Goal: Communication & Community: Answer question/provide support

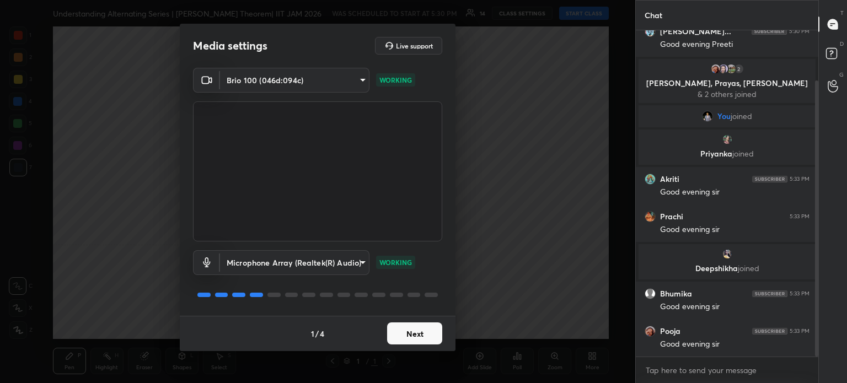
scroll to position [97, 0]
drag, startPoint x: 815, startPoint y: 249, endPoint x: 819, endPoint y: 313, distance: 64.7
click at [822, 315] on div "Chat 3 Akriti, Gaurav, Krisha & 3 others joined Gaurav kum... 5:30 PM Good even…" at bounding box center [742, 191] width 212 height 383
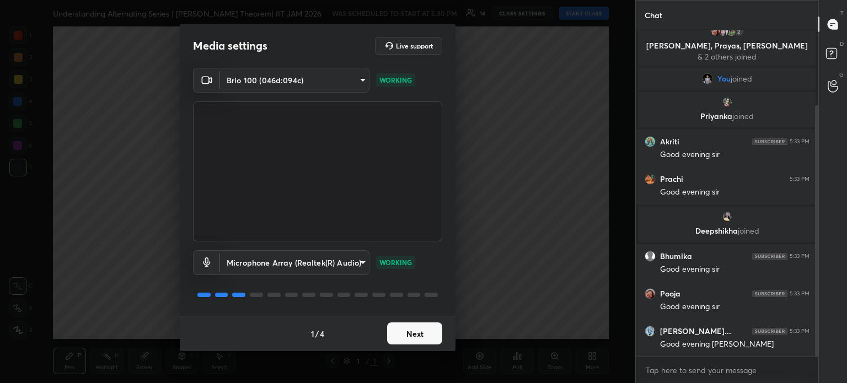
click at [422, 334] on button "Next" at bounding box center [414, 334] width 55 height 22
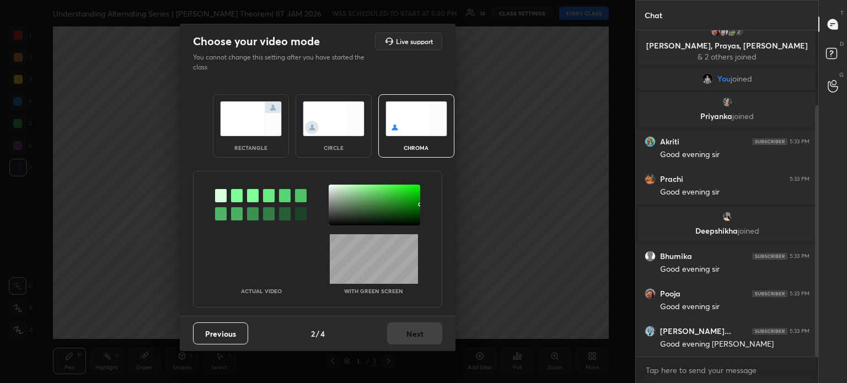
scroll to position [137, 0]
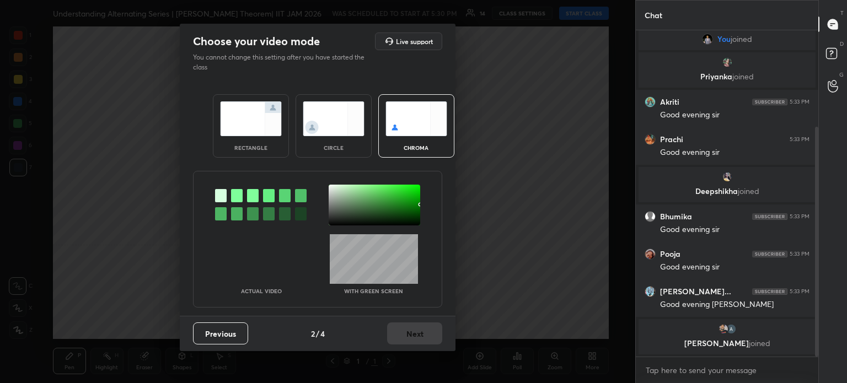
click at [355, 214] on div at bounding box center [375, 205] width 92 height 41
click at [433, 338] on button "Next" at bounding box center [414, 334] width 55 height 22
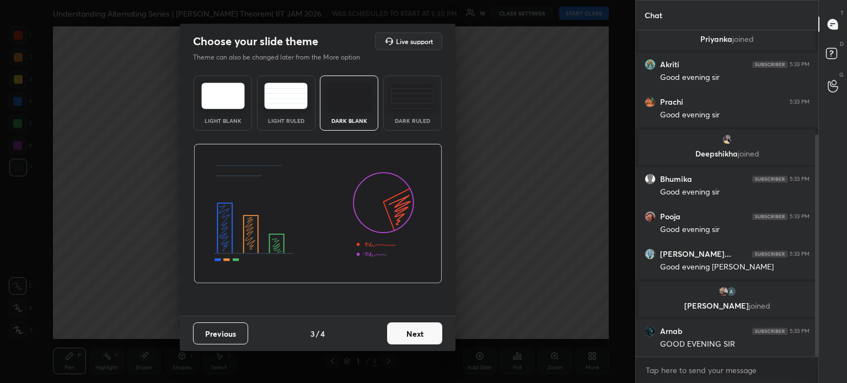
scroll to position [191, 0]
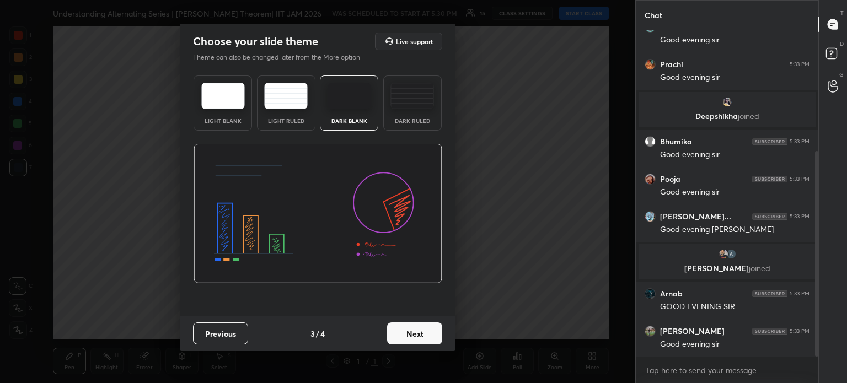
click at [431, 342] on button "Next" at bounding box center [414, 334] width 55 height 22
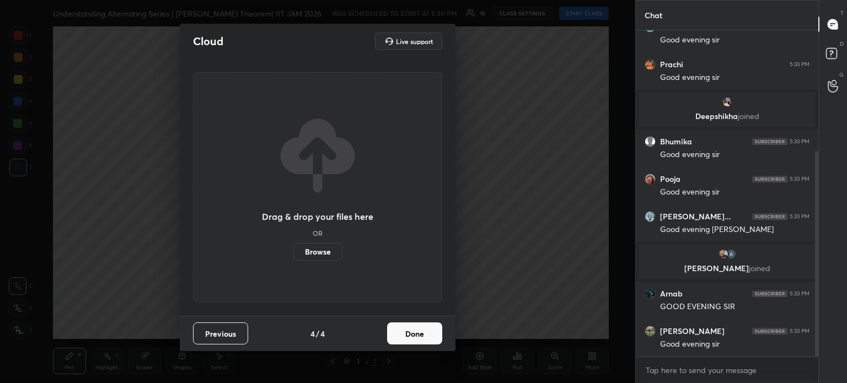
click at [430, 337] on button "Done" at bounding box center [414, 334] width 55 height 22
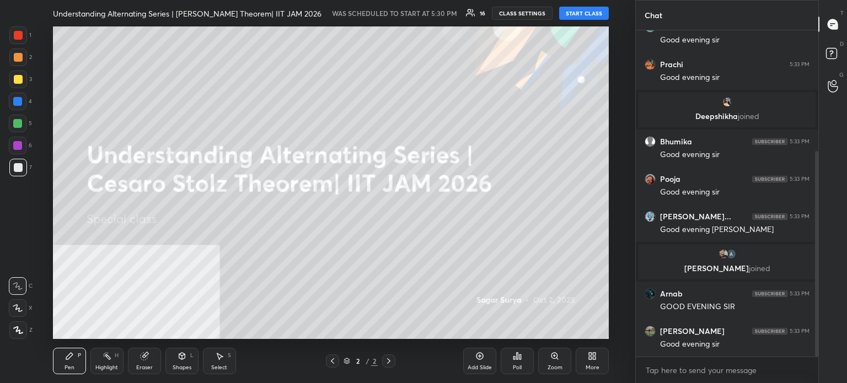
click at [594, 13] on button "START CLASS" at bounding box center [584, 13] width 50 height 13
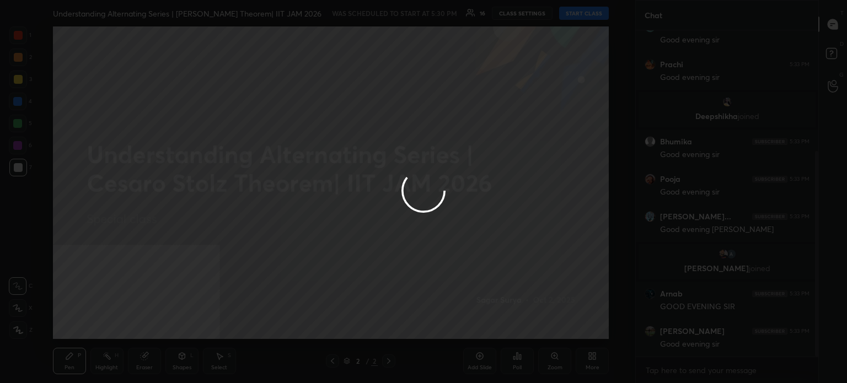
type textarea "x"
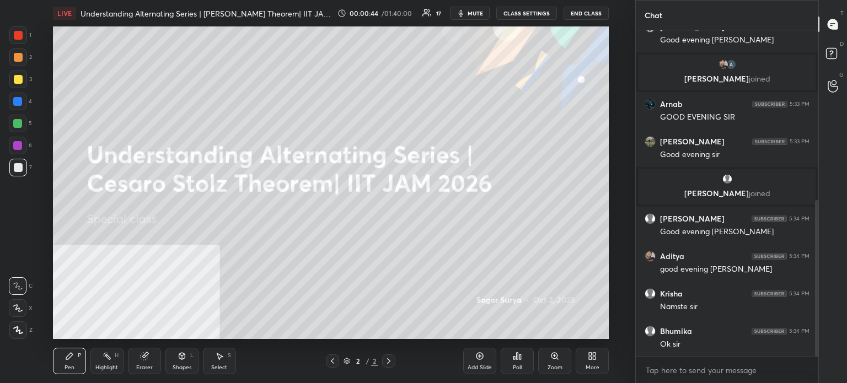
scroll to position [393, 0]
click at [483, 359] on icon at bounding box center [480, 356] width 9 height 9
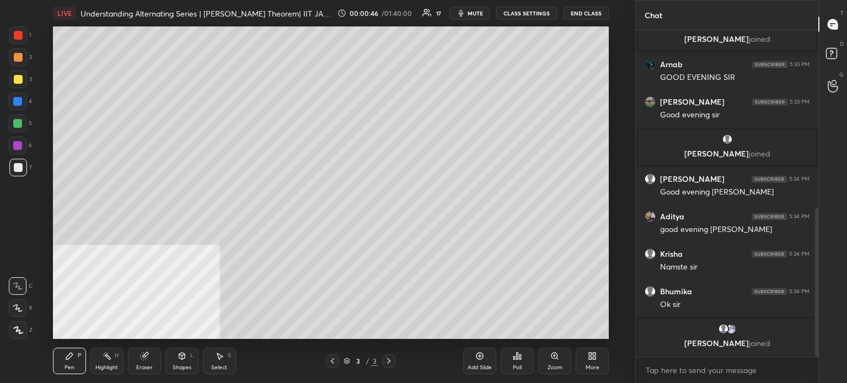
drag, startPoint x: 11, startPoint y: 164, endPoint x: 12, endPoint y: 170, distance: 6.6
click at [13, 166] on div at bounding box center [18, 168] width 18 height 18
click at [192, 368] on div "Shapes L" at bounding box center [182, 361] width 33 height 26
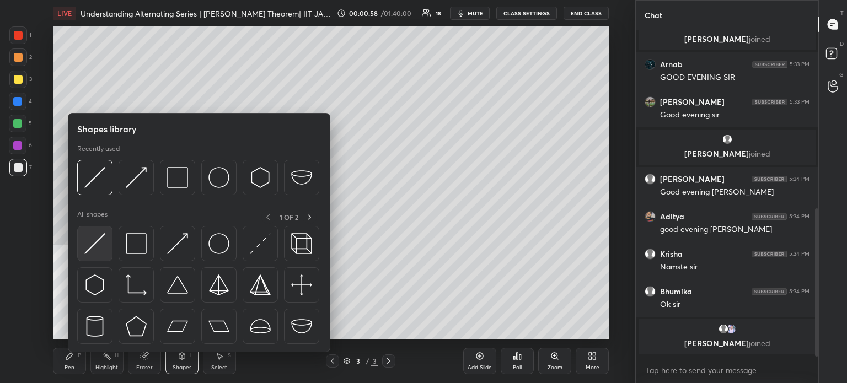
click at [93, 239] on img at bounding box center [94, 243] width 21 height 21
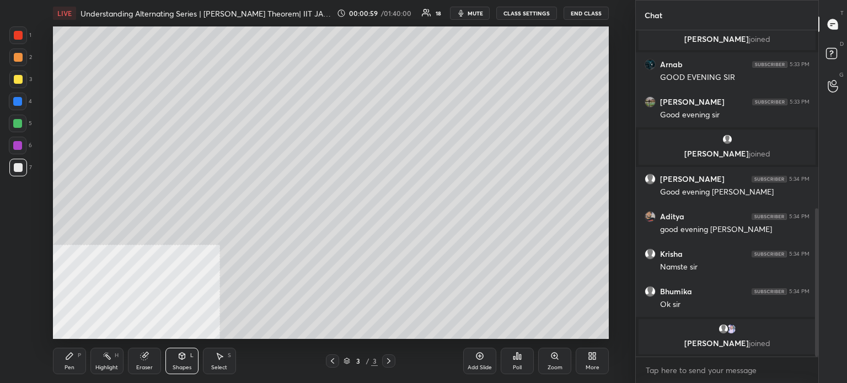
click at [15, 33] on div at bounding box center [18, 35] width 9 height 9
drag, startPoint x: 18, startPoint y: 77, endPoint x: 49, endPoint y: 76, distance: 30.4
click at [18, 79] on div at bounding box center [18, 79] width 9 height 9
drag, startPoint x: 60, startPoint y: 345, endPoint x: 67, endPoint y: 352, distance: 10.5
click at [63, 348] on div "Pen P Highlight H Eraser Shapes L Select S 3 / 3 Add Slide Poll Zoom More" at bounding box center [331, 361] width 556 height 44
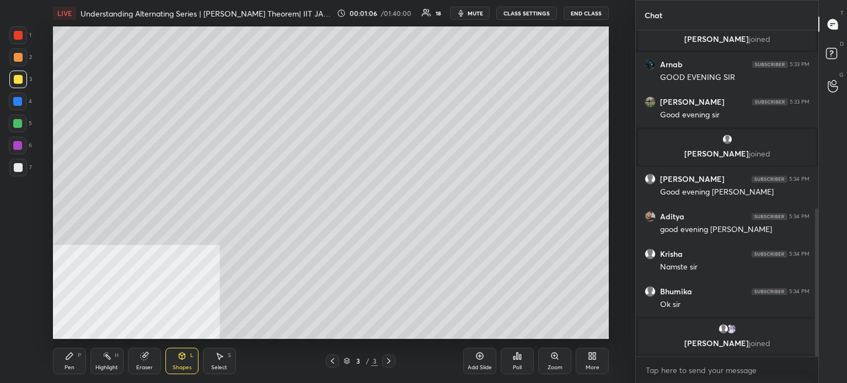
click at [68, 353] on icon at bounding box center [69, 356] width 9 height 9
click at [20, 166] on div at bounding box center [18, 167] width 9 height 9
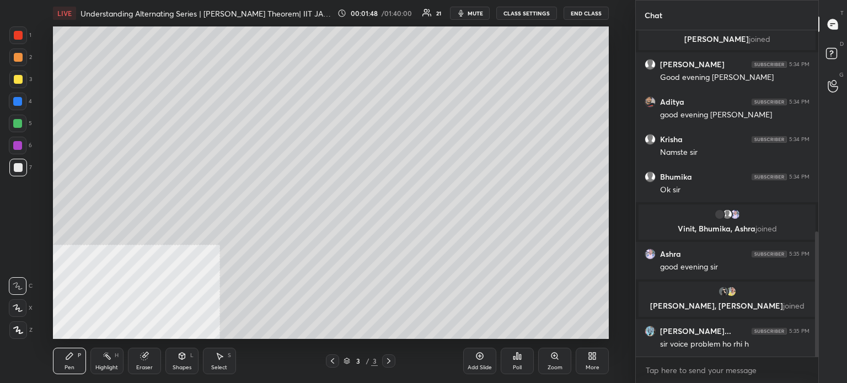
scroll to position [565, 0]
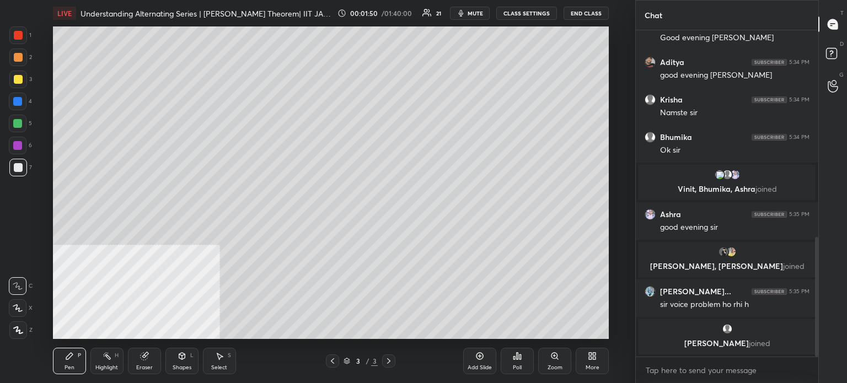
click at [535, 13] on button "CLASS SETTINGS" at bounding box center [527, 13] width 61 height 13
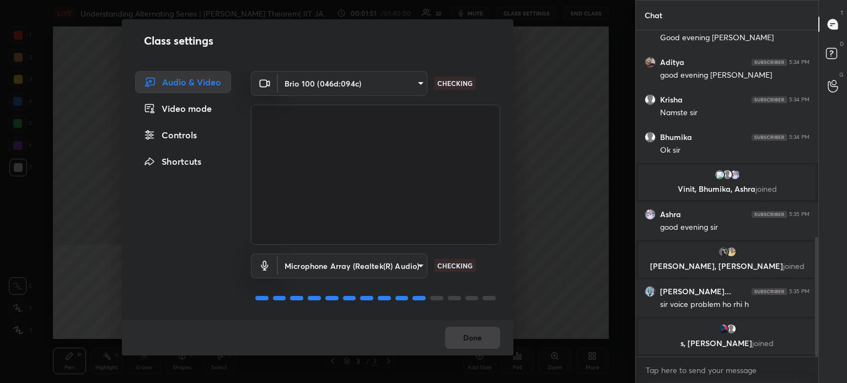
click at [390, 84] on body "1 2 3 4 5 6 7 C X Z C X Z E E Erase all H H LIVE Understanding Alternating Seri…" at bounding box center [423, 191] width 847 height 383
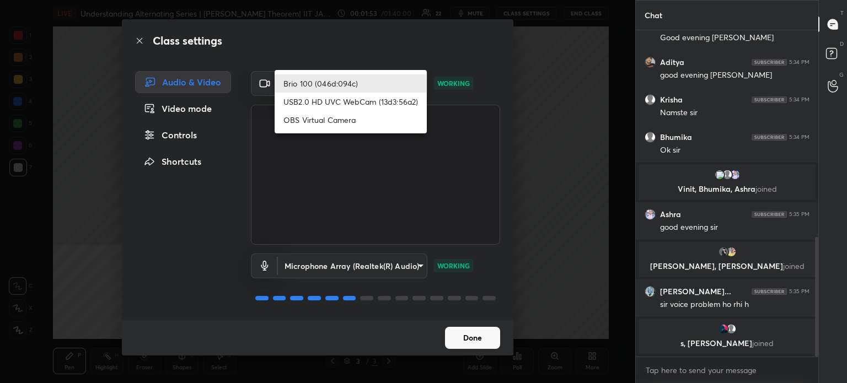
click at [477, 340] on div at bounding box center [423, 191] width 847 height 383
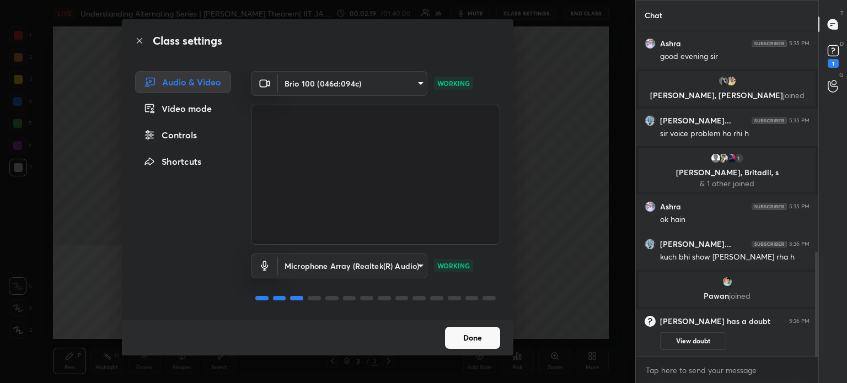
scroll to position [726, 0]
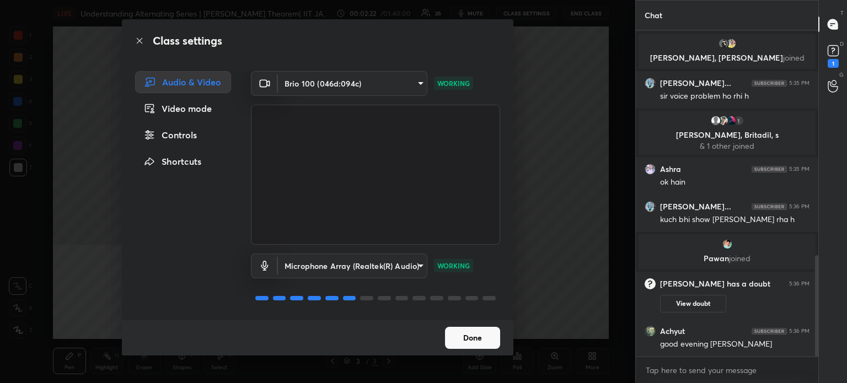
click at [479, 339] on button "Done" at bounding box center [472, 338] width 55 height 22
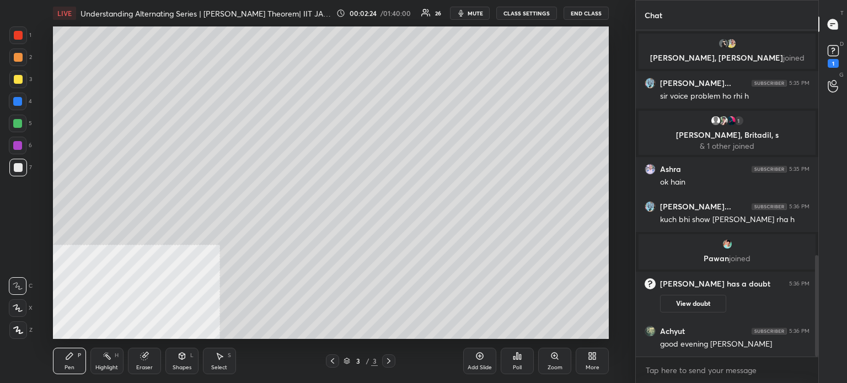
scroll to position [764, 0]
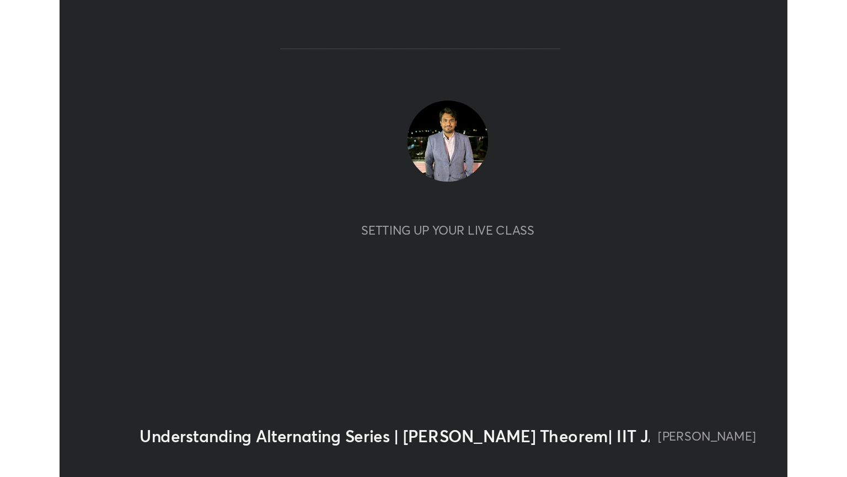
scroll to position [189, 352]
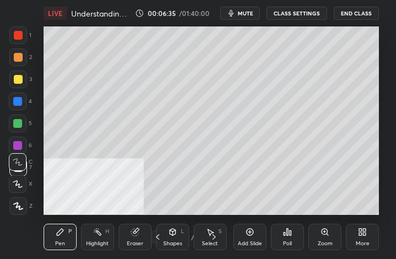
click at [366, 237] on div "More" at bounding box center [362, 237] width 33 height 26
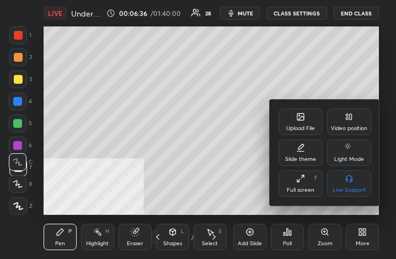
drag, startPoint x: 316, startPoint y: 181, endPoint x: 422, endPoint y: 328, distance: 181.4
click at [316, 182] on div "Full screen F" at bounding box center [301, 183] width 44 height 26
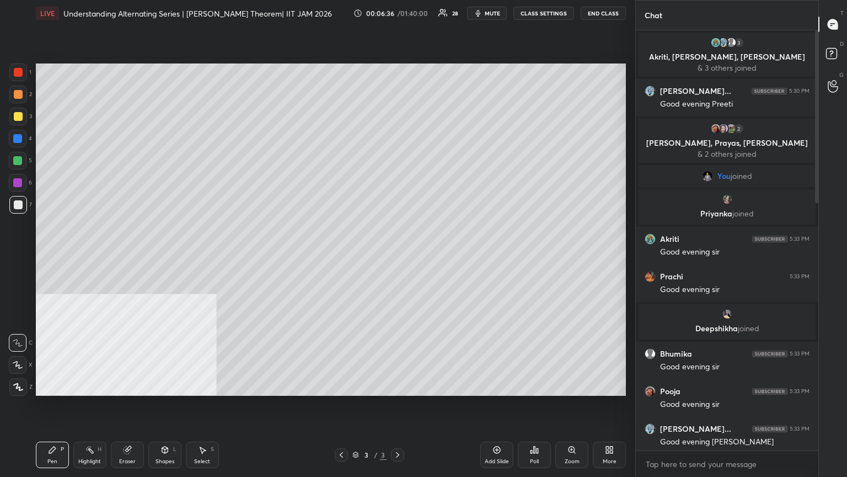
scroll to position [0, 0]
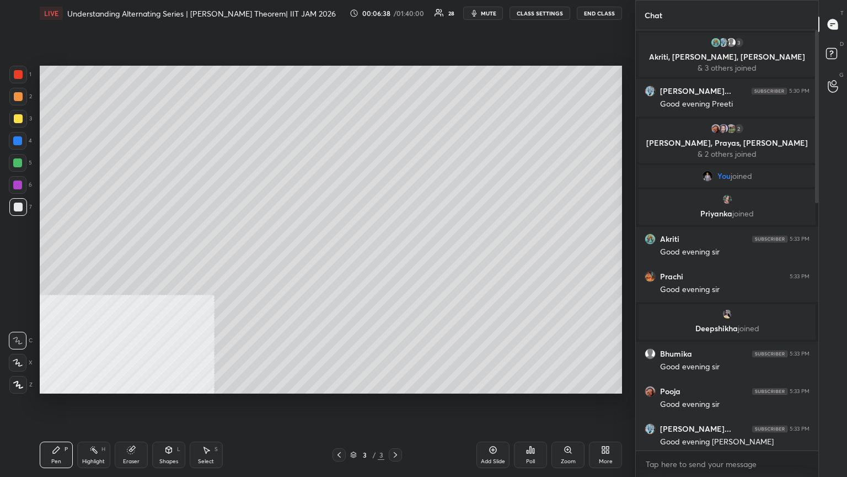
click at [396, 15] on button "CLASS SETTINGS" at bounding box center [540, 13] width 61 height 13
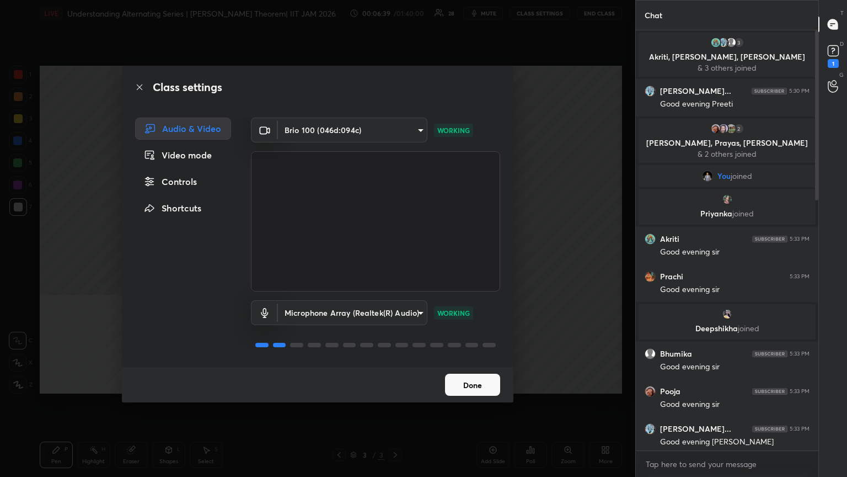
click at [360, 259] on body "1 2 3 4 5 6 7 C X Z C X Z E E Erase all H H LIVE Understanding Alternating Seri…" at bounding box center [423, 238] width 847 height 477
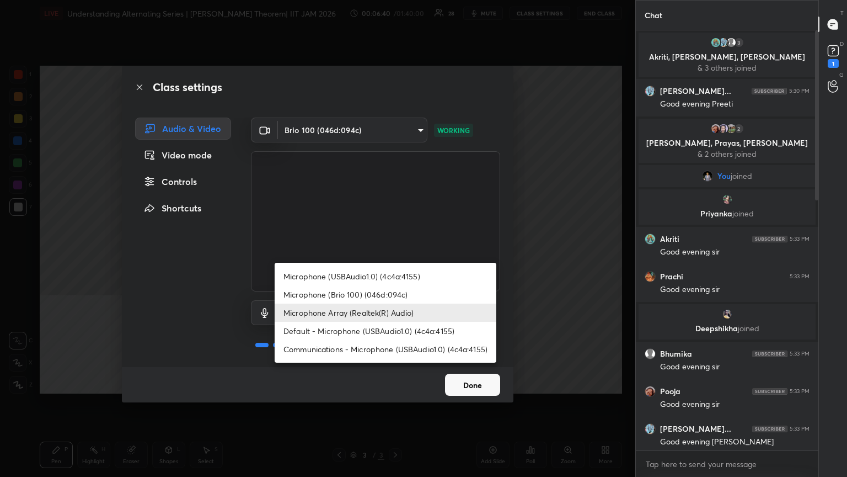
type textarea "x"
click at [396, 259] on li "Default - Microphone (USBAudio1.0) (4c4a:4155)" at bounding box center [386, 331] width 222 height 18
type input "default"
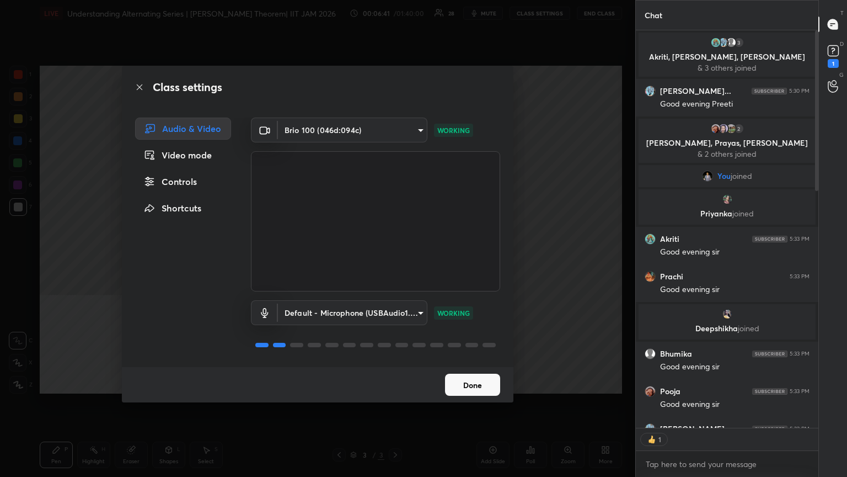
click at [396, 259] on button "Done" at bounding box center [472, 385] width 55 height 22
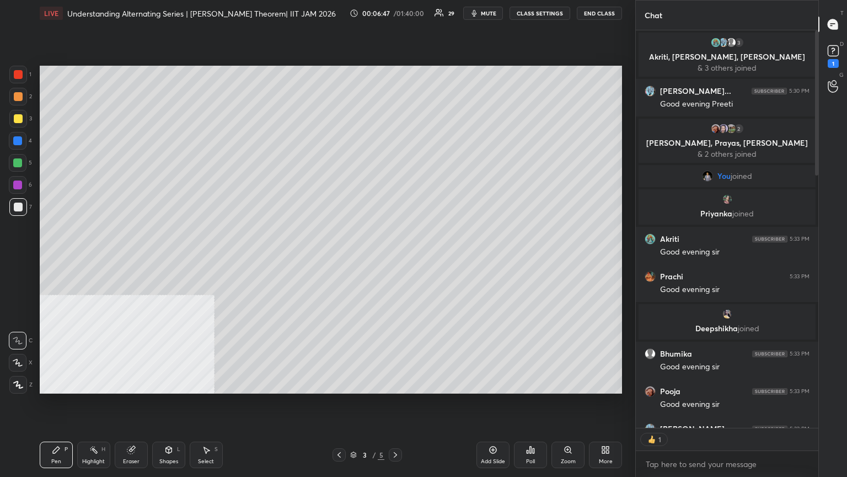
drag, startPoint x: 819, startPoint y: 170, endPoint x: 819, endPoint y: 164, distance: 6.1
click at [396, 259] on div "T Messages (T) D Doubts (D) 1 G Raise Hand (G)" at bounding box center [833, 238] width 29 height 477
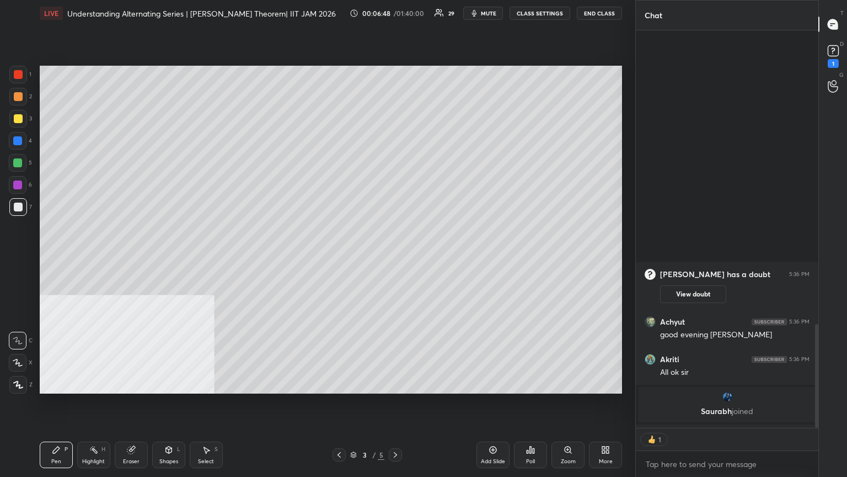
scroll to position [1123, 0]
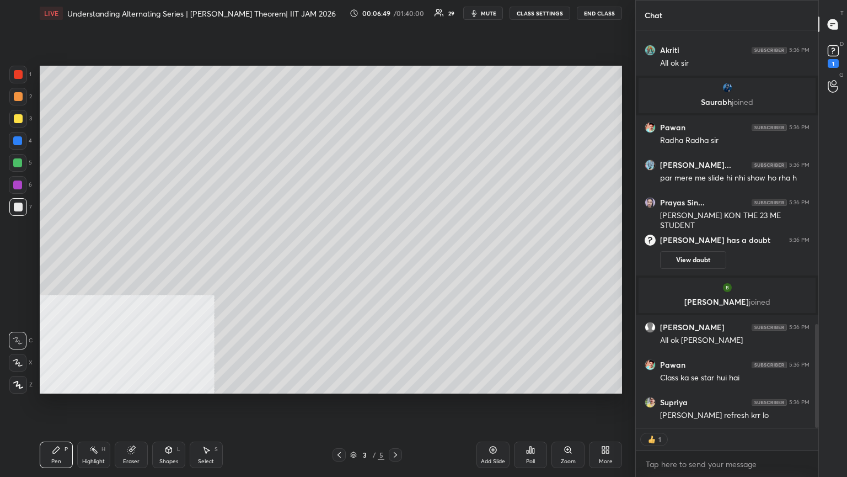
drag, startPoint x: 818, startPoint y: 126, endPoint x: 832, endPoint y: 422, distance: 296.0
click at [396, 259] on div "Chat [PERSON_NAME] has a doubt 5:36 PM View doubt [PERSON_NAME] 5:36 PM good ev…" at bounding box center [742, 238] width 212 height 477
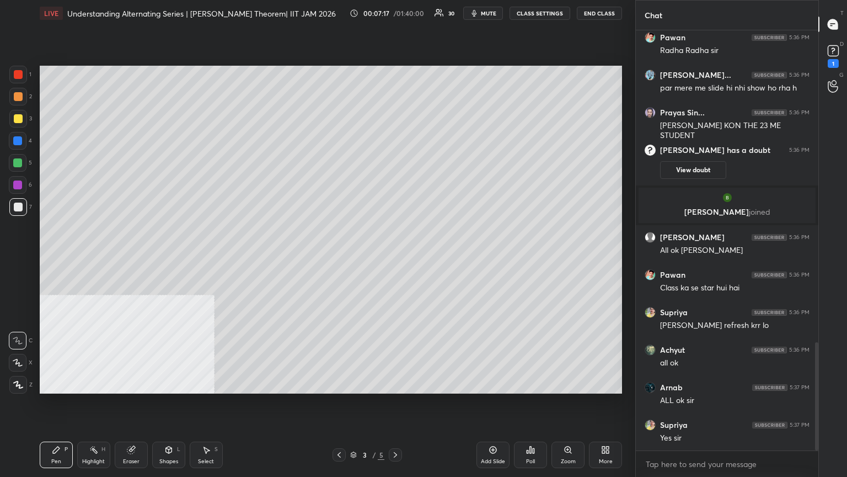
scroll to position [1251, 0]
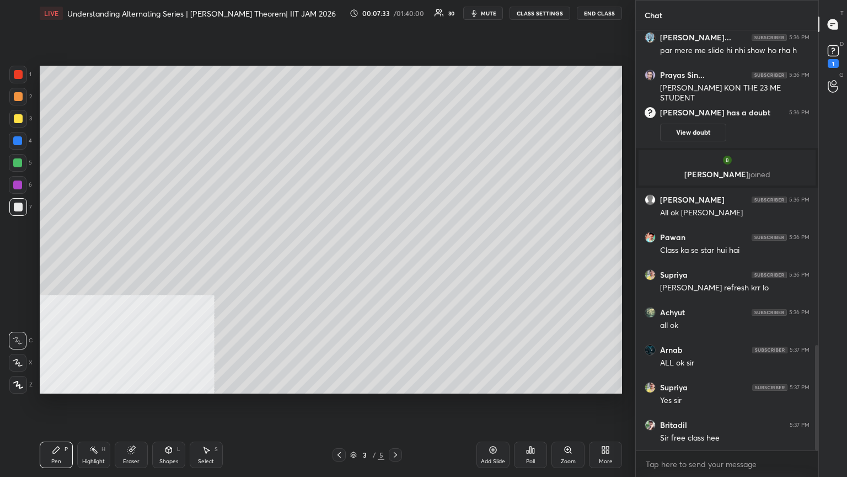
click at [396, 259] on div "More" at bounding box center [605, 454] width 33 height 26
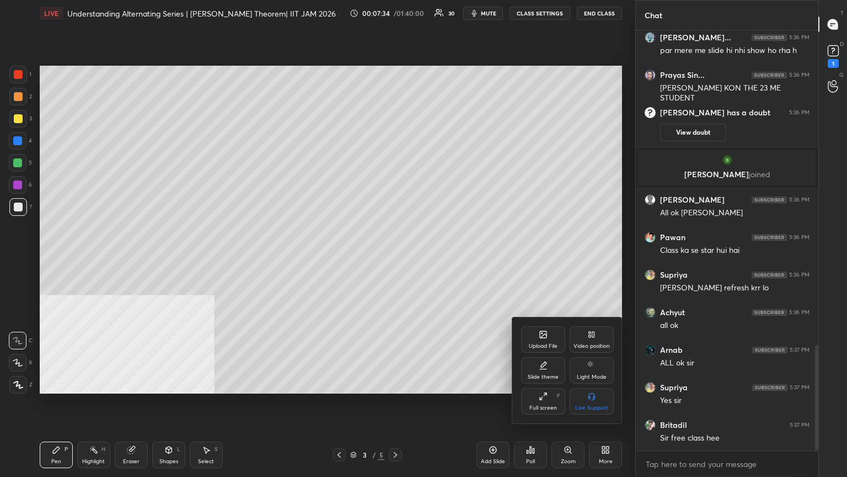
click at [396, 259] on div "Video position" at bounding box center [592, 339] width 44 height 26
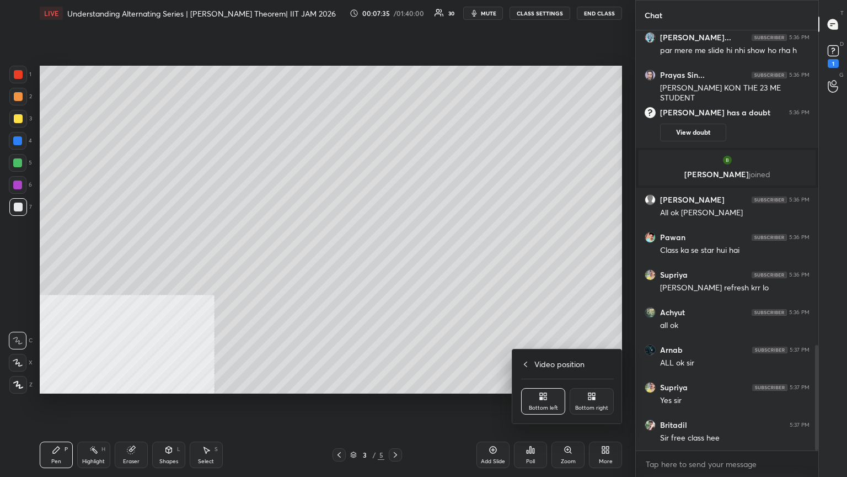
click at [396, 259] on div "Bottom right" at bounding box center [591, 408] width 33 height 6
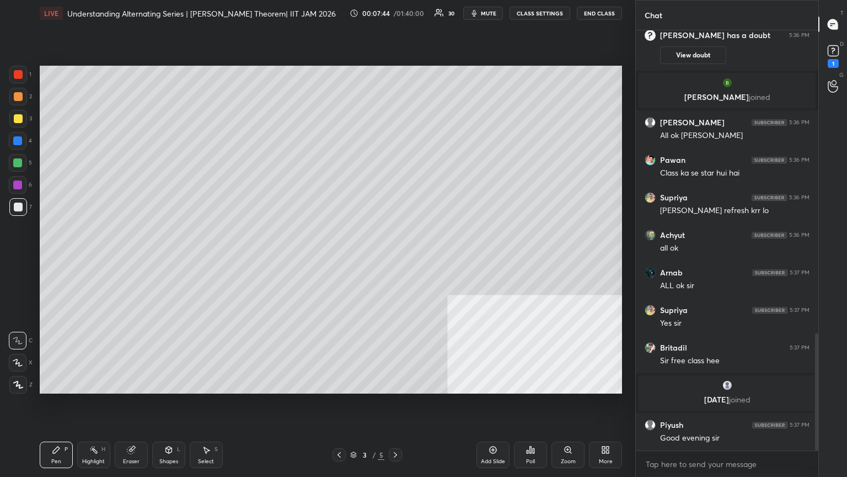
scroll to position [1090, 0]
drag, startPoint x: 126, startPoint y: 448, endPoint x: 127, endPoint y: 430, distance: 17.7
click at [126, 259] on div "Eraser" at bounding box center [131, 454] width 33 height 26
click at [62, 259] on div "Pen P" at bounding box center [56, 454] width 33 height 26
click at [20, 161] on div at bounding box center [17, 162] width 9 height 9
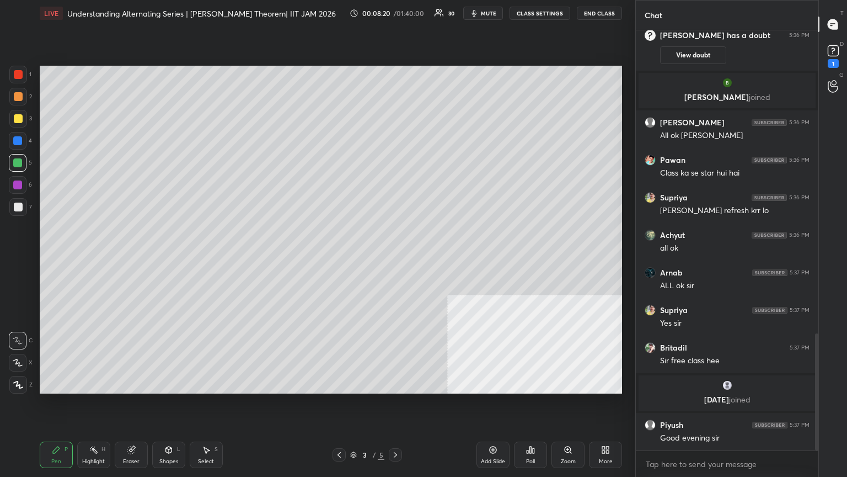
click at [18, 211] on div at bounding box center [18, 207] width 18 height 18
click at [142, 259] on div "Eraser" at bounding box center [131, 454] width 33 height 26
click at [57, 259] on div "Pen P" at bounding box center [56, 454] width 33 height 26
click at [396, 14] on span "mute" at bounding box center [488, 13] width 15 height 8
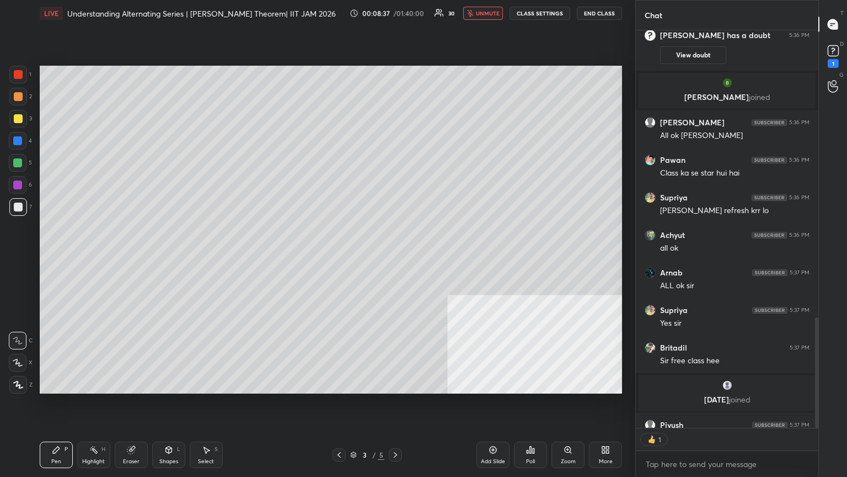
click at [396, 18] on button "unmute" at bounding box center [483, 13] width 40 height 13
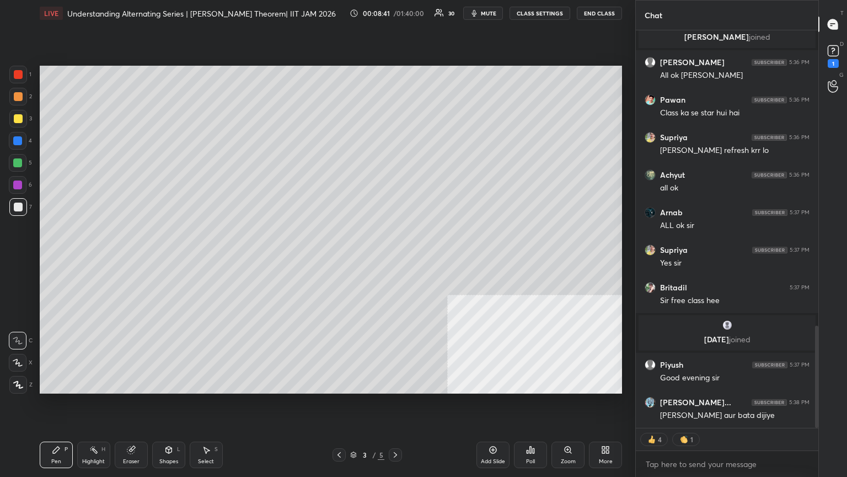
scroll to position [1187, 0]
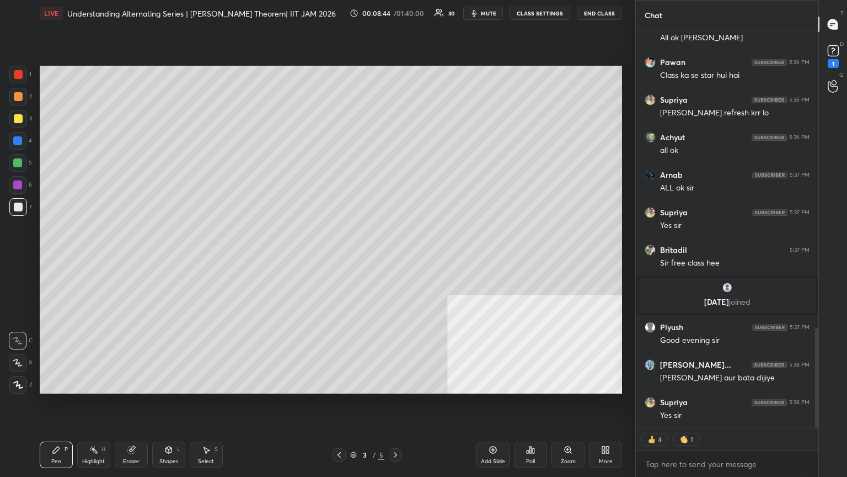
click at [25, 161] on div at bounding box center [18, 163] width 18 height 18
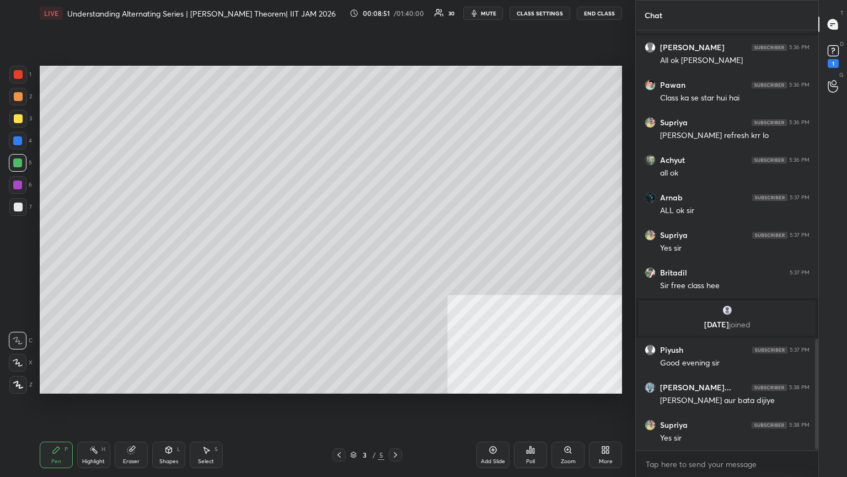
scroll to position [1212, 0]
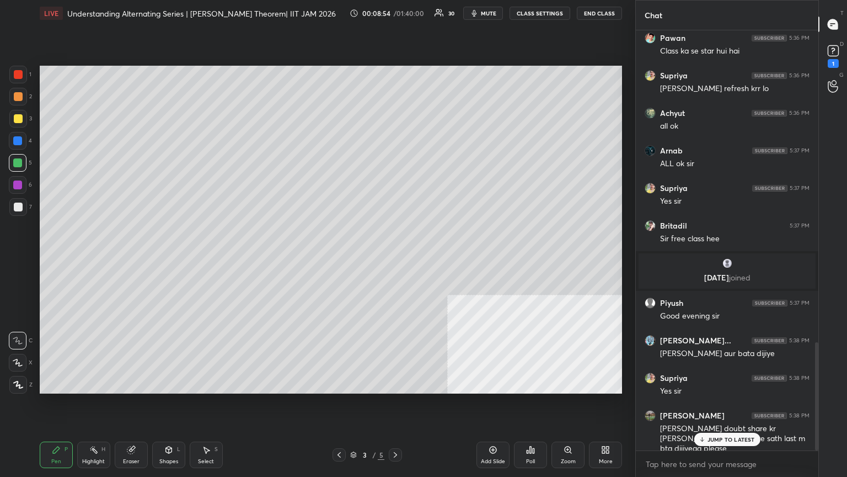
click at [396, 259] on p "JUMP TO LATEST" at bounding box center [731, 439] width 47 height 7
click at [396, 259] on div "Add Slide" at bounding box center [493, 454] width 33 height 26
click at [54, 259] on icon at bounding box center [56, 449] width 7 height 7
click at [16, 206] on div at bounding box center [18, 206] width 9 height 9
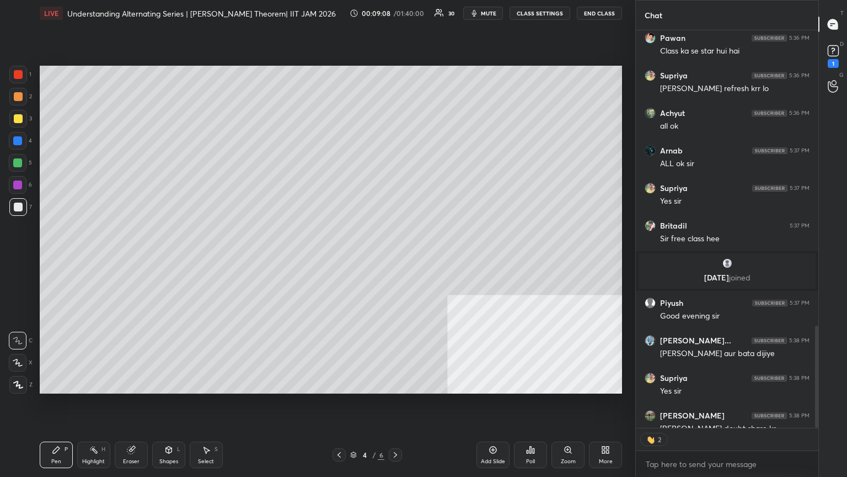
click at [341, 259] on icon at bounding box center [339, 454] width 9 height 9
click at [396, 16] on span "mute" at bounding box center [488, 13] width 15 height 8
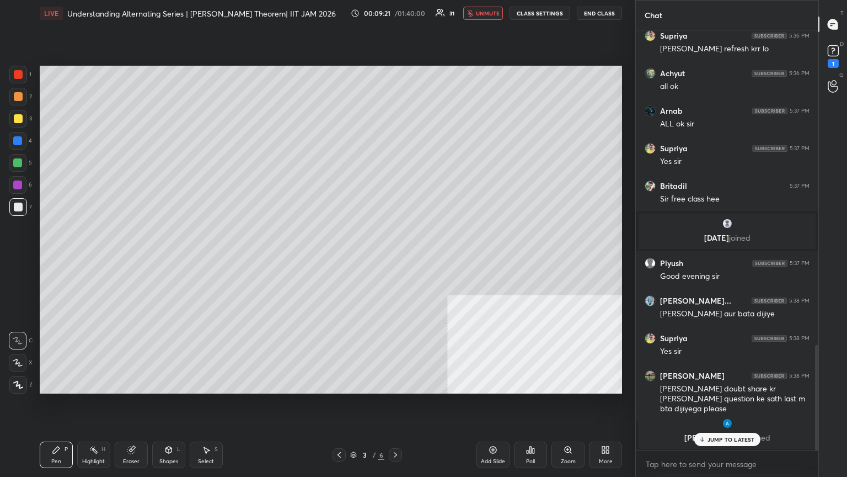
scroll to position [1207, 0]
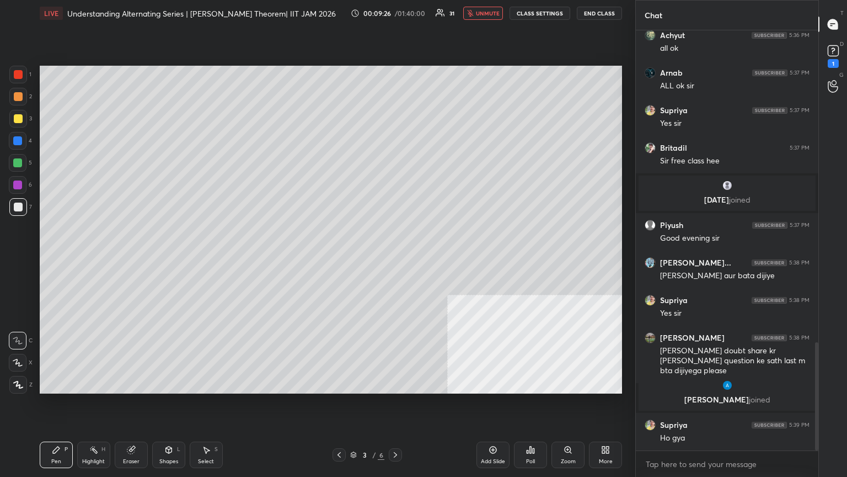
click at [396, 259] on icon at bounding box center [395, 454] width 9 height 9
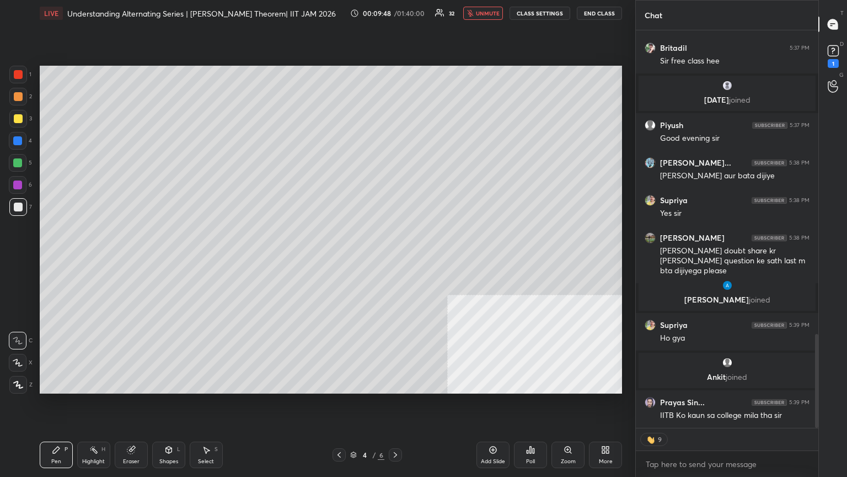
scroll to position [1324, 0]
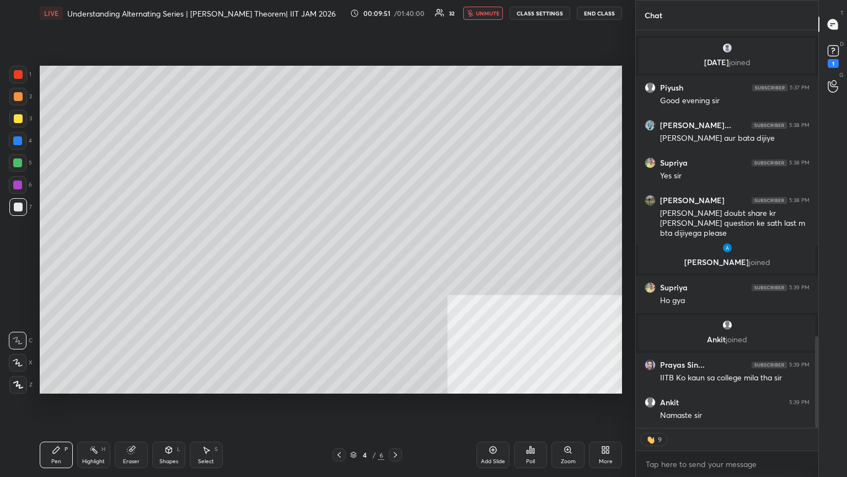
click at [396, 13] on span "unmute" at bounding box center [488, 13] width 24 height 8
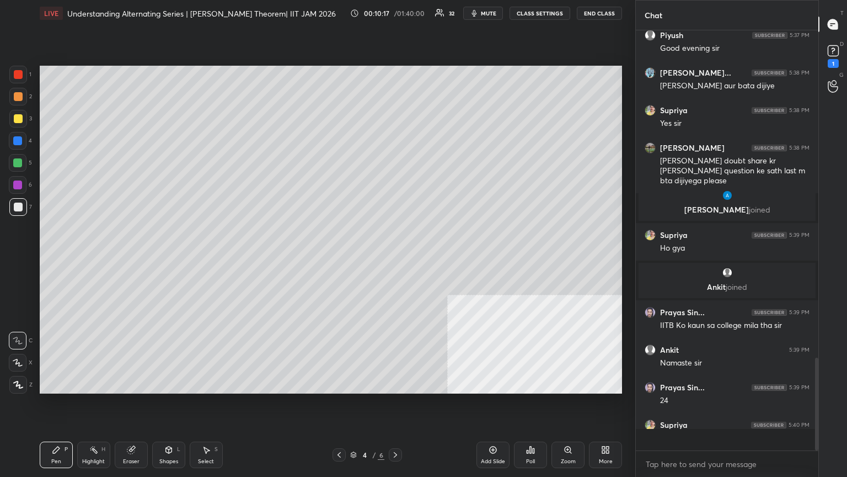
scroll to position [1377, 0]
click at [396, 12] on span "mute" at bounding box center [488, 13] width 15 height 8
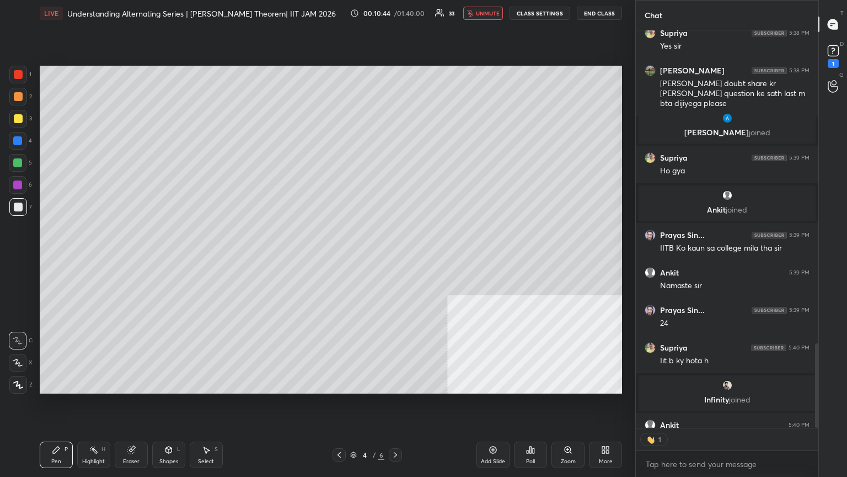
scroll to position [1472, 0]
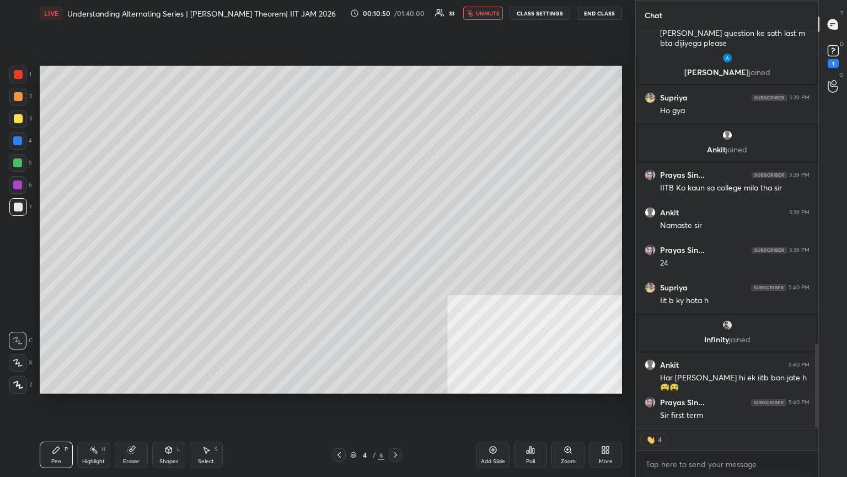
click at [396, 9] on button "unmute" at bounding box center [483, 13] width 40 height 13
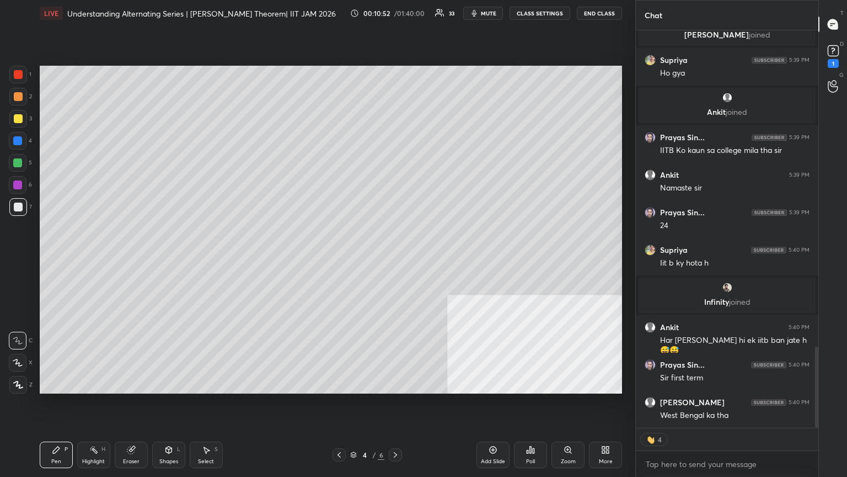
scroll to position [1547, 0]
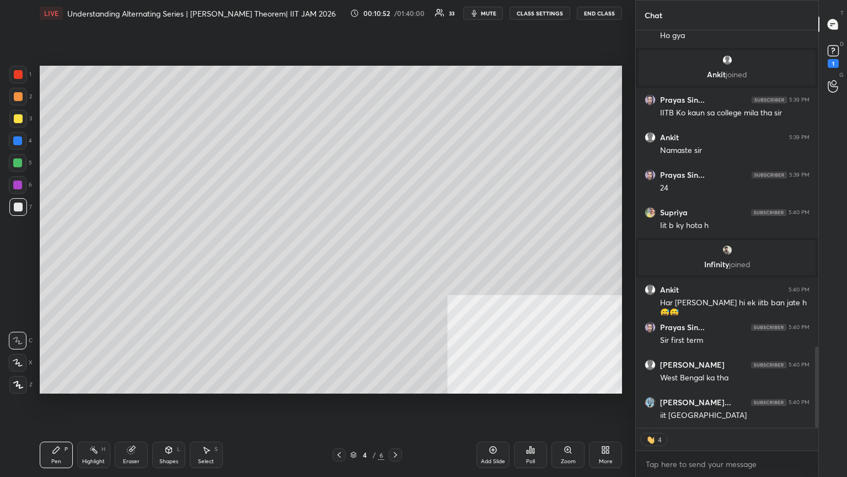
click at [129, 259] on div "Eraser" at bounding box center [131, 454] width 33 height 26
click at [56, 259] on div "Pen P" at bounding box center [56, 454] width 33 height 26
drag, startPoint x: 20, startPoint y: 207, endPoint x: 21, endPoint y: 214, distance: 6.7
click at [20, 211] on div at bounding box center [18, 207] width 18 height 18
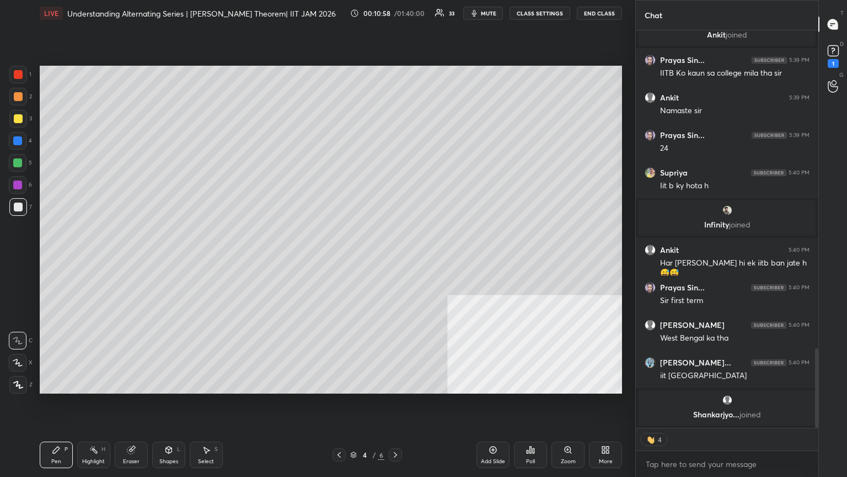
type textarea "x"
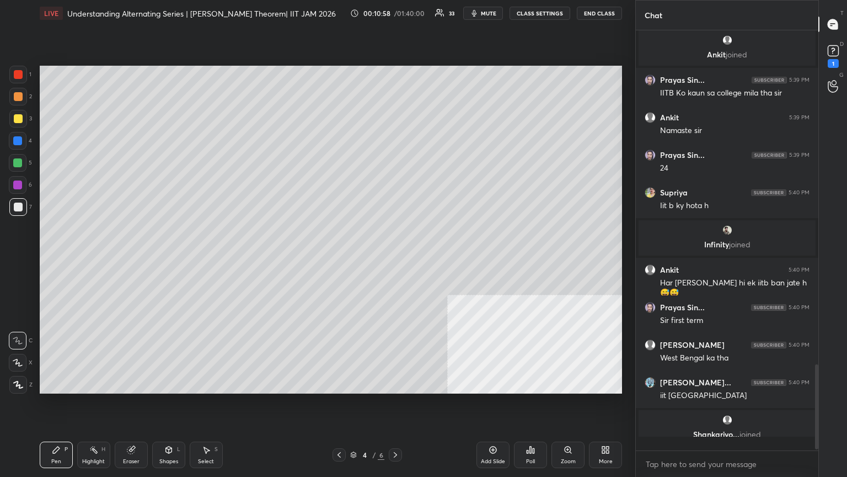
scroll to position [417, 179]
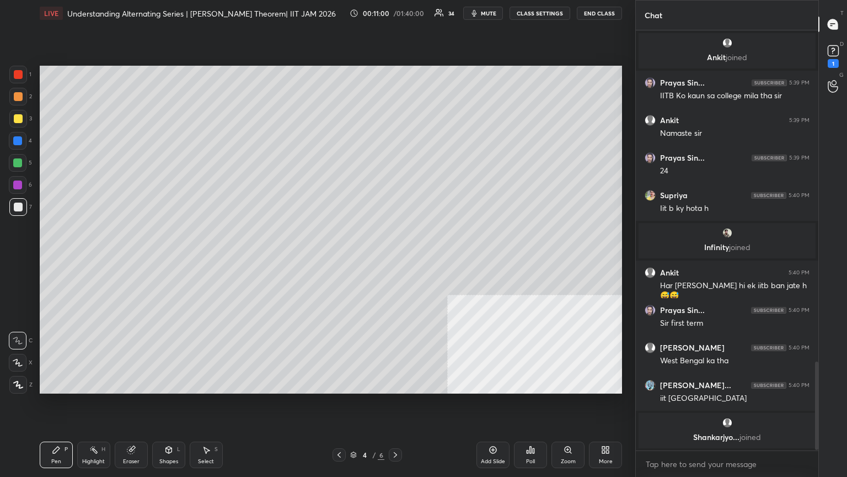
click at [396, 9] on button "mute" at bounding box center [483, 13] width 40 height 13
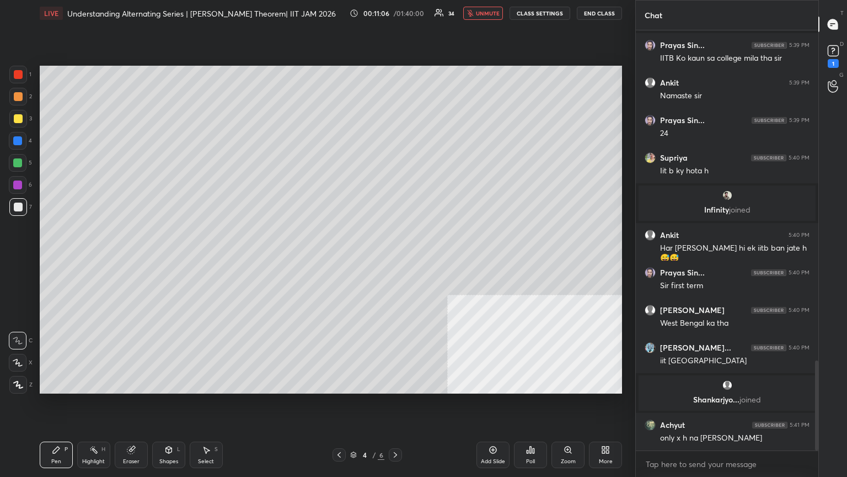
click at [396, 10] on span "unmute" at bounding box center [488, 13] width 24 height 8
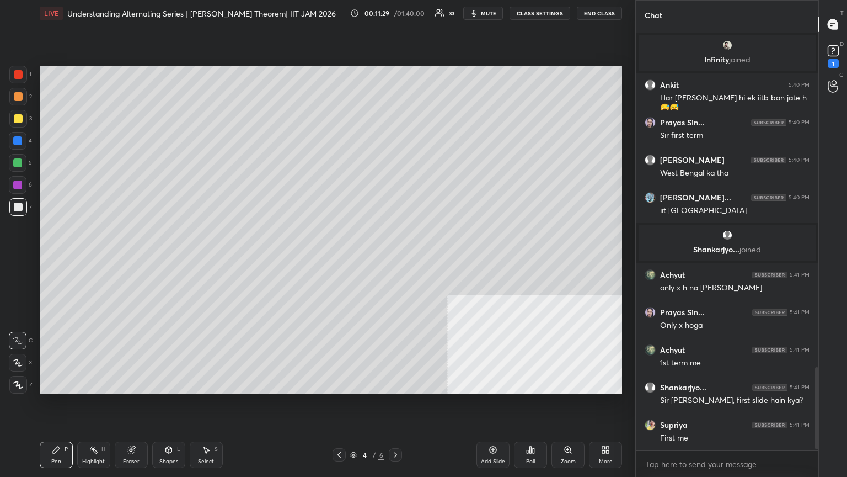
scroll to position [1727, 0]
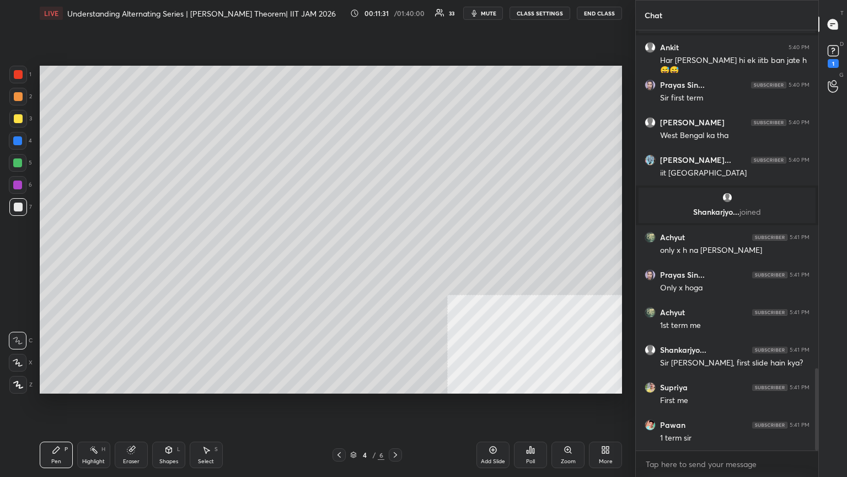
drag, startPoint x: 130, startPoint y: 441, endPoint x: 129, endPoint y: 452, distance: 11.1
click at [130, 259] on div "Pen P Highlight H Eraser Shapes L Select S 4 / 6 Add Slide Poll Zoom More" at bounding box center [331, 455] width 583 height 44
click at [130, 259] on icon at bounding box center [130, 449] width 7 height 7
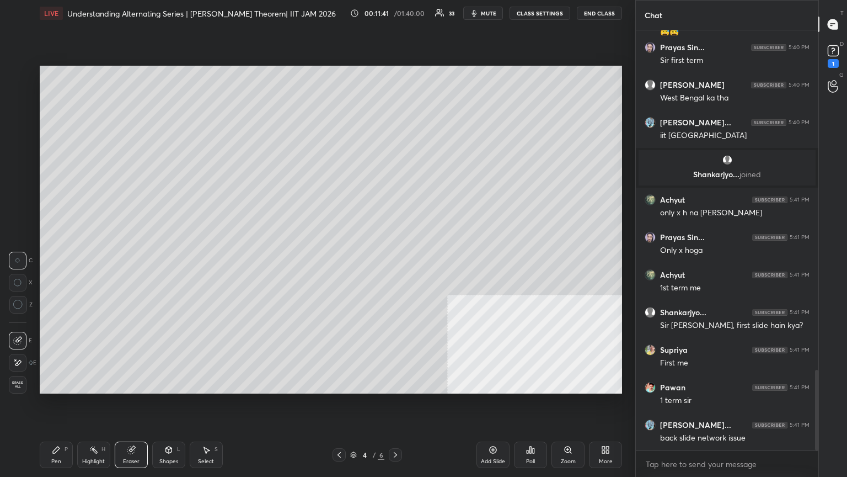
click at [62, 259] on div "Pen P" at bounding box center [56, 454] width 33 height 26
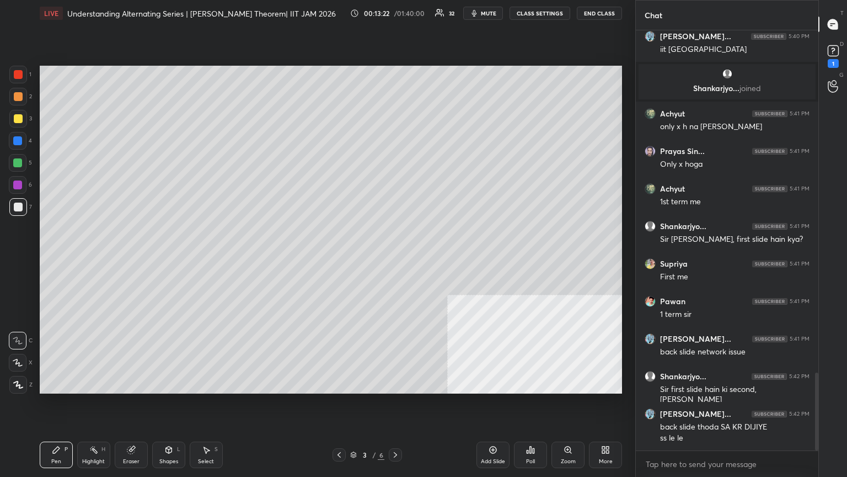
scroll to position [1889, 0]
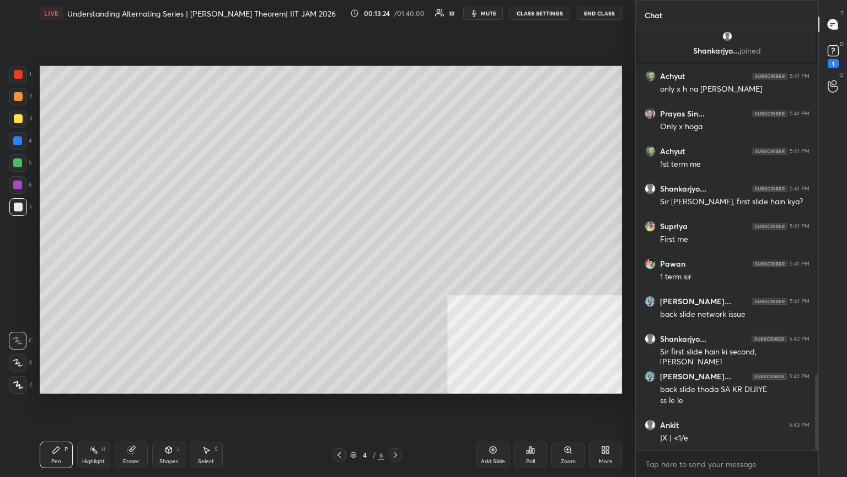
click at [22, 162] on div at bounding box center [18, 163] width 18 height 18
drag, startPoint x: 491, startPoint y: 12, endPoint x: 566, endPoint y: 20, distance: 75.4
click at [396, 12] on span "mute" at bounding box center [488, 13] width 15 height 8
click at [396, 14] on button "End Class" at bounding box center [599, 13] width 45 height 13
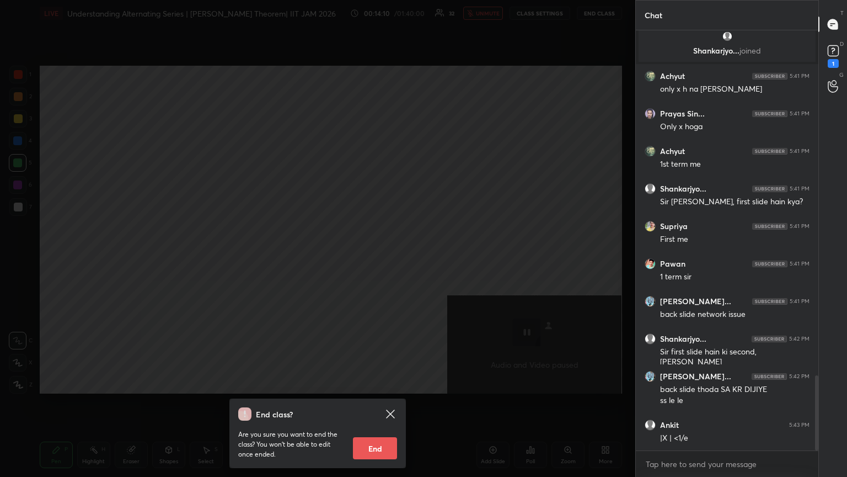
scroll to position [1928, 0]
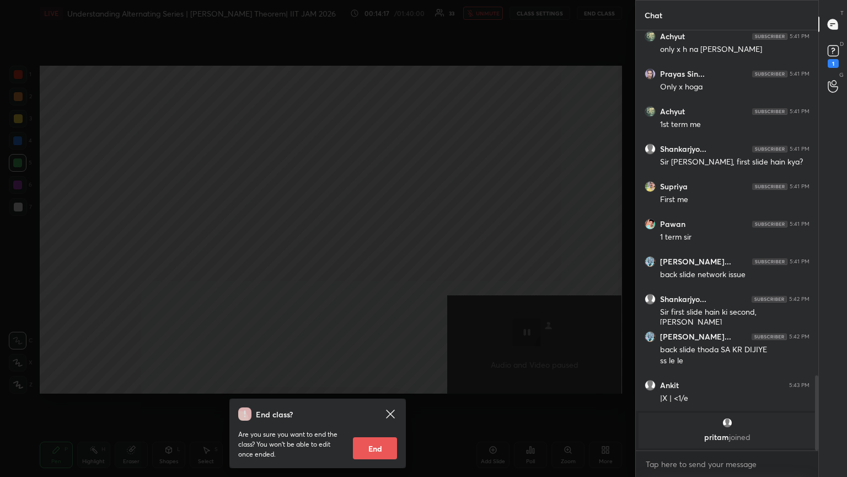
click at [396, 259] on icon at bounding box center [390, 413] width 13 height 13
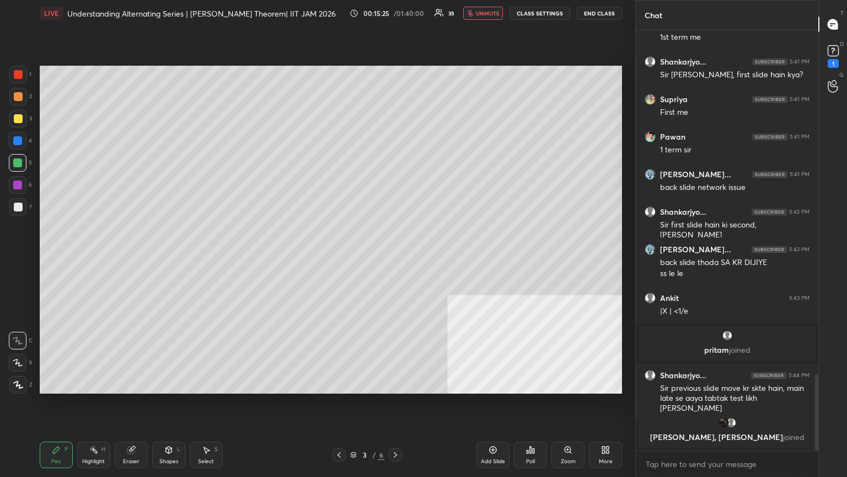
scroll to position [1917, 0]
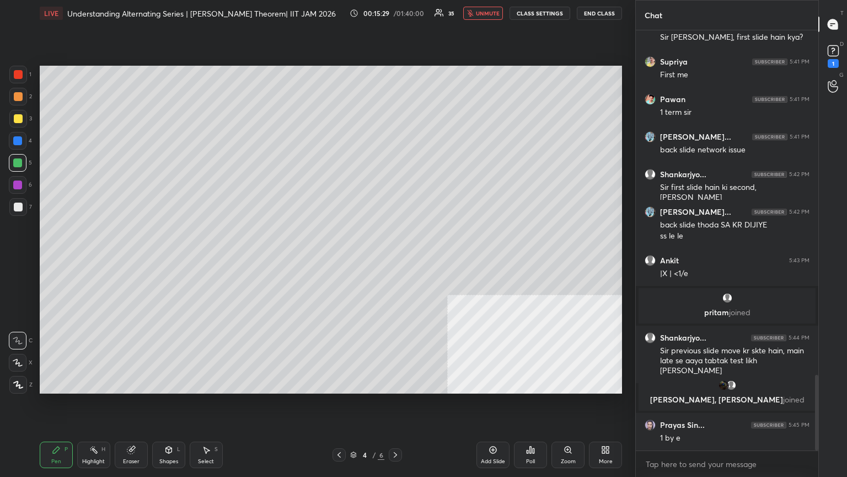
click at [396, 9] on span "unmute" at bounding box center [488, 13] width 24 height 8
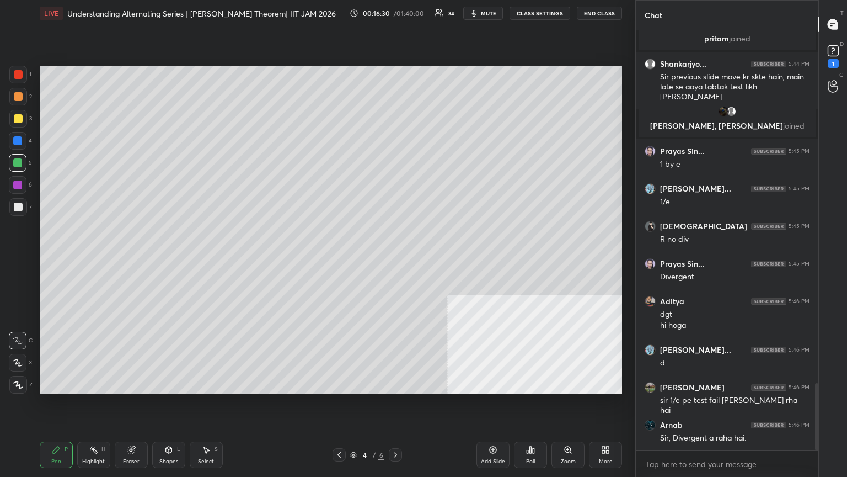
scroll to position [2238, 0]
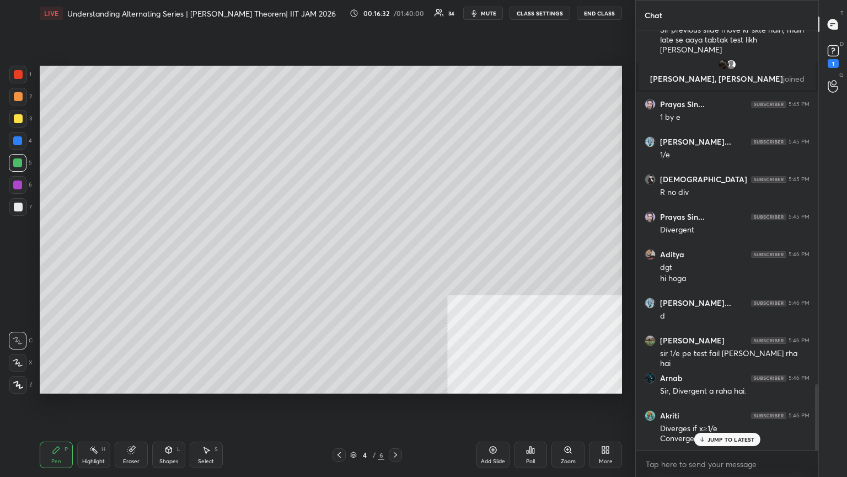
click at [396, 259] on p "JUMP TO LATEST" at bounding box center [731, 439] width 47 height 7
click at [22, 211] on div at bounding box center [18, 207] width 18 height 18
click at [21, 121] on div at bounding box center [18, 118] width 9 height 9
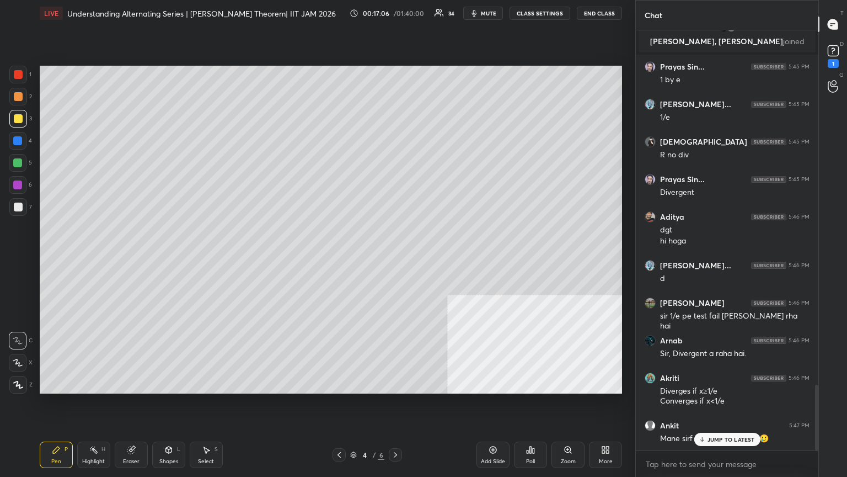
click at [396, 259] on p "JUMP TO LATEST" at bounding box center [731, 439] width 47 height 7
click at [18, 187] on div at bounding box center [17, 184] width 9 height 9
click at [18, 212] on div at bounding box center [18, 207] width 18 height 18
click at [160, 259] on div "Shapes L" at bounding box center [168, 454] width 33 height 26
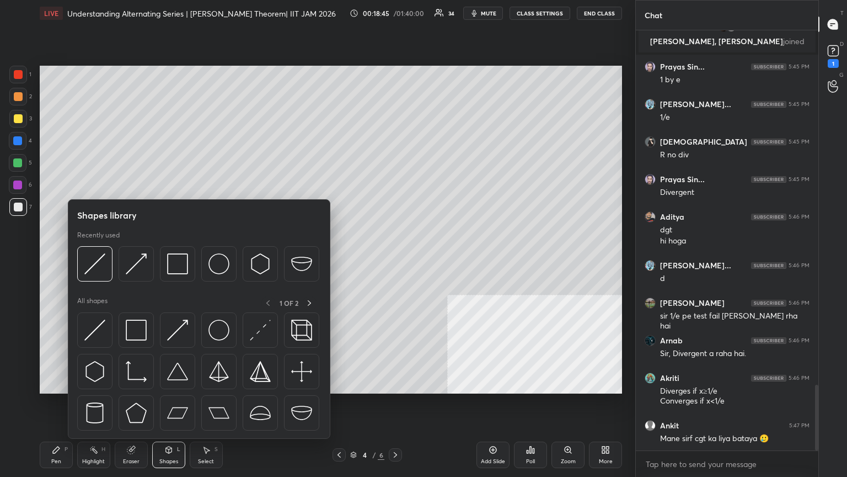
click at [135, 259] on div "Eraser" at bounding box center [131, 454] width 33 height 26
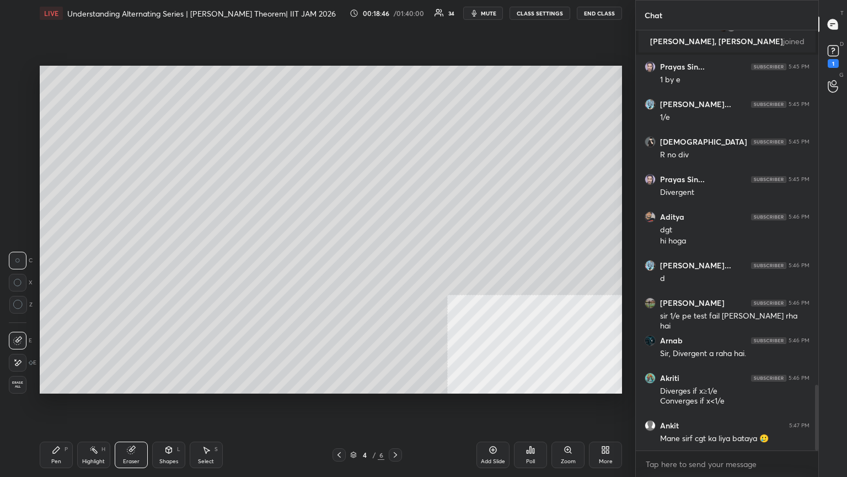
scroll to position [2313, 0]
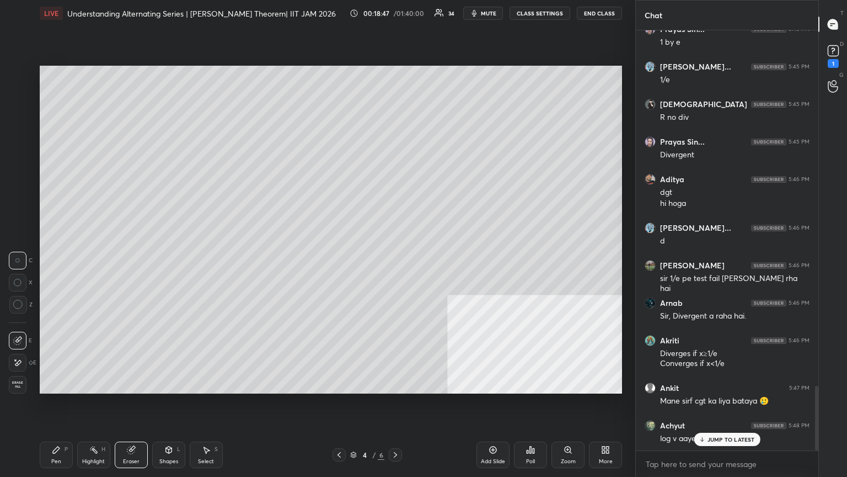
click at [62, 259] on div "Pen P" at bounding box center [56, 454] width 33 height 26
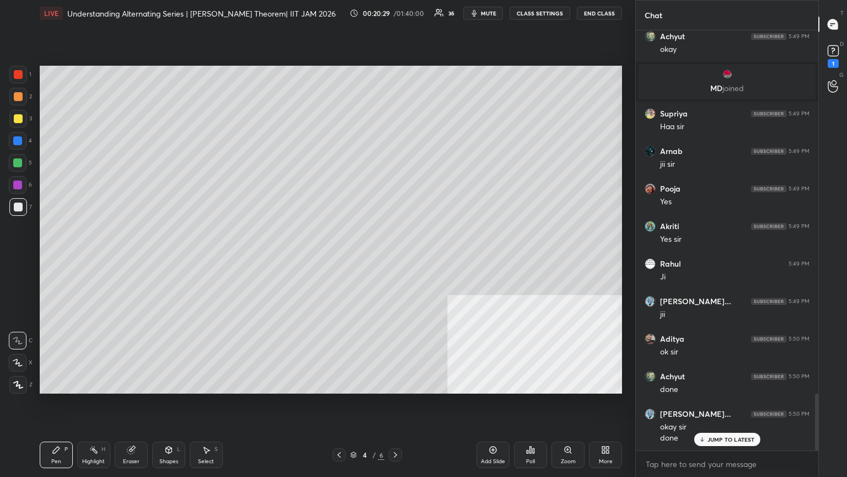
scroll to position [3, 3]
click at [396, 259] on div "Add Slide" at bounding box center [493, 454] width 33 height 26
drag, startPoint x: 44, startPoint y: 457, endPoint x: 46, endPoint y: 433, distance: 24.3
click at [44, 259] on div "Pen P" at bounding box center [56, 454] width 33 height 26
click at [31, 214] on div "7" at bounding box center [20, 207] width 23 height 18
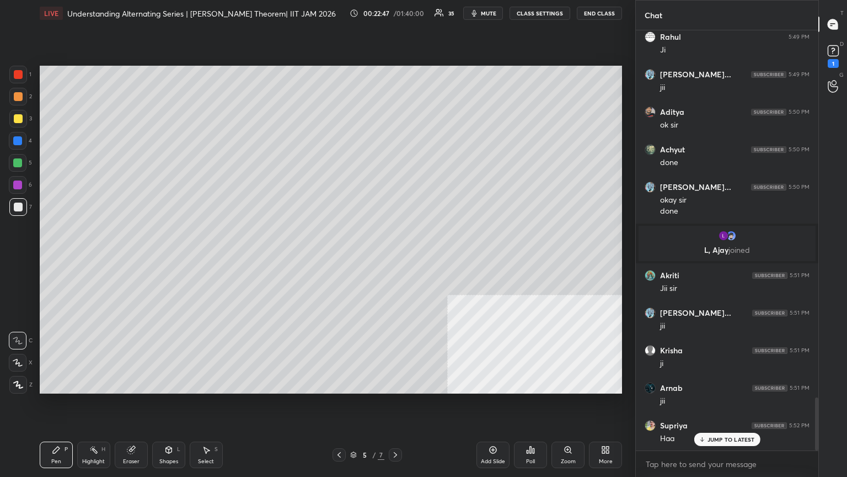
scroll to position [2935, 0]
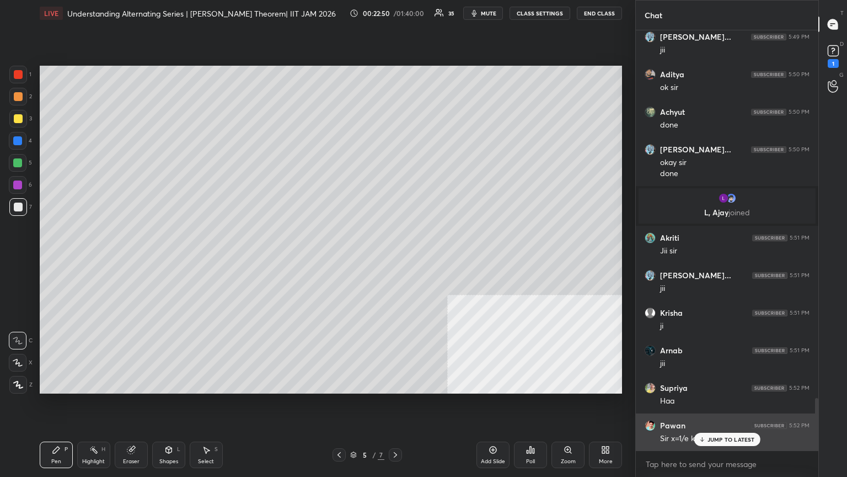
click at [396, 259] on icon at bounding box center [701, 439] width 7 height 7
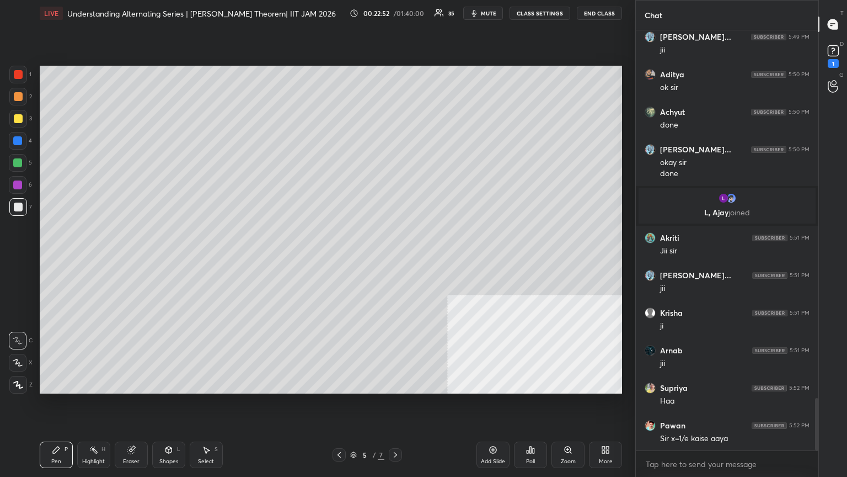
click at [337, 259] on icon at bounding box center [339, 454] width 9 height 9
click at [395, 259] on icon at bounding box center [395, 454] width 9 height 9
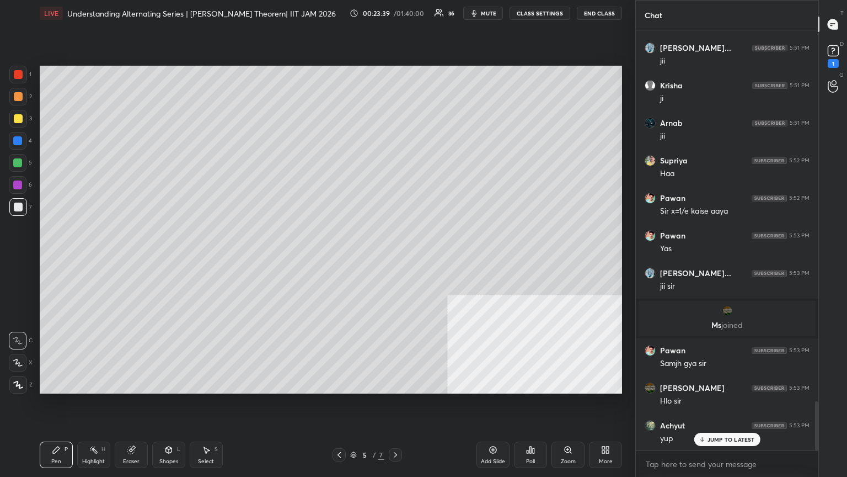
scroll to position [3200, 0]
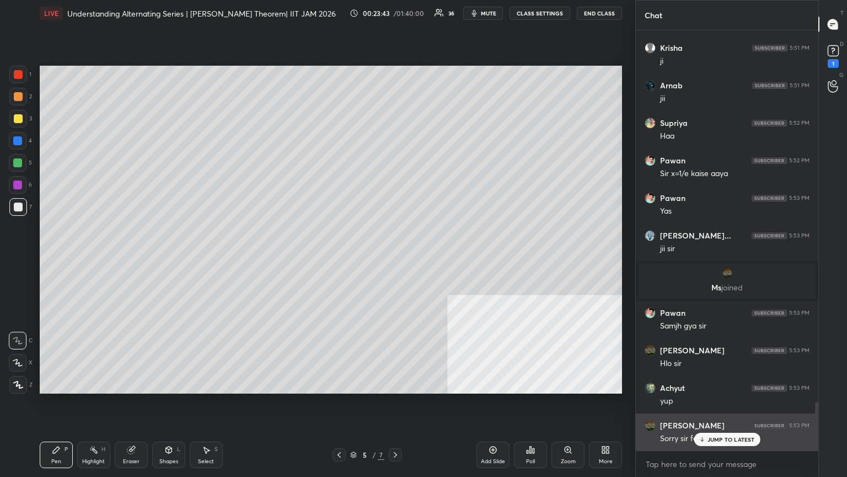
click at [396, 259] on icon at bounding box center [701, 439] width 7 height 7
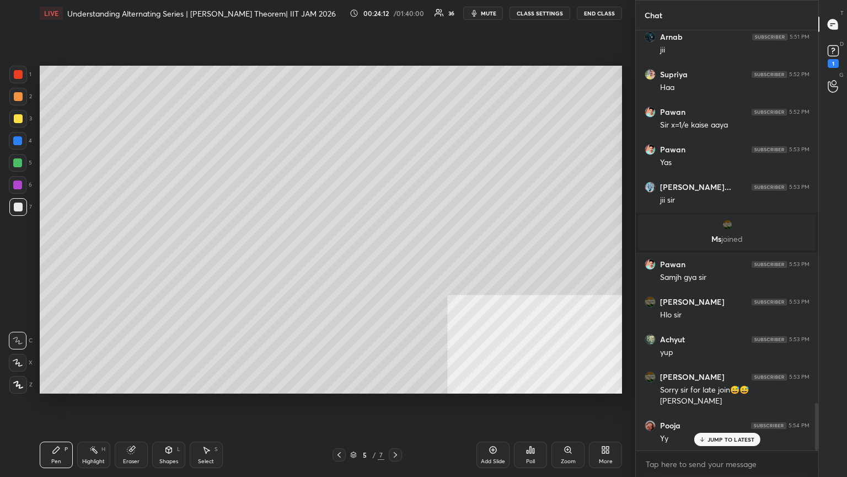
scroll to position [3286, 0]
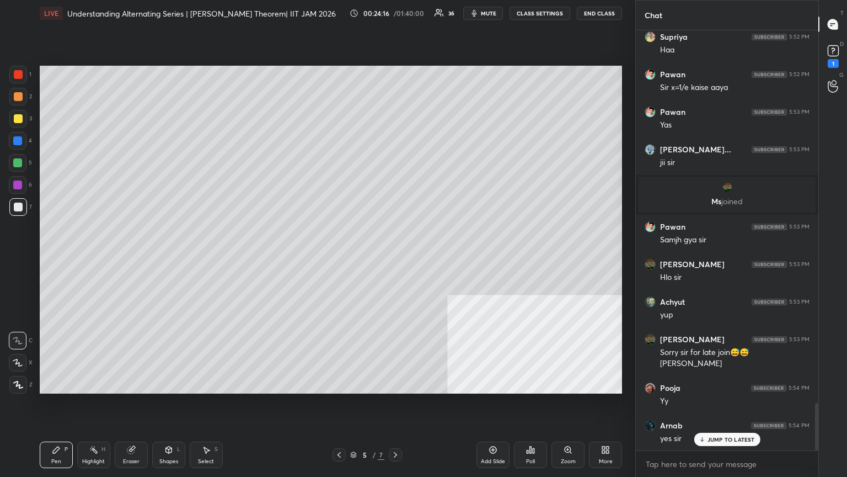
click at [169, 259] on icon at bounding box center [169, 451] width 0 height 4
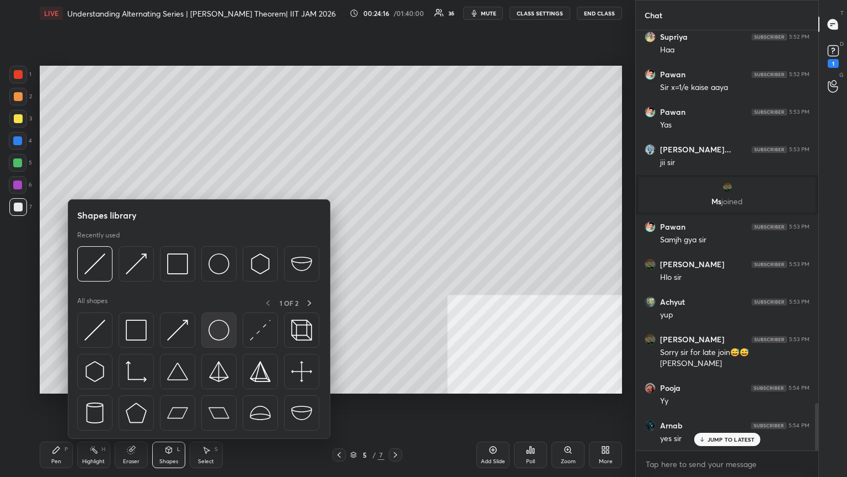
click at [220, 259] on img at bounding box center [219, 329] width 21 height 21
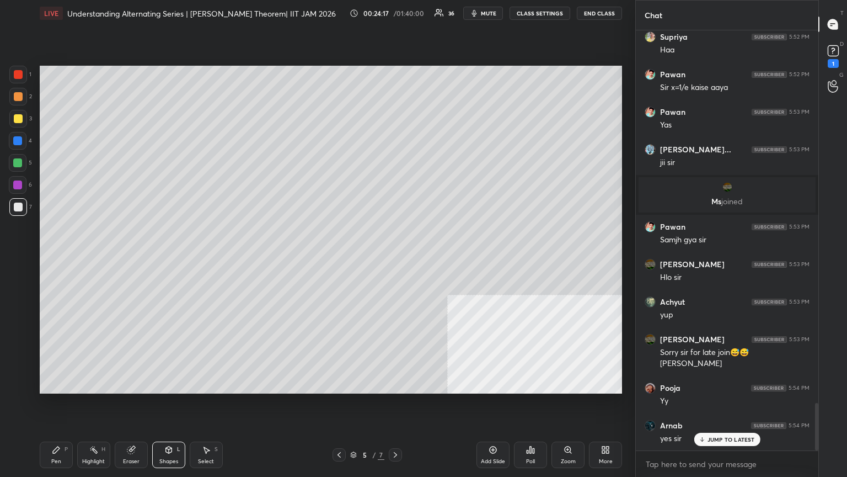
click at [21, 162] on div at bounding box center [18, 163] width 18 height 18
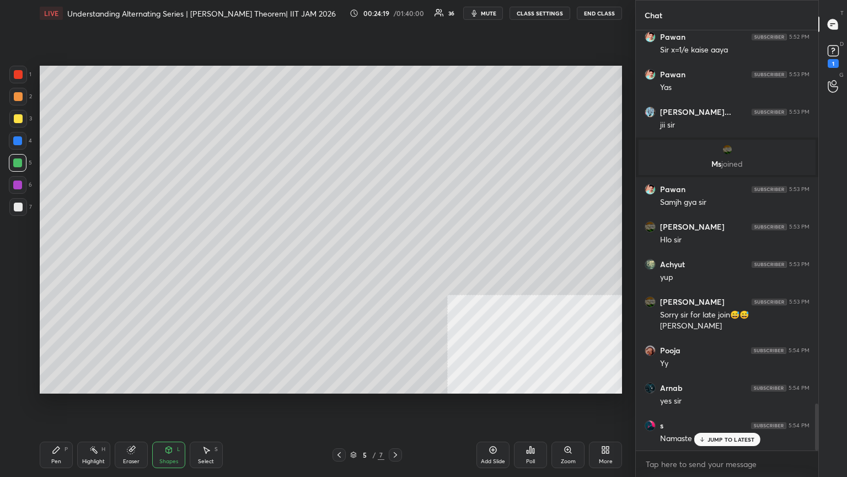
drag, startPoint x: 63, startPoint y: 436, endPoint x: 60, endPoint y: 440, distance: 5.9
click at [61, 259] on div "Pen P Highlight H Eraser Shapes L Select S 5 / 7 Add Slide Poll Zoom More" at bounding box center [331, 455] width 583 height 44
click at [58, 259] on div "Pen P" at bounding box center [56, 454] width 33 height 26
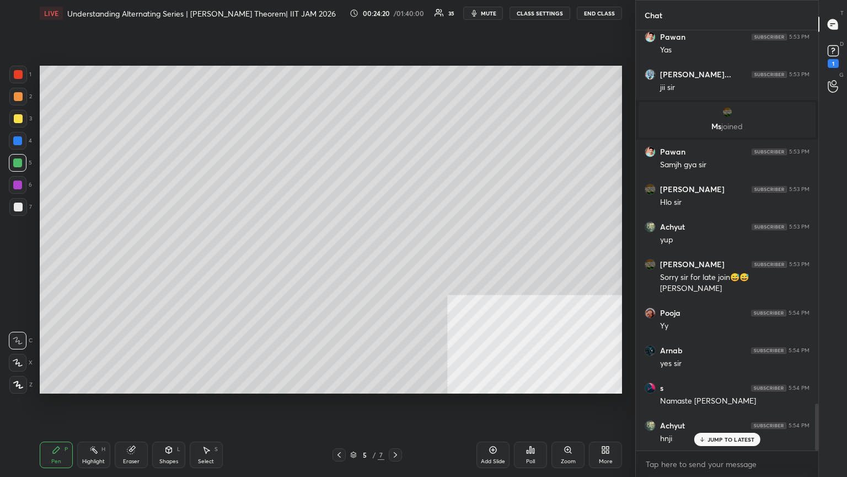
click at [12, 217] on div "7" at bounding box center [20, 209] width 23 height 22
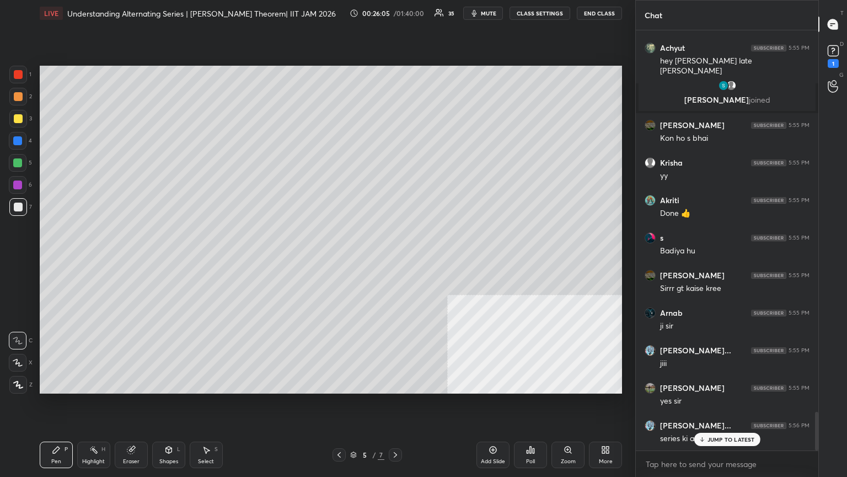
scroll to position [4114, 0]
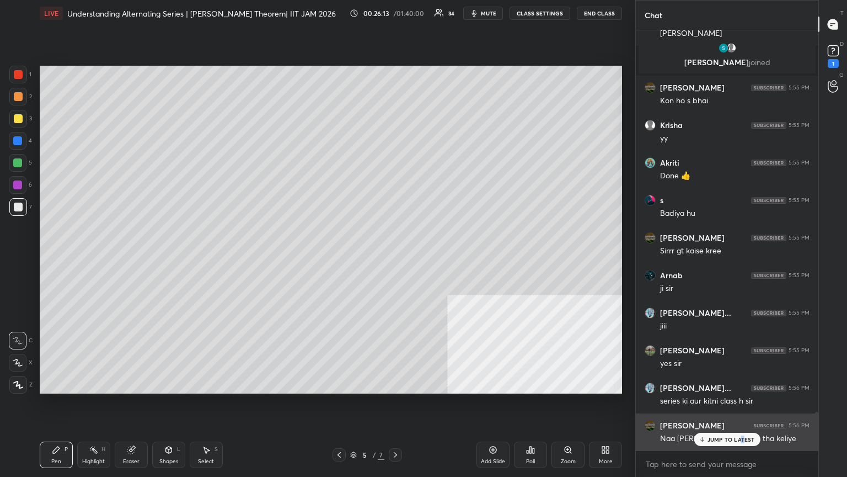
click at [396, 259] on p "JUMP TO LATEST" at bounding box center [731, 439] width 47 height 7
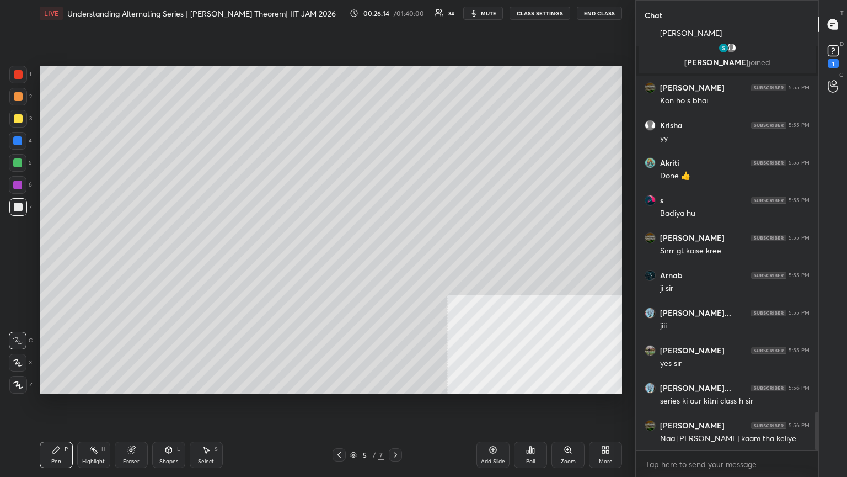
click at [396, 259] on div "Add Slide" at bounding box center [493, 461] width 24 height 6
click at [17, 120] on div at bounding box center [18, 118] width 9 height 9
click at [171, 259] on div "Shapes L" at bounding box center [168, 454] width 33 height 26
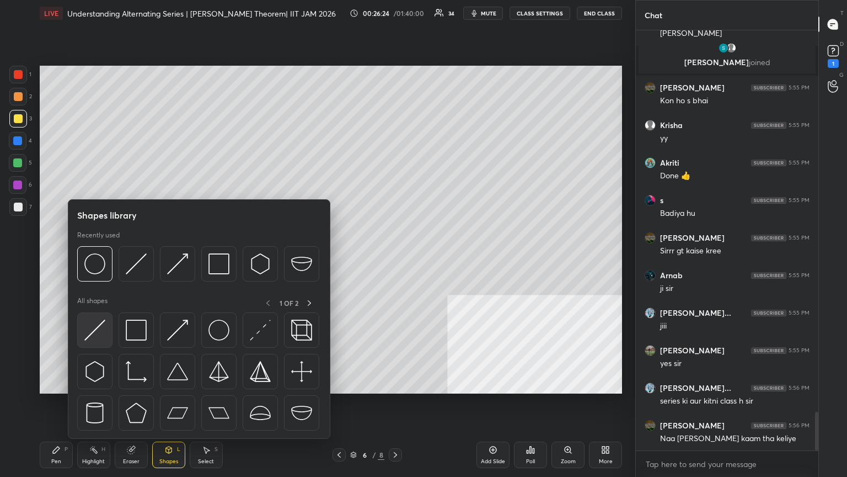
click at [103, 259] on div at bounding box center [94, 329] width 35 height 35
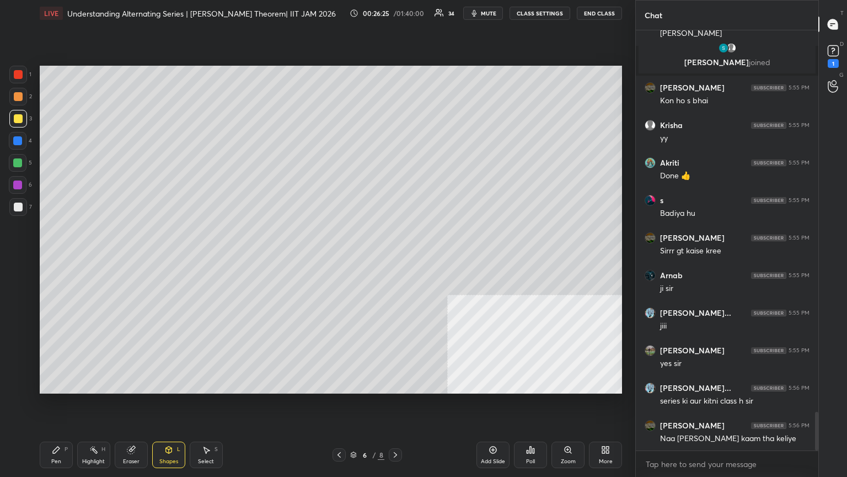
click at [17, 76] on div at bounding box center [18, 74] width 9 height 9
drag, startPoint x: 8, startPoint y: 126, endPoint x: 35, endPoint y: 120, distance: 27.6
click at [18, 124] on div "1 2 3 4 5 6 7 C X Z C X Z E E Erase all H H" at bounding box center [17, 230] width 35 height 328
click at [17, 137] on div at bounding box center [17, 140] width 9 height 9
click at [55, 259] on div "Pen" at bounding box center [56, 461] width 10 height 6
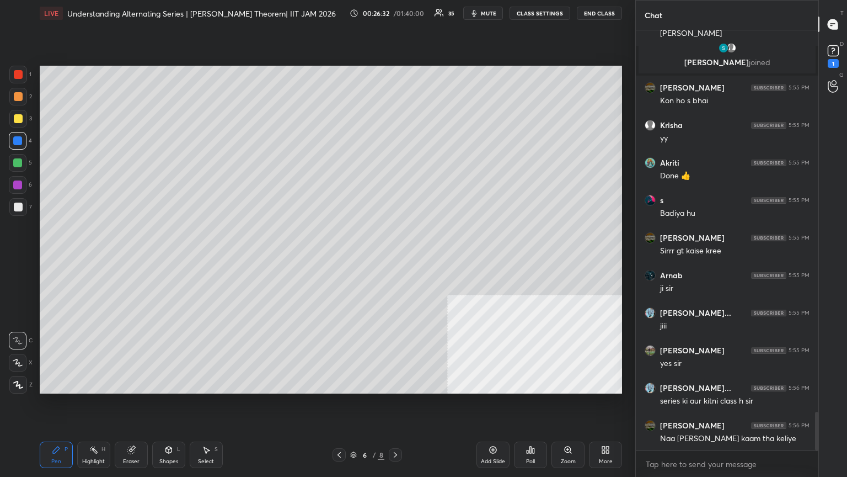
click at [17, 204] on div at bounding box center [18, 206] width 9 height 9
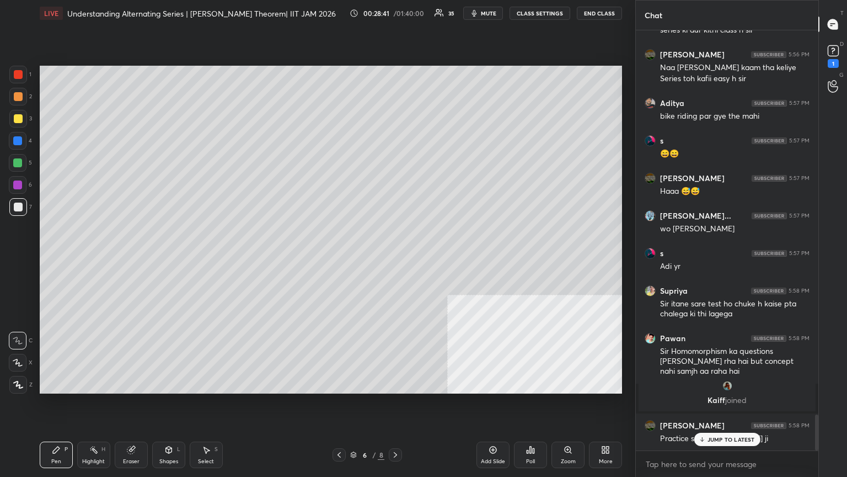
scroll to position [4524, 0]
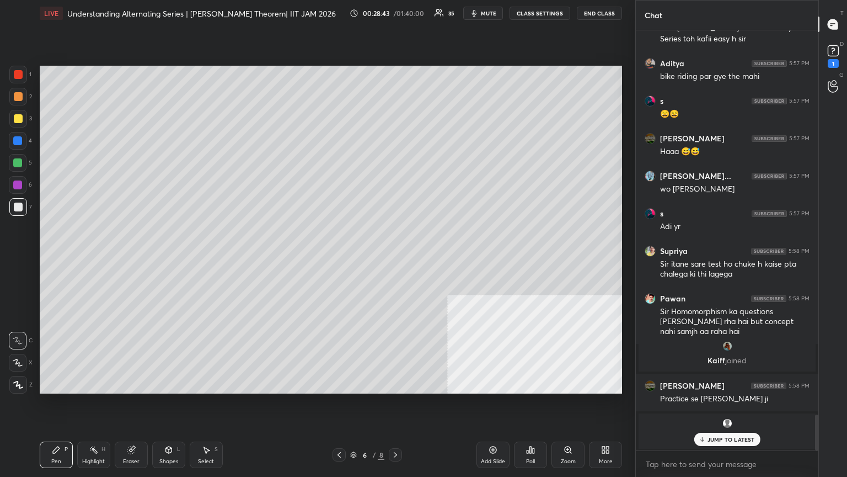
click at [396, 13] on span "mute" at bounding box center [488, 13] width 15 height 8
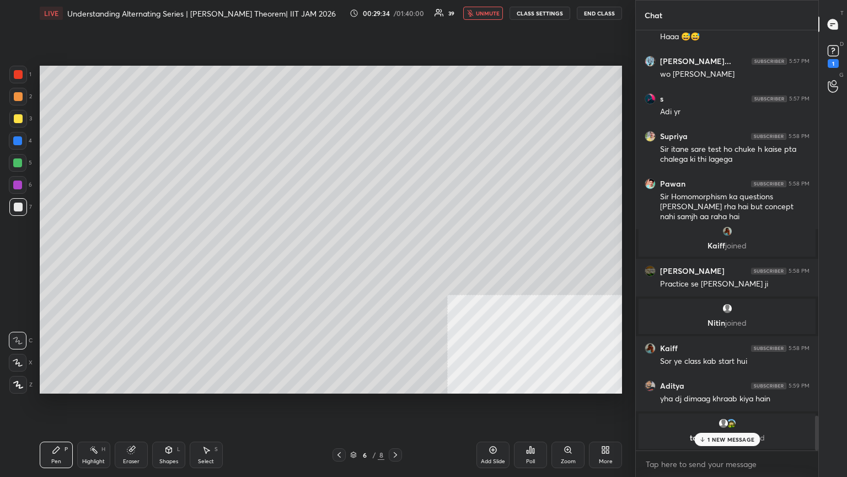
scroll to position [4676, 0]
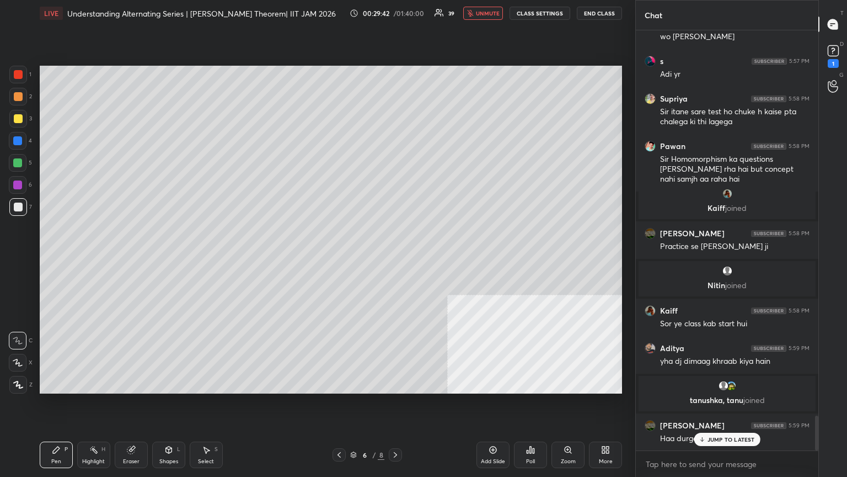
click at [396, 11] on span "unmute" at bounding box center [488, 13] width 24 height 8
click at [396, 12] on span "mute" at bounding box center [488, 13] width 15 height 8
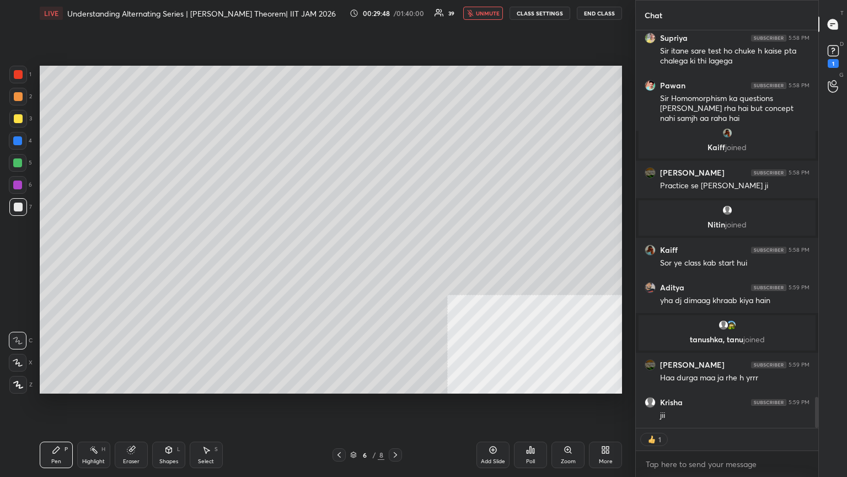
scroll to position [4775, 0]
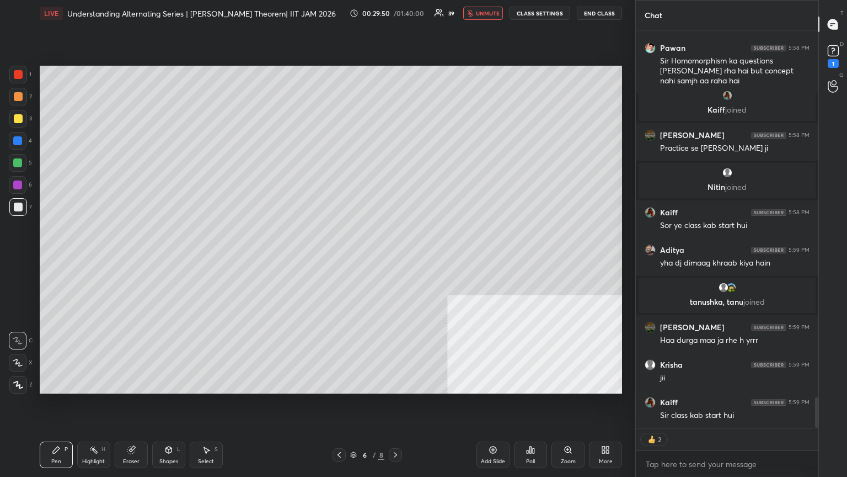
click at [396, 13] on span "unmute" at bounding box center [488, 13] width 24 height 8
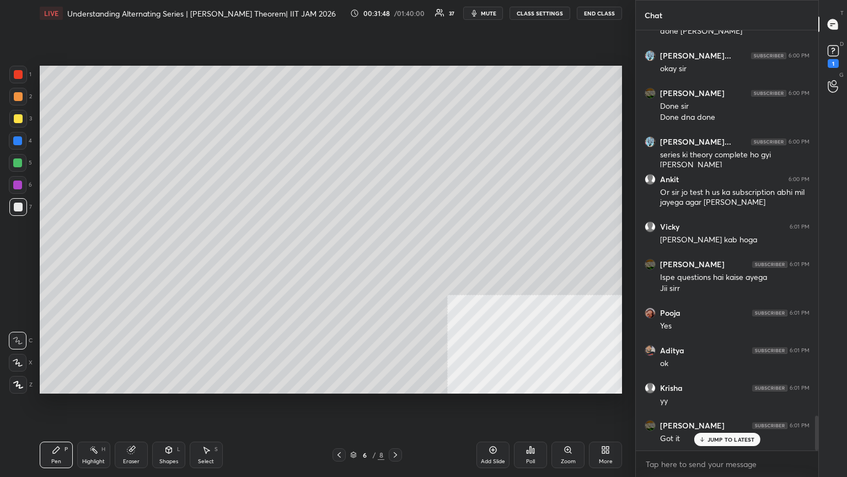
scroll to position [4679, 0]
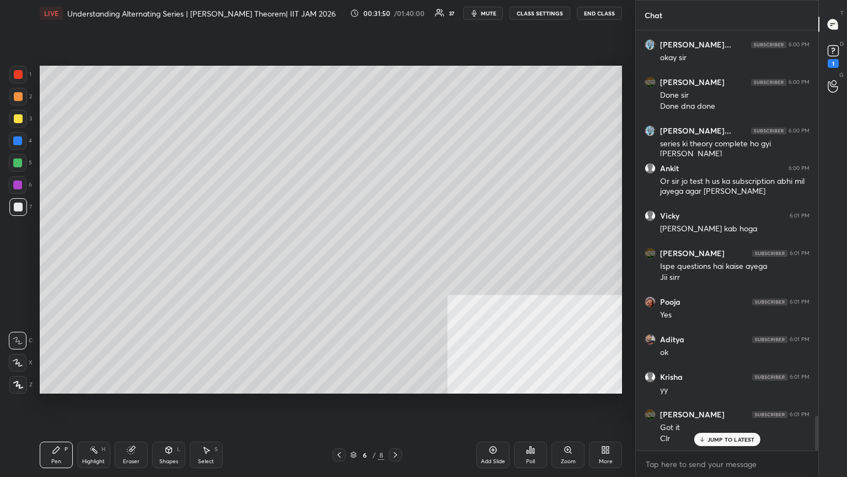
click at [396, 259] on div "Add Slide" at bounding box center [493, 454] width 33 height 26
click at [18, 118] on div at bounding box center [18, 118] width 9 height 9
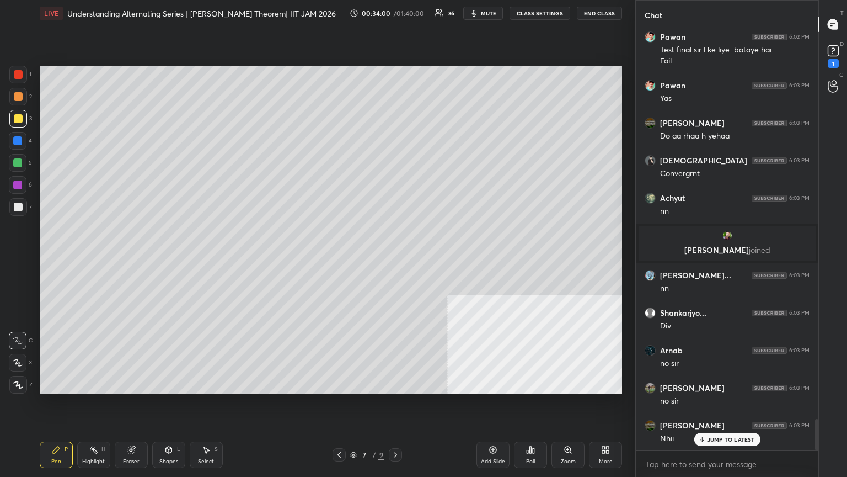
scroll to position [5241, 0]
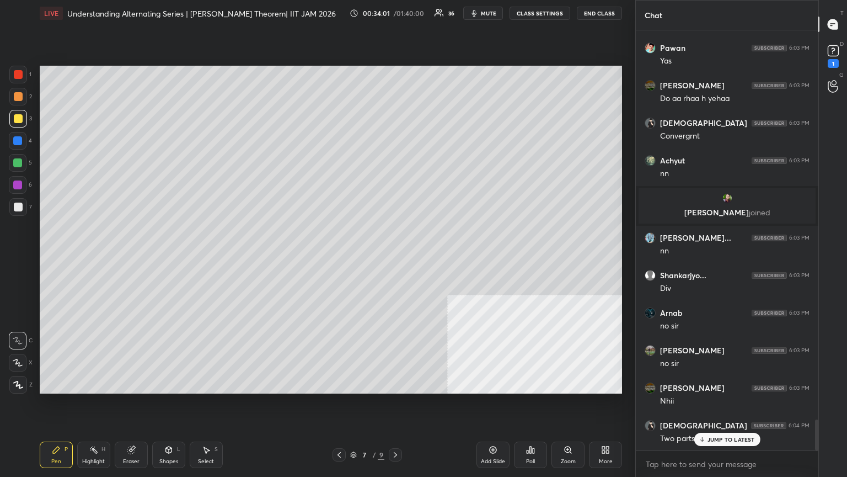
click at [18, 211] on div at bounding box center [18, 207] width 18 height 18
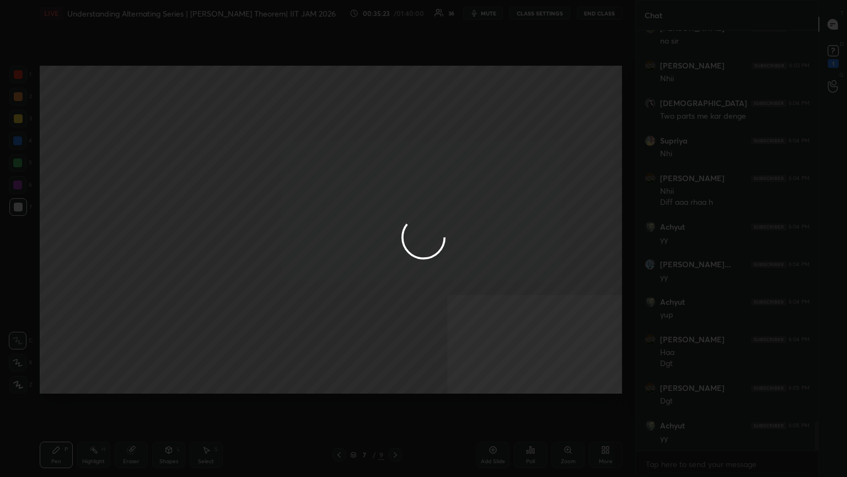
scroll to position [5601, 0]
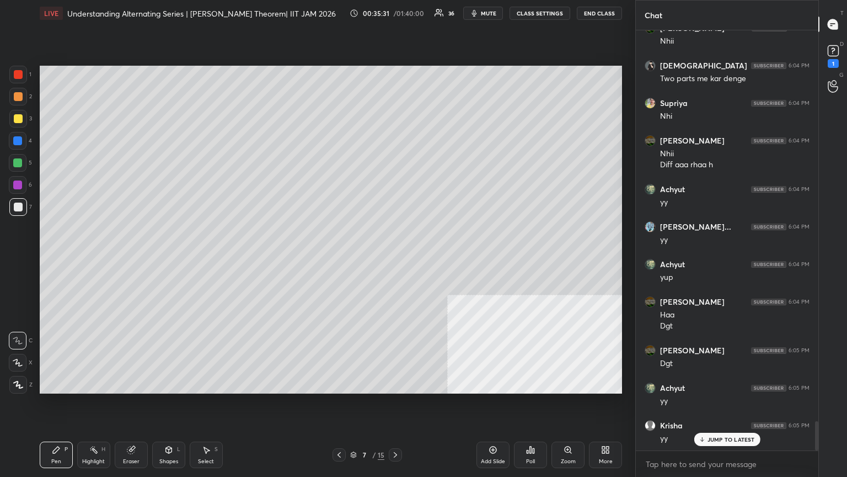
click at [343, 259] on icon at bounding box center [339, 454] width 9 height 9
click at [17, 186] on div at bounding box center [17, 184] width 9 height 9
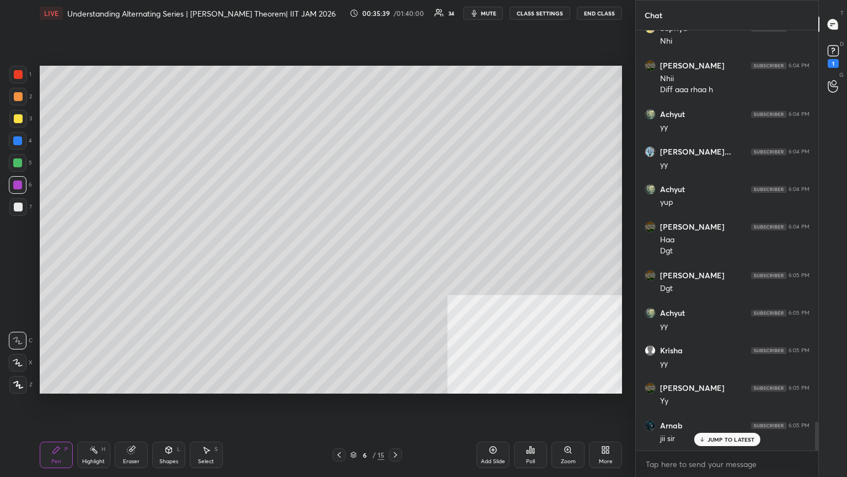
scroll to position [5714, 0]
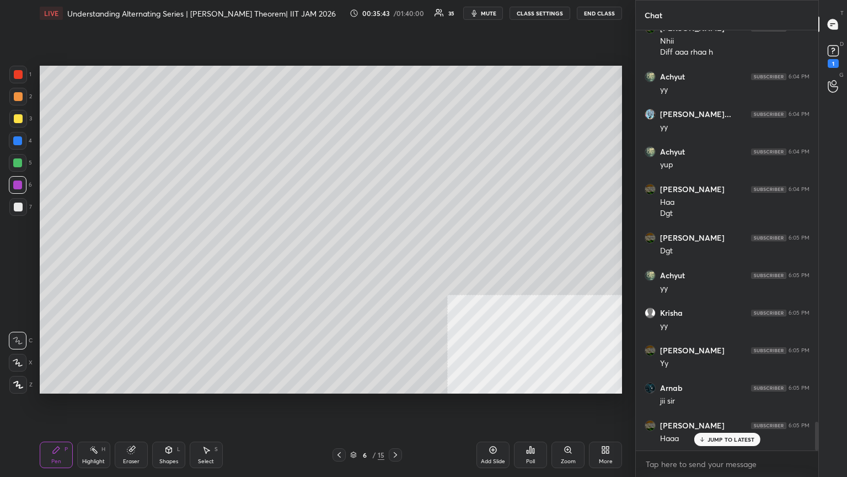
click at [396, 11] on button "mute" at bounding box center [483, 13] width 40 height 13
click at [396, 14] on button "End Class" at bounding box center [599, 13] width 45 height 13
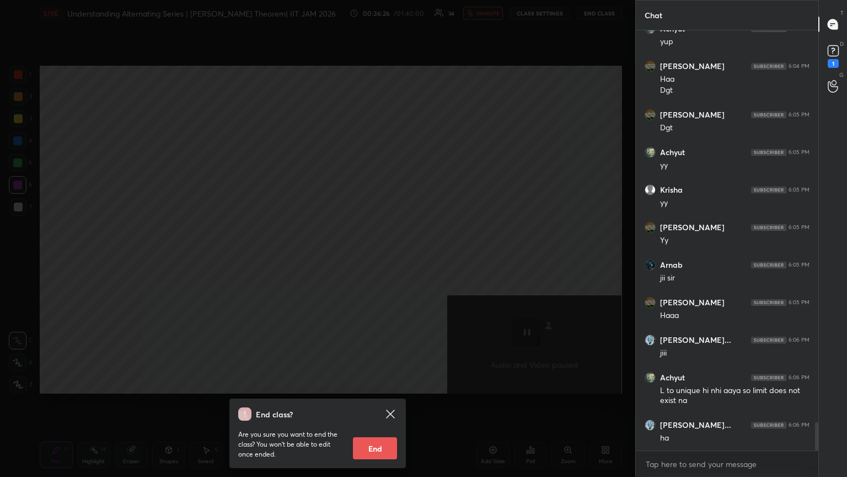
scroll to position [5874, 0]
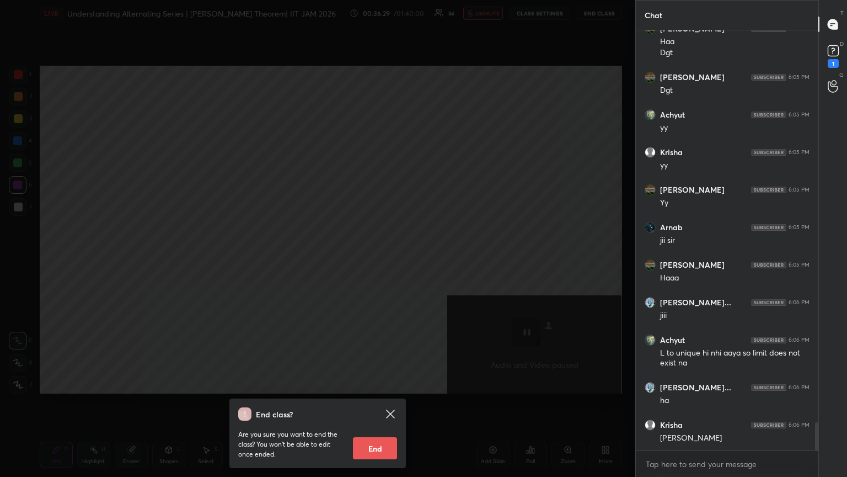
click at [394, 259] on icon at bounding box center [390, 413] width 13 height 13
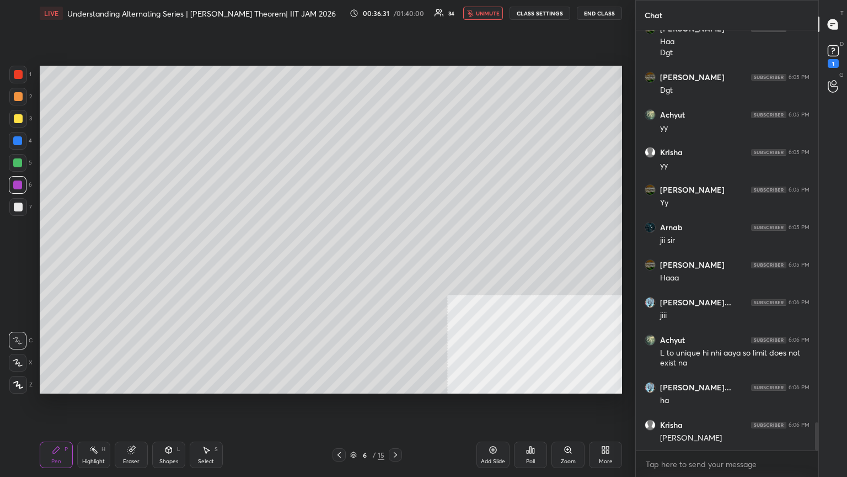
click at [396, 13] on span "unmute" at bounding box center [488, 13] width 24 height 8
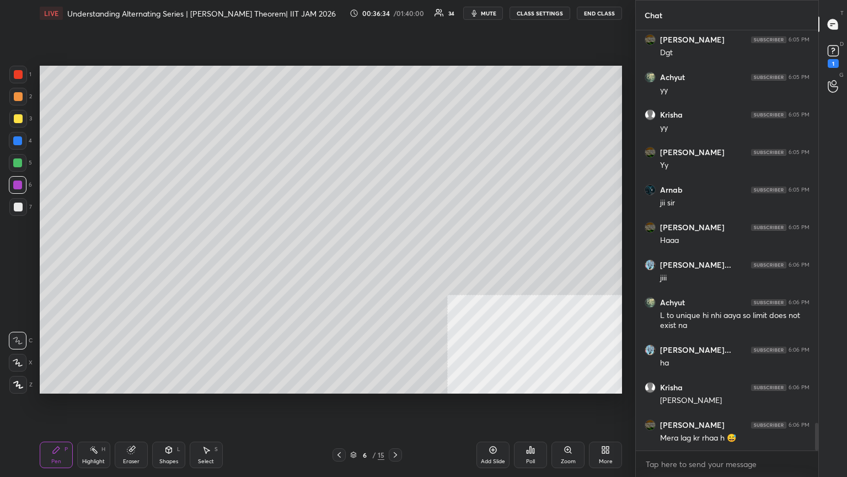
scroll to position [5949, 0]
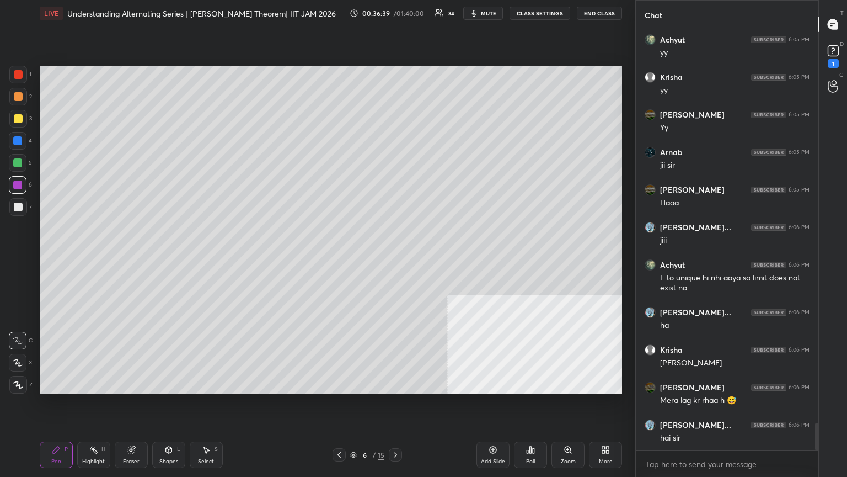
click at [335, 259] on div at bounding box center [339, 454] width 13 height 13
click at [393, 259] on icon at bounding box center [395, 454] width 9 height 9
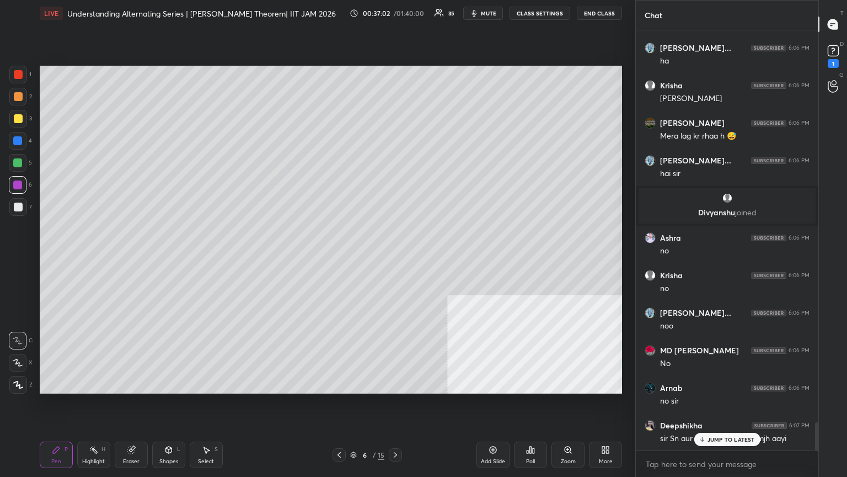
scroll to position [5853, 0]
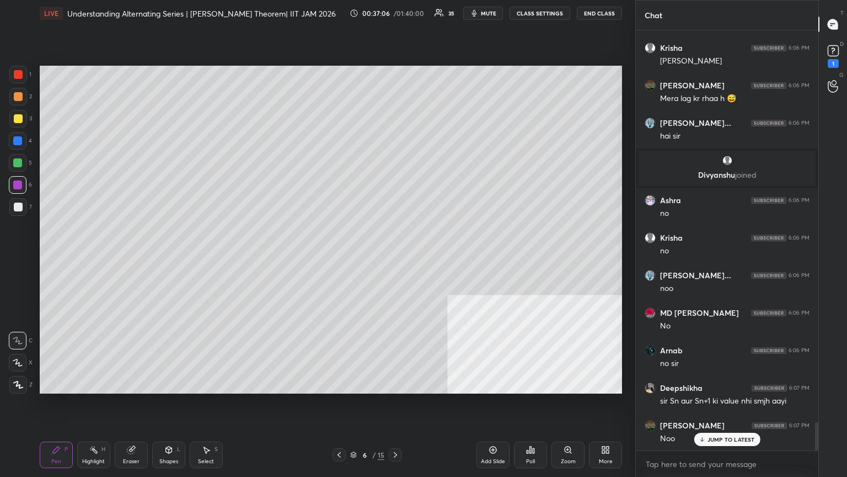
drag, startPoint x: 398, startPoint y: 452, endPoint x: 393, endPoint y: 457, distance: 6.6
click at [396, 259] on icon at bounding box center [395, 454] width 9 height 9
click at [20, 211] on div at bounding box center [18, 207] width 18 height 18
click at [176, 259] on div "Shapes L" at bounding box center [168, 454] width 33 height 26
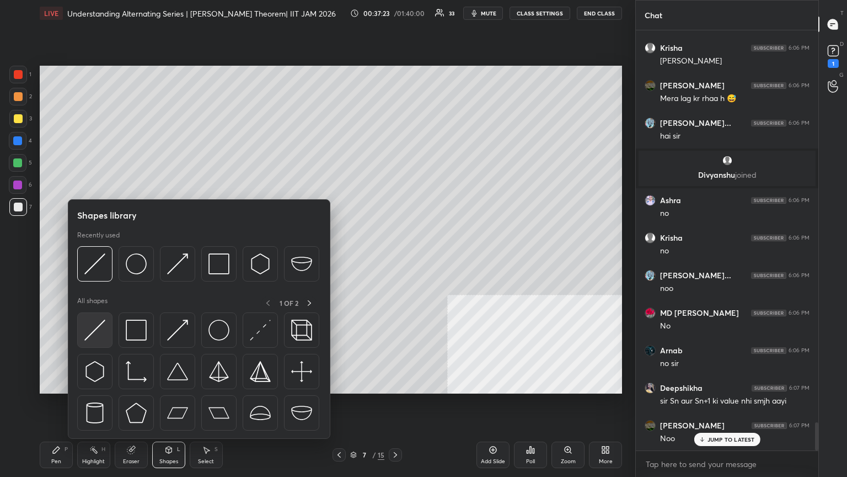
click at [100, 259] on img at bounding box center [94, 329] width 21 height 21
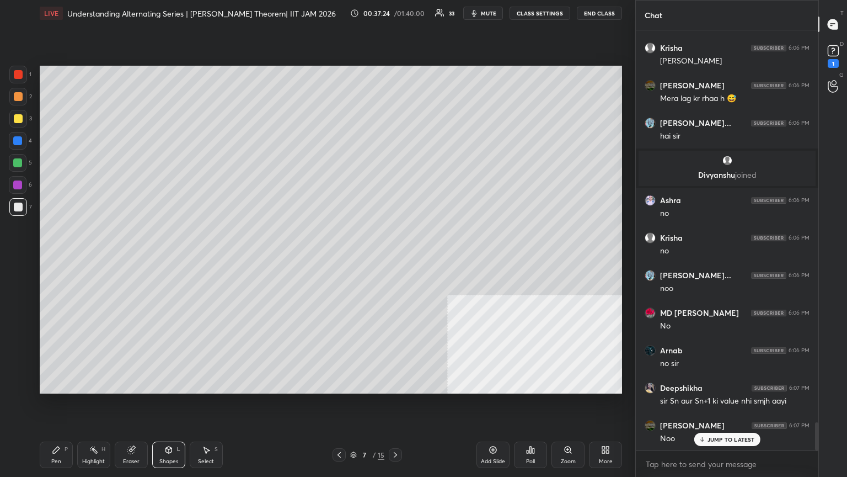
click at [24, 193] on div "6" at bounding box center [20, 185] width 23 height 18
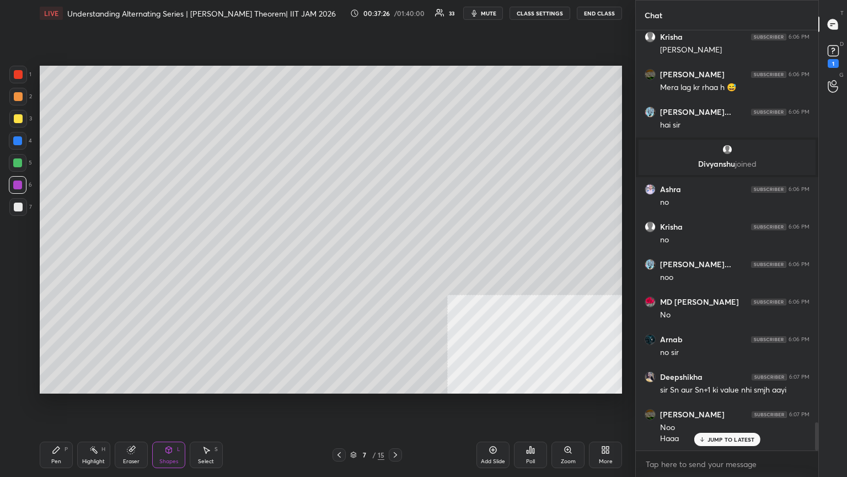
click at [57, 259] on div "Pen P" at bounding box center [56, 454] width 33 height 26
click at [16, 212] on div at bounding box center [18, 207] width 18 height 18
click at [340, 259] on icon at bounding box center [339, 454] width 9 height 9
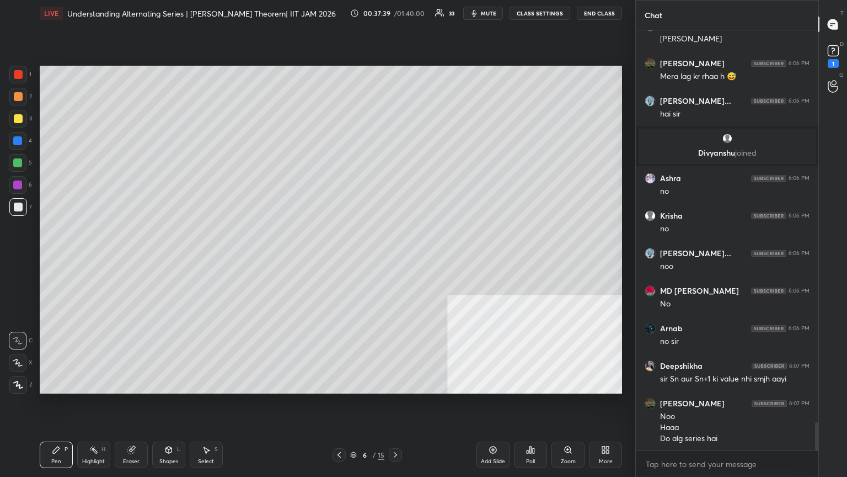
scroll to position [5912, 0]
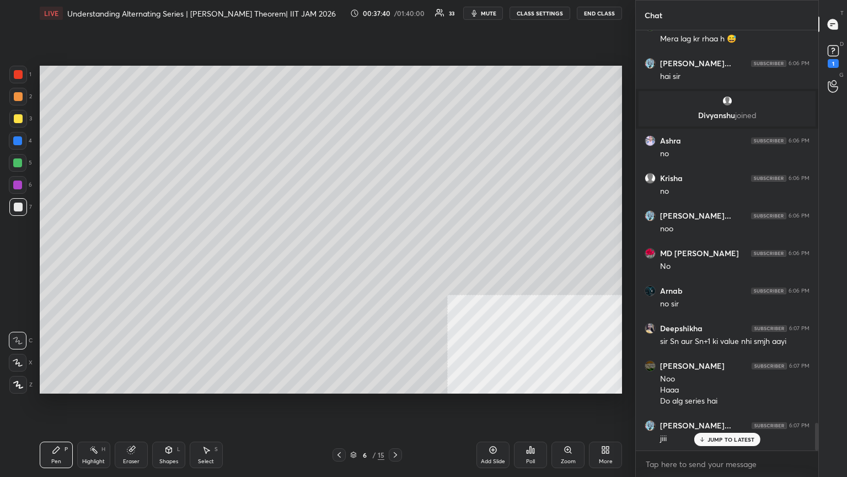
click at [338, 259] on icon at bounding box center [339, 454] width 9 height 9
click at [396, 259] on div at bounding box center [395, 454] width 13 height 13
drag, startPoint x: 395, startPoint y: 452, endPoint x: 396, endPoint y: 447, distance: 5.6
click at [395, 259] on icon at bounding box center [395, 455] width 3 height 6
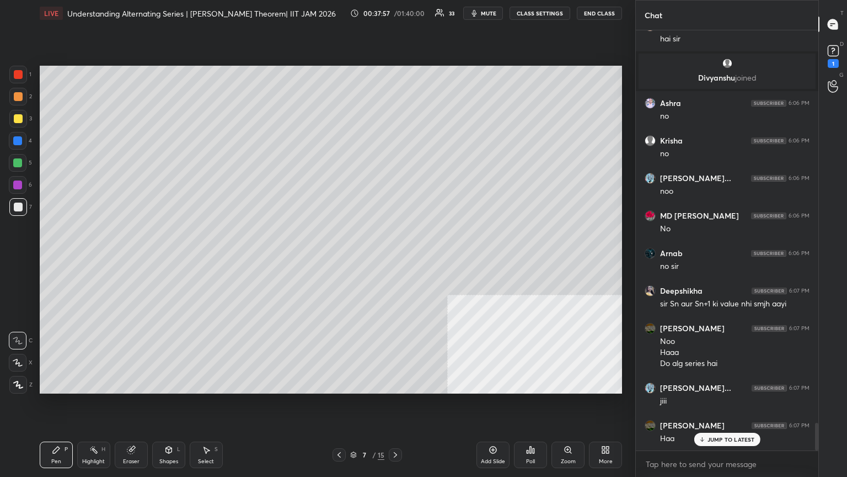
scroll to position [5987, 0]
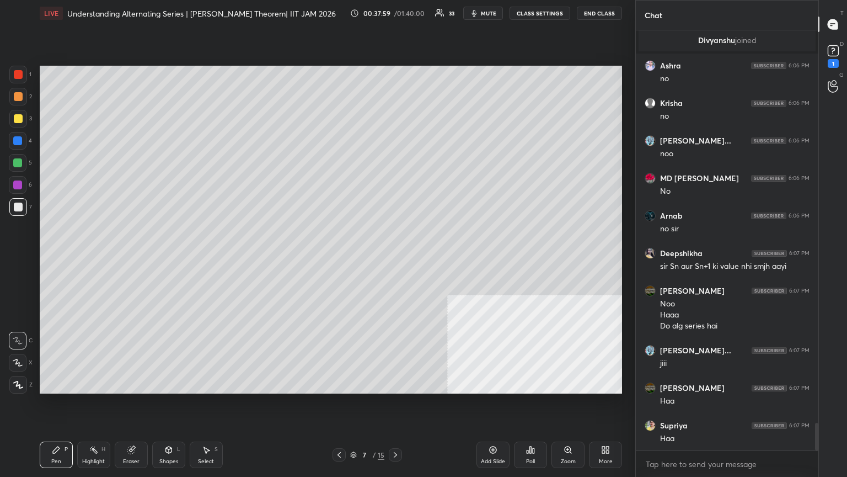
click at [15, 80] on div at bounding box center [18, 75] width 18 height 18
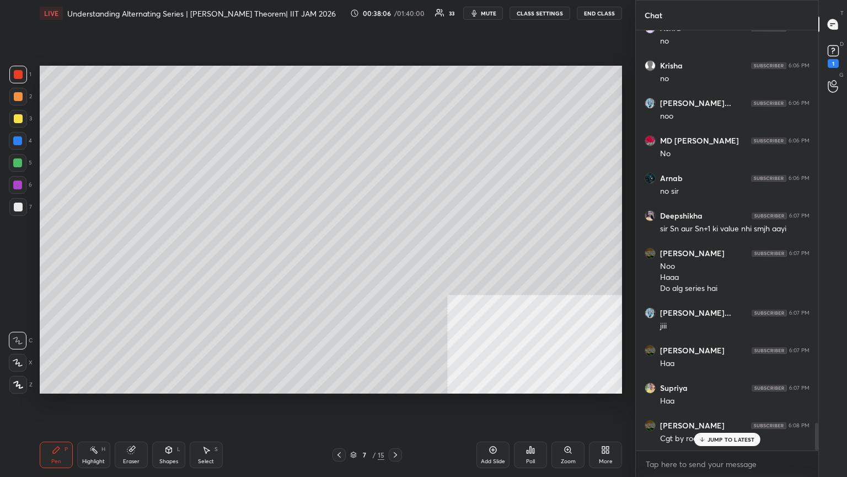
click at [20, 138] on div at bounding box center [17, 140] width 9 height 9
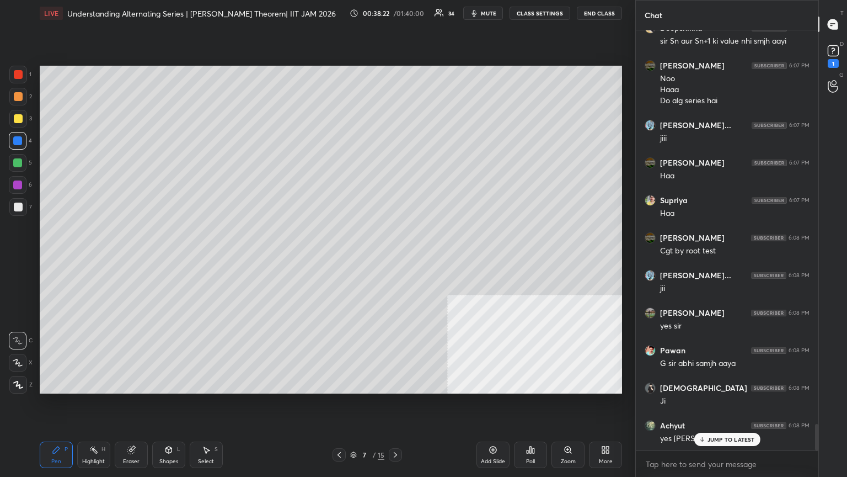
scroll to position [6287, 0]
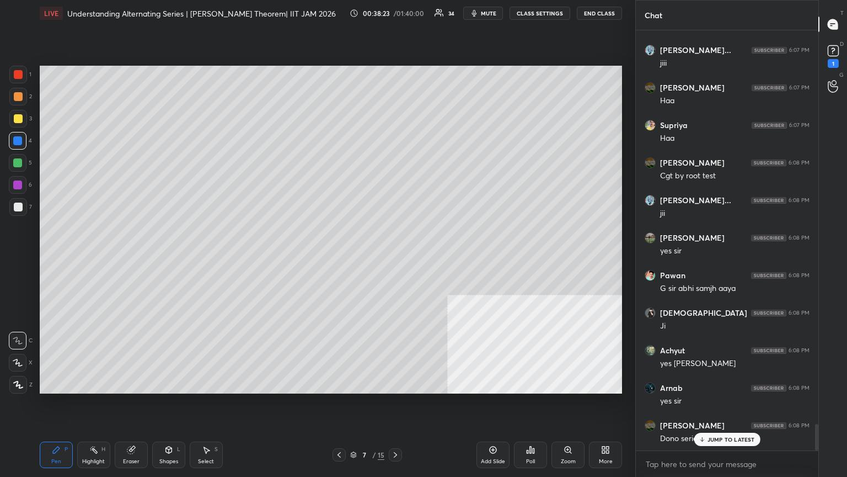
click at [395, 259] on icon at bounding box center [395, 454] width 9 height 9
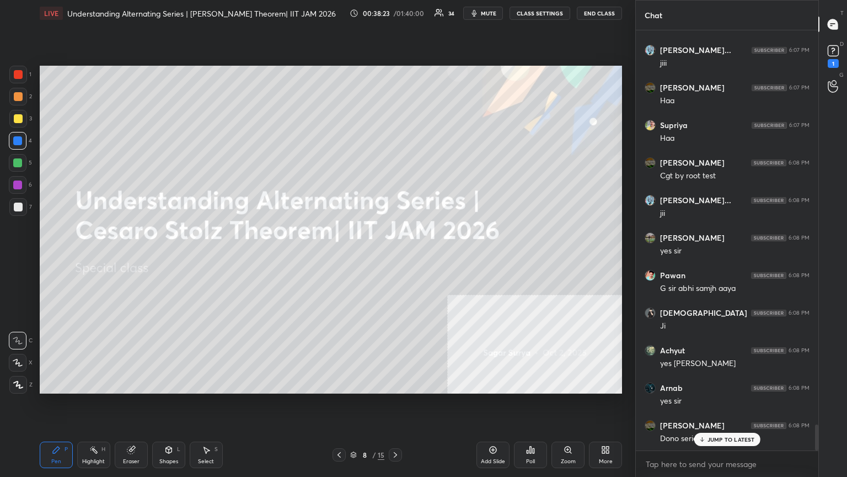
scroll to position [6325, 0]
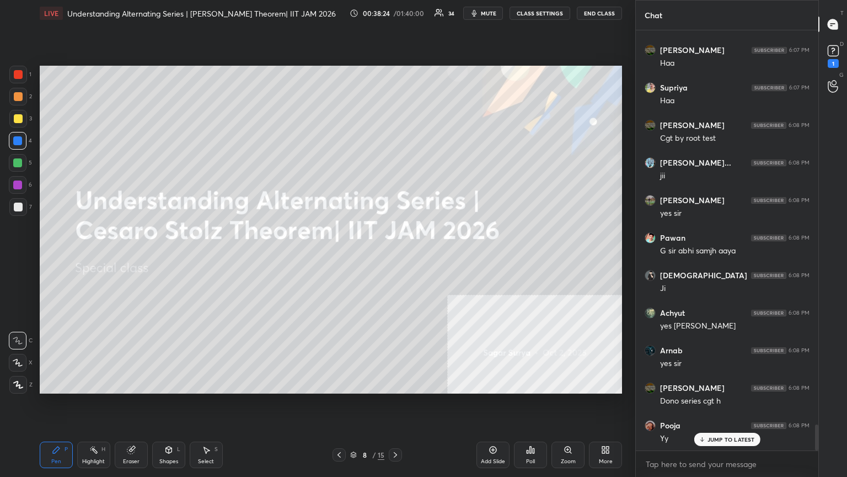
click at [342, 259] on icon at bounding box center [339, 454] width 9 height 9
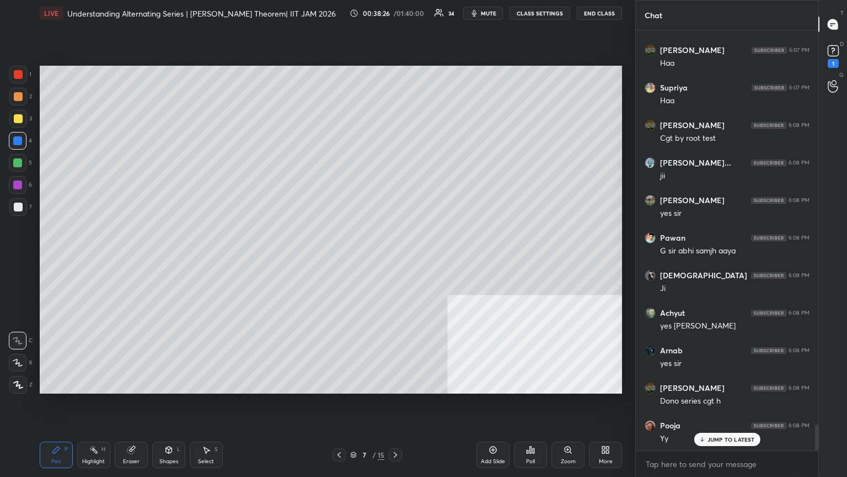
click at [13, 210] on div at bounding box center [18, 207] width 18 height 18
click at [396, 259] on div "Add Slide" at bounding box center [493, 454] width 33 height 26
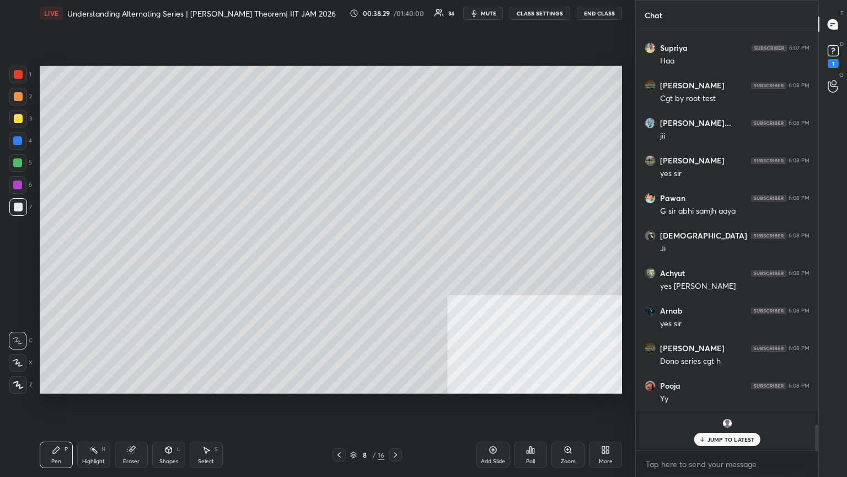
click at [21, 120] on div at bounding box center [18, 119] width 18 height 18
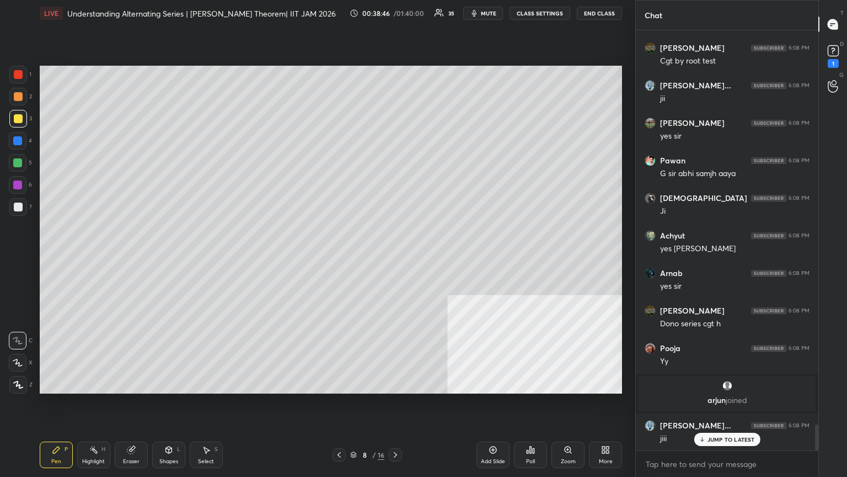
click at [14, 211] on div at bounding box center [18, 206] width 9 height 9
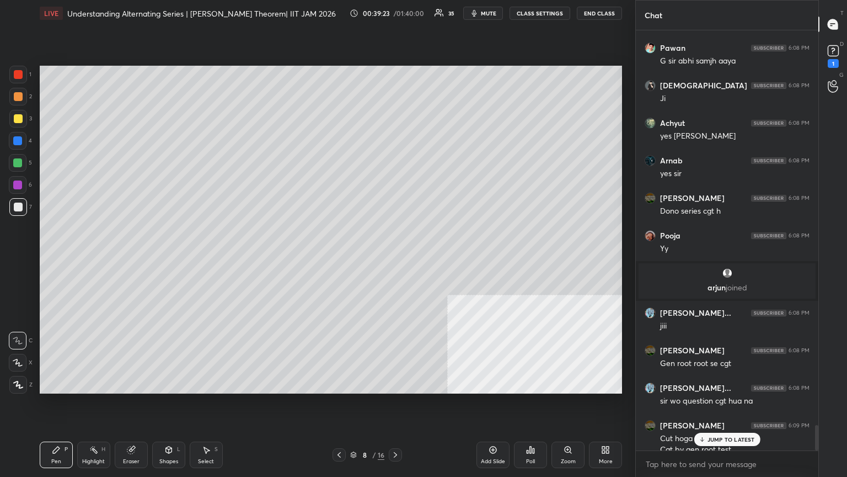
scroll to position [6526, 0]
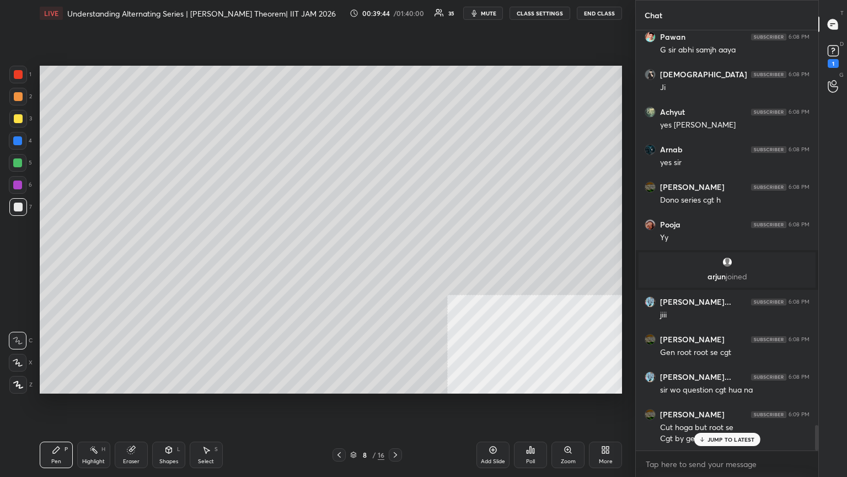
click at [140, 259] on div "Eraser" at bounding box center [131, 454] width 33 height 26
click at [57, 259] on div "Pen P" at bounding box center [56, 454] width 33 height 26
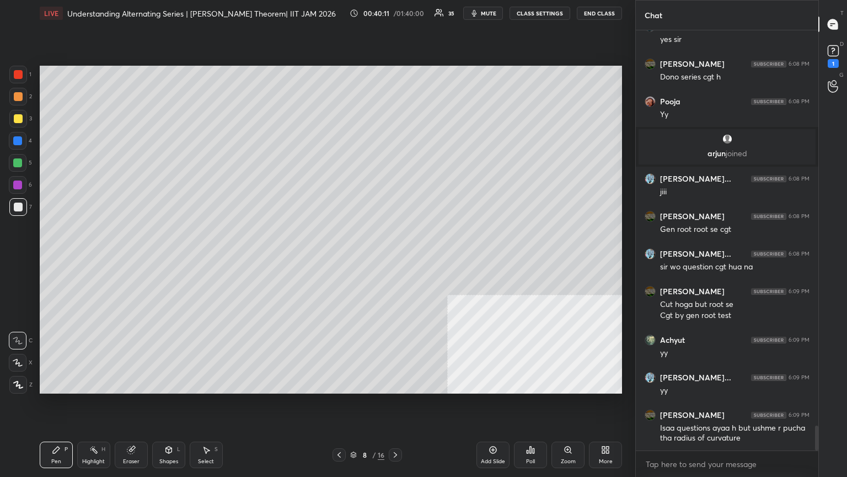
scroll to position [6686, 0]
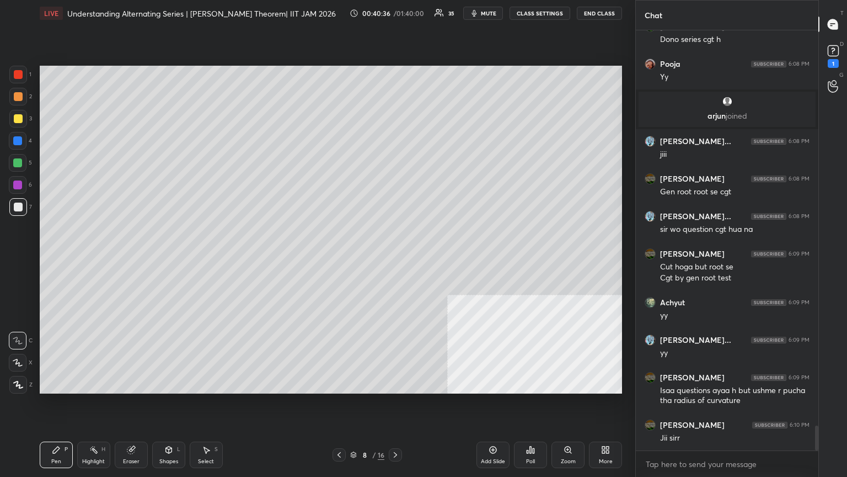
click at [114, 259] on div "Setting up your live class Poll for secs No correct answer Start poll" at bounding box center [330, 229] width 591 height 406
click at [137, 259] on div "Pen P Highlight H Eraser Shapes L Select S 8 / 16 Add Slide Poll Zoom More" at bounding box center [331, 455] width 583 height 44
click at [138, 259] on div "Eraser" at bounding box center [131, 454] width 33 height 26
drag, startPoint x: 10, startPoint y: 362, endPoint x: 15, endPoint y: 365, distance: 5.9
click at [10, 259] on div at bounding box center [18, 363] width 18 height 18
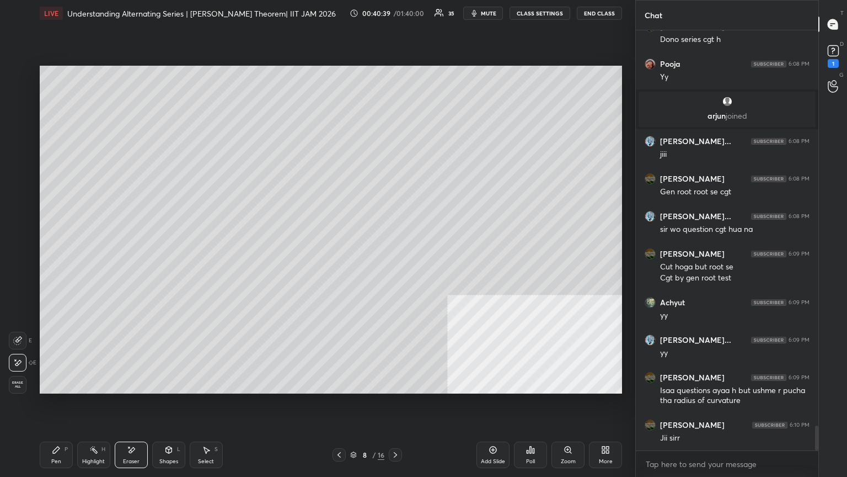
click at [56, 259] on div "Pen P" at bounding box center [56, 454] width 33 height 26
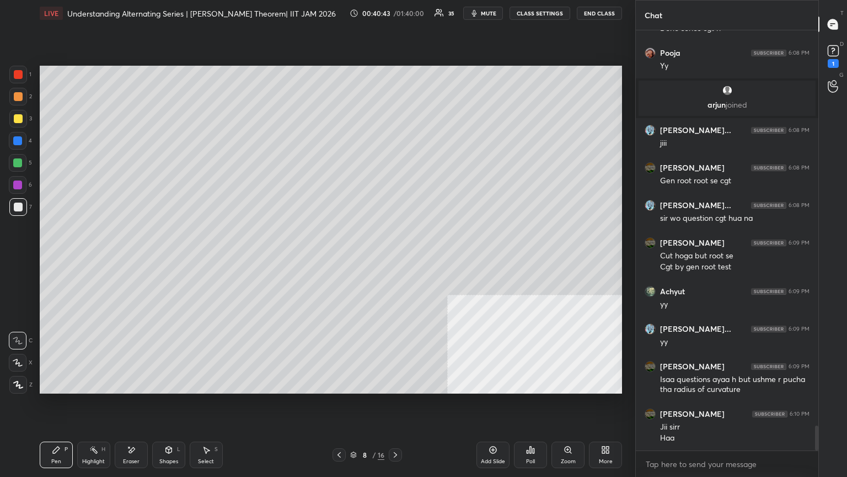
click at [396, 14] on icon "button" at bounding box center [474, 13] width 5 height 7
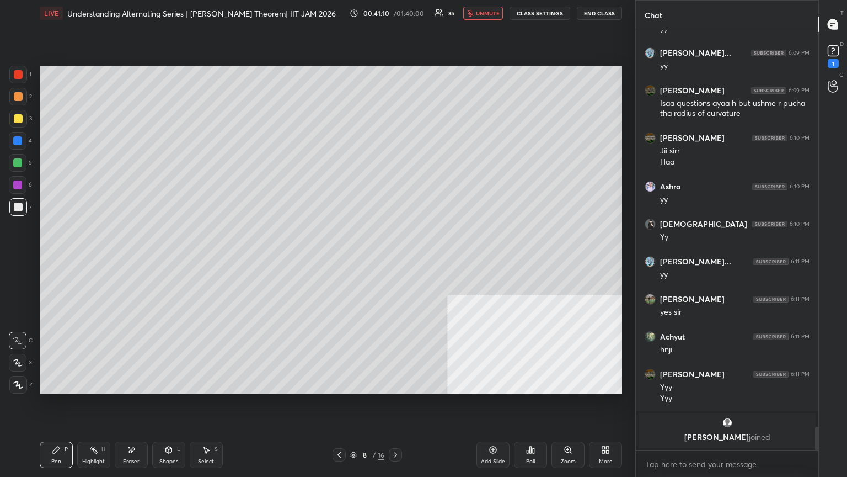
scroll to position [6587, 0]
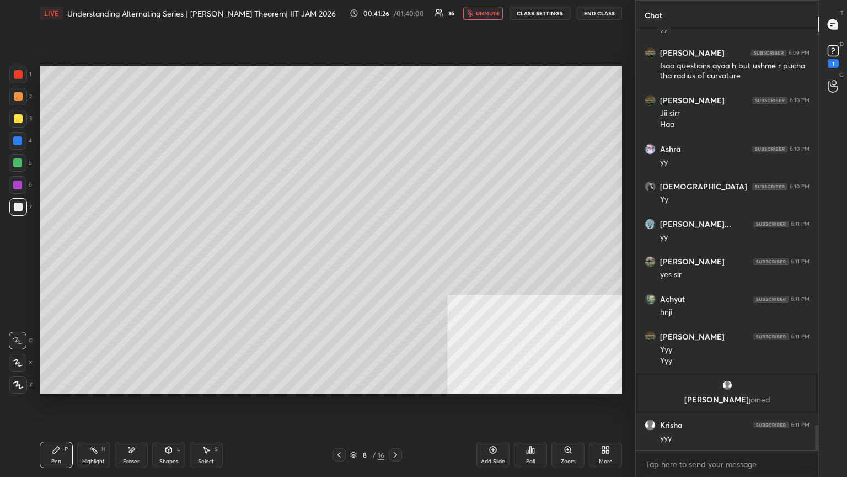
click at [396, 11] on span "unmute" at bounding box center [488, 13] width 24 height 8
click at [396, 11] on span "mute" at bounding box center [488, 13] width 15 height 8
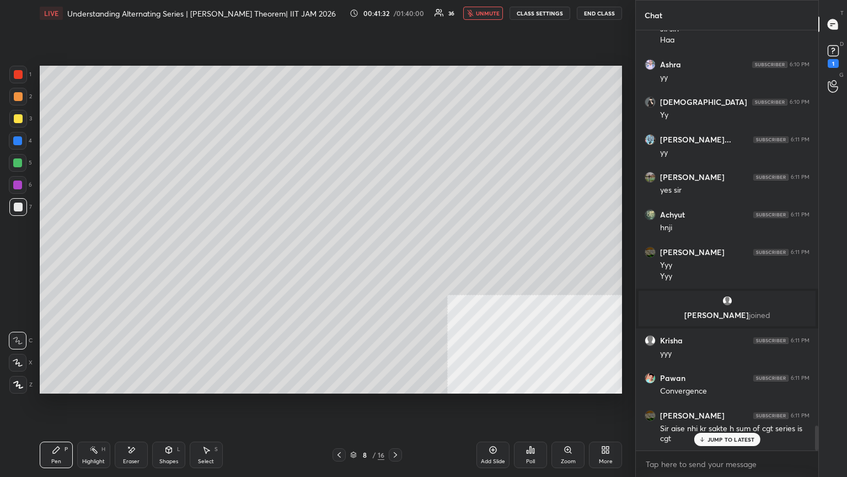
scroll to position [6709, 0]
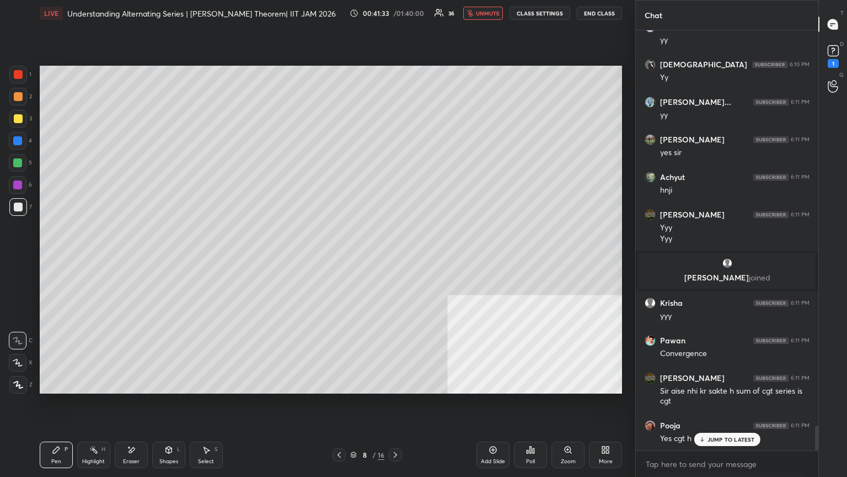
click at [396, 11] on span "unmute" at bounding box center [488, 13] width 24 height 8
click at [60, 259] on icon at bounding box center [56, 449] width 9 height 9
click at [22, 215] on div at bounding box center [18, 207] width 18 height 18
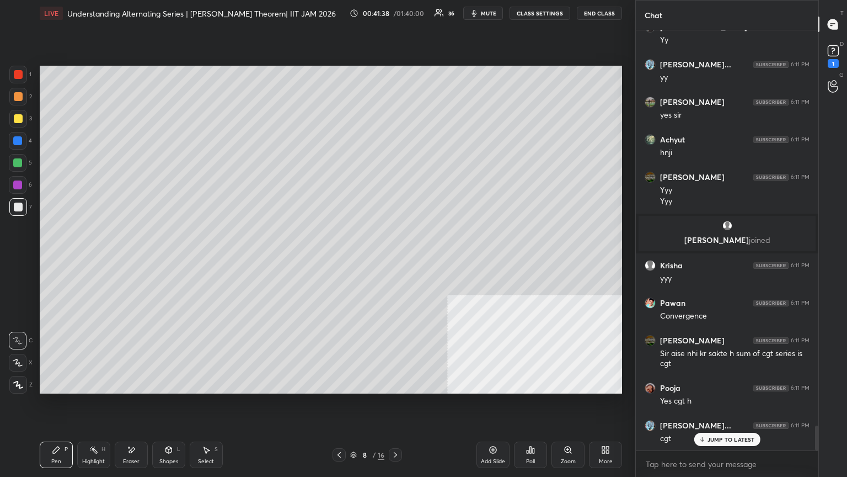
click at [335, 259] on icon at bounding box center [339, 454] width 9 height 9
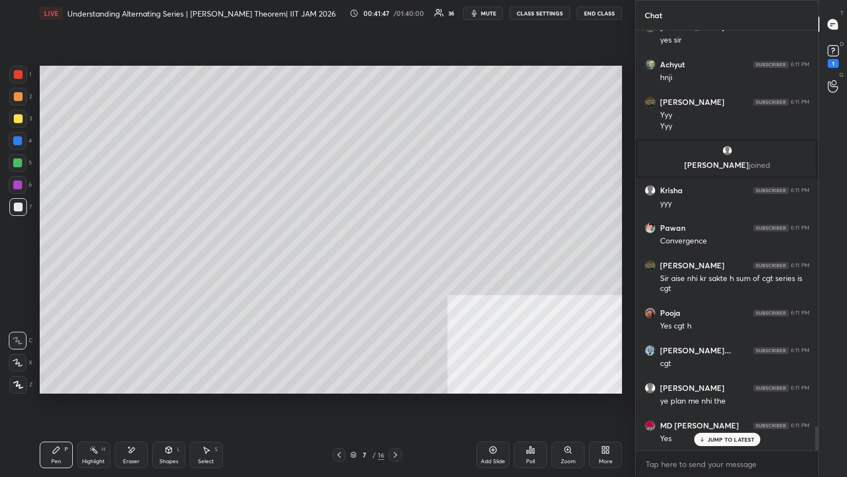
scroll to position [6859, 0]
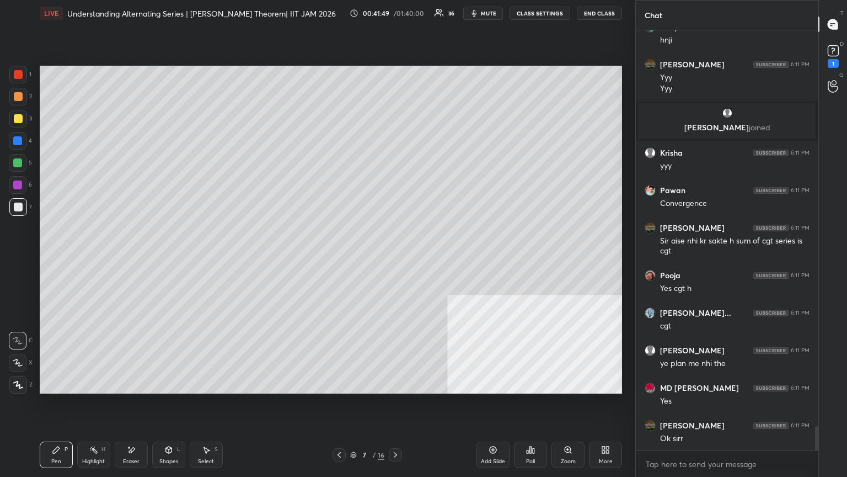
click at [396, 11] on span "mute" at bounding box center [488, 13] width 15 height 8
click at [135, 259] on div "Eraser" at bounding box center [131, 461] width 17 height 6
click at [61, 259] on div "Pen P" at bounding box center [56, 454] width 33 height 26
click at [396, 13] on span "unmute" at bounding box center [488, 13] width 24 height 8
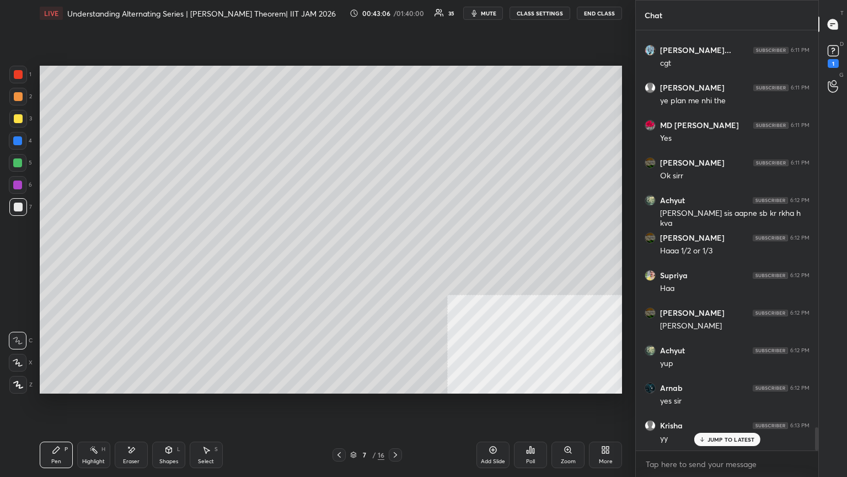
scroll to position [7133, 0]
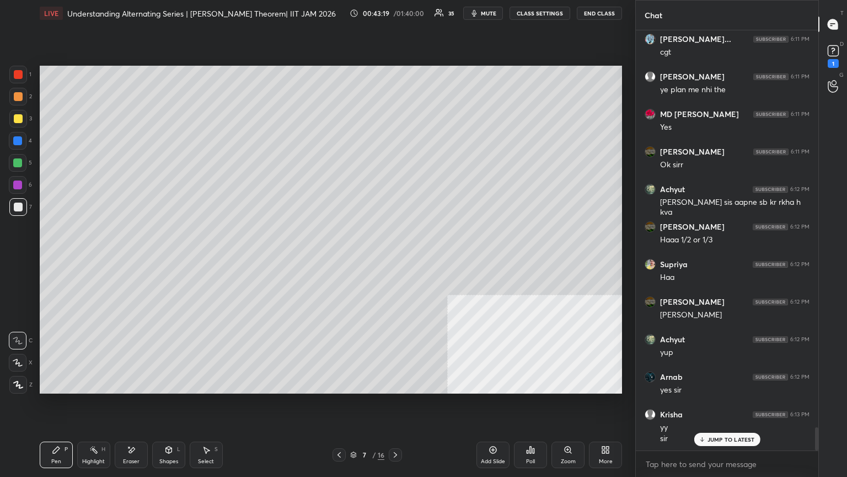
click at [396, 259] on div "Add Slide" at bounding box center [493, 454] width 33 height 26
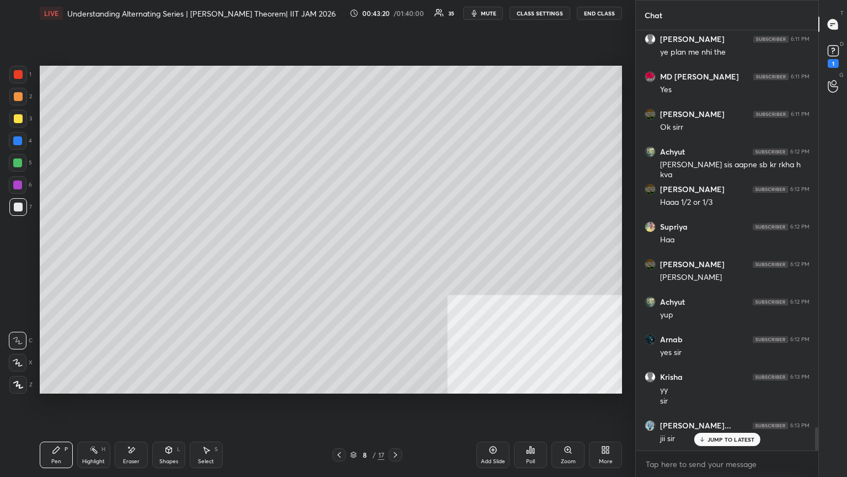
click at [13, 121] on div at bounding box center [18, 119] width 18 height 18
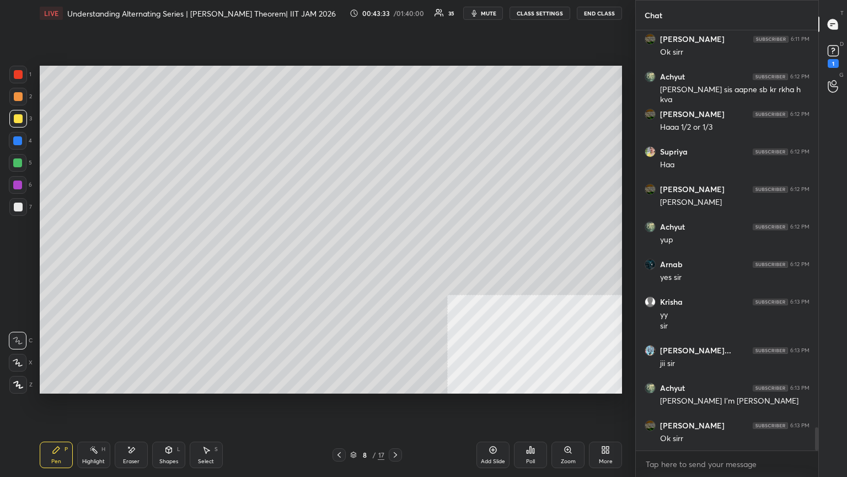
scroll to position [7285, 0]
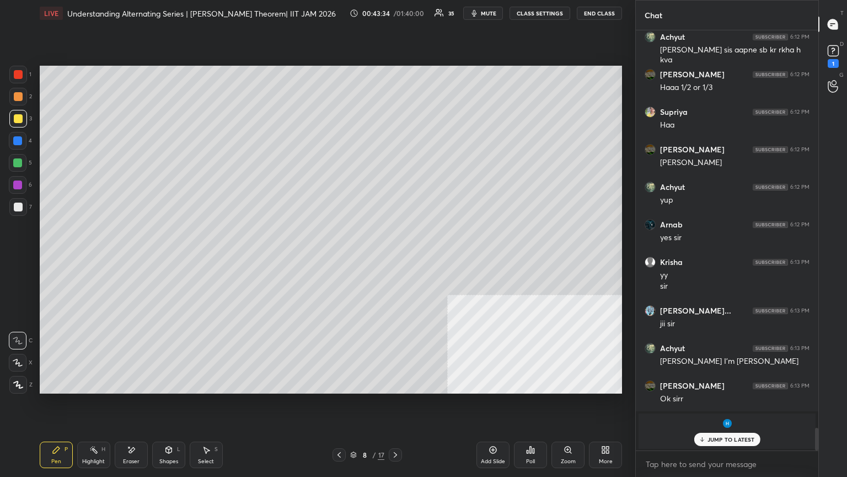
click at [174, 259] on div "Shapes" at bounding box center [168, 461] width 19 height 6
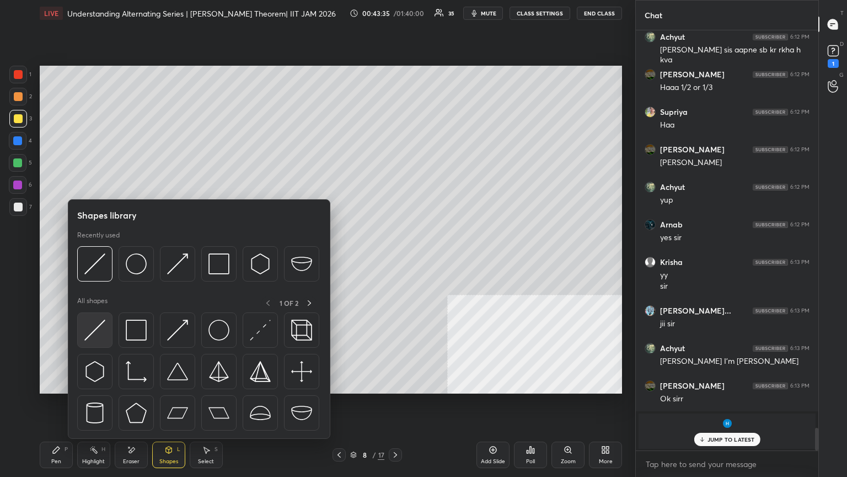
click at [102, 259] on div at bounding box center [94, 329] width 35 height 35
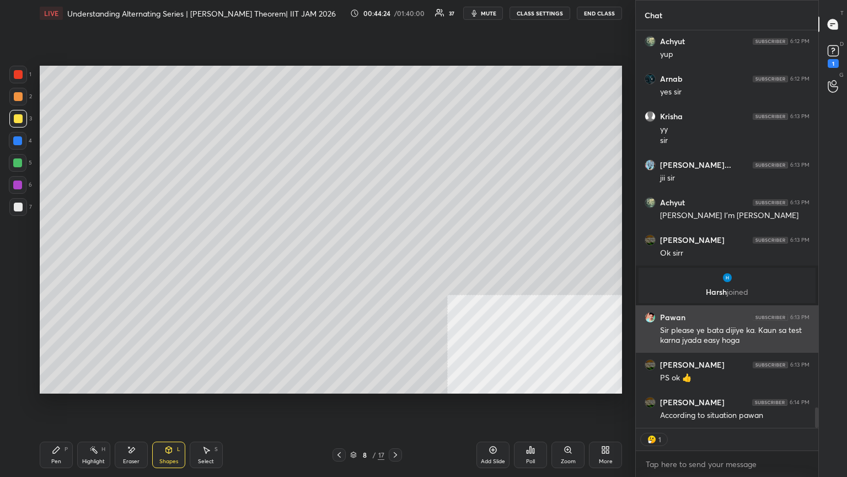
scroll to position [7245, 0]
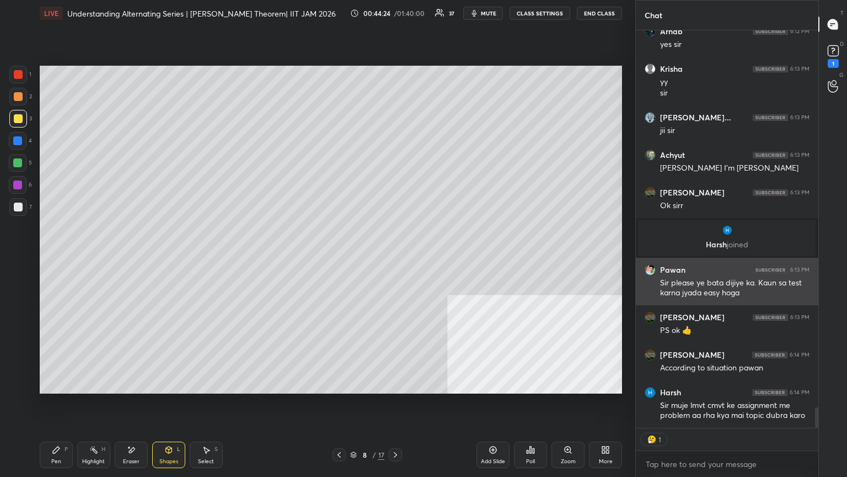
type textarea "x"
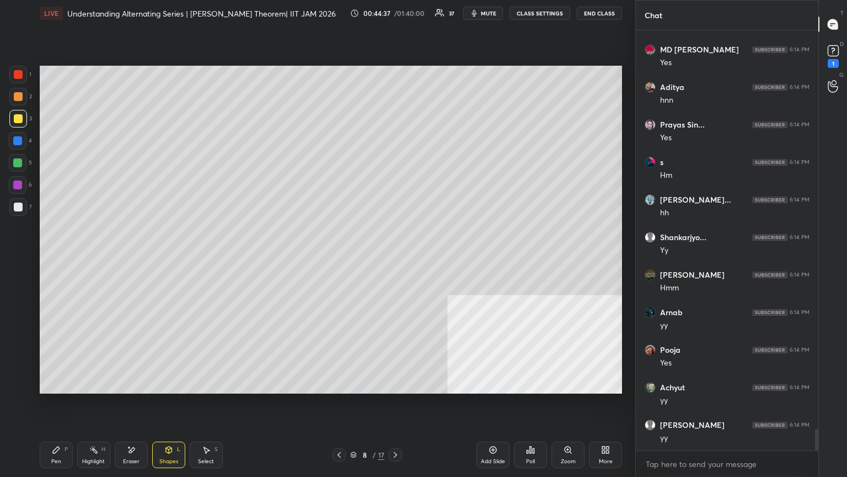
scroll to position [7748, 0]
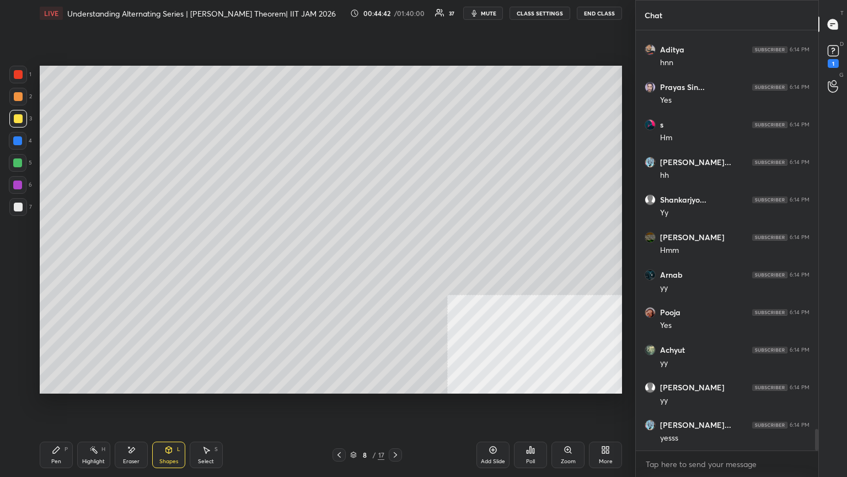
click at [396, 13] on button "CLASS SETTINGS" at bounding box center [540, 13] width 61 height 13
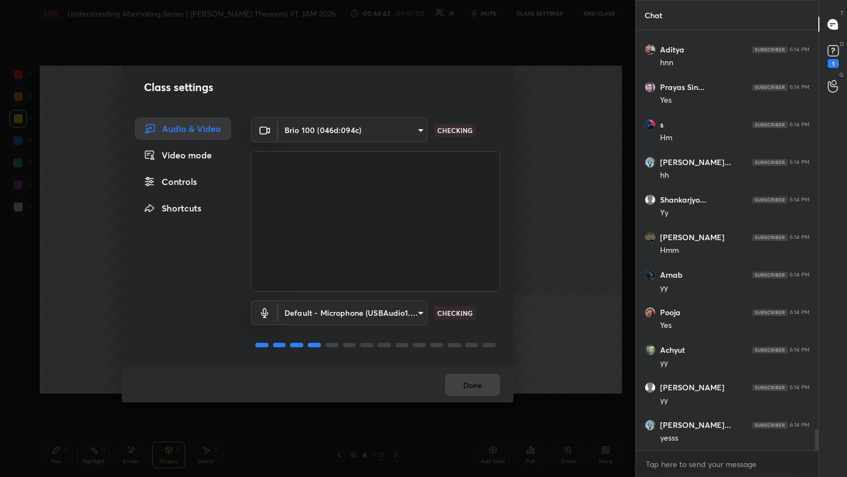
click at [192, 188] on div "Controls" at bounding box center [183, 181] width 96 height 22
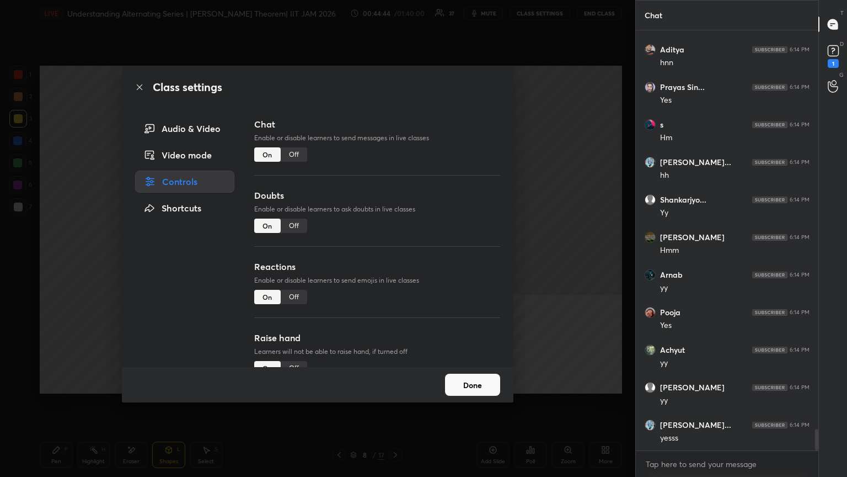
click at [302, 154] on div "Off" at bounding box center [294, 154] width 26 height 14
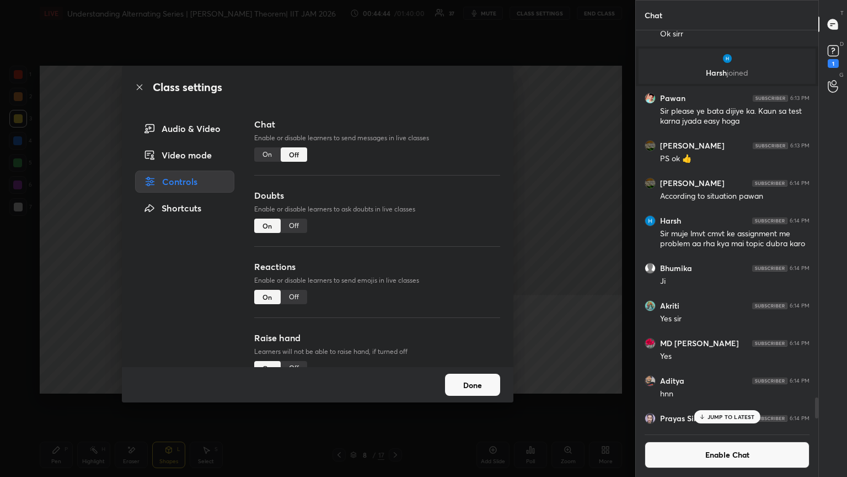
click at [0, 259] on div "Class settings Audio & Video Video mode Controls Shortcuts Chat Enable or disab…" at bounding box center [318, 238] width 636 height 477
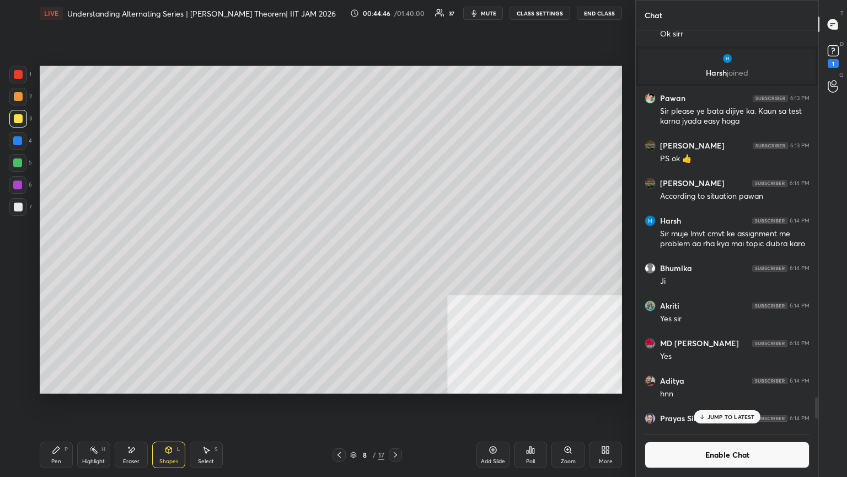
click at [19, 196] on div "6" at bounding box center [20, 187] width 23 height 22
click at [64, 259] on div "Pen P" at bounding box center [56, 454] width 33 height 26
click at [15, 206] on div at bounding box center [18, 206] width 9 height 9
click at [396, 259] on button "Enable Chat" at bounding box center [727, 454] width 165 height 26
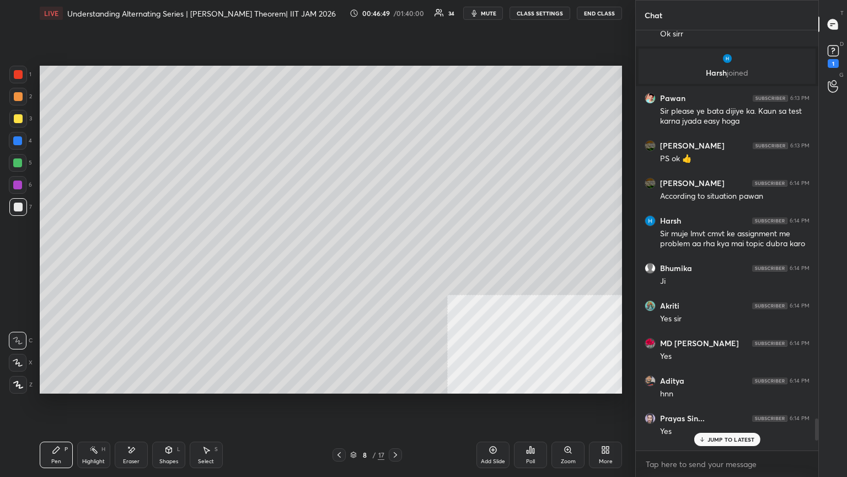
scroll to position [417, 179]
drag, startPoint x: 733, startPoint y: 439, endPoint x: 728, endPoint y: 441, distance: 5.9
click at [396, 259] on p "JUMP TO LATEST" at bounding box center [731, 439] width 47 height 7
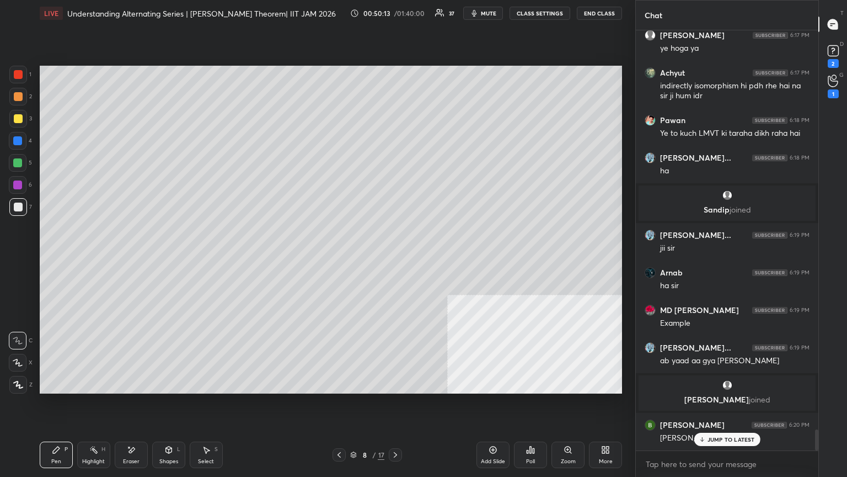
scroll to position [7933, 0]
click at [396, 214] on div "1 2 3 4 5 6 7 C X Z E E Erase all H H LIVE Understanding Alternating Series | […" at bounding box center [423, 238] width 847 height 477
click at [396, 52] on div "2" at bounding box center [834, 55] width 22 height 20
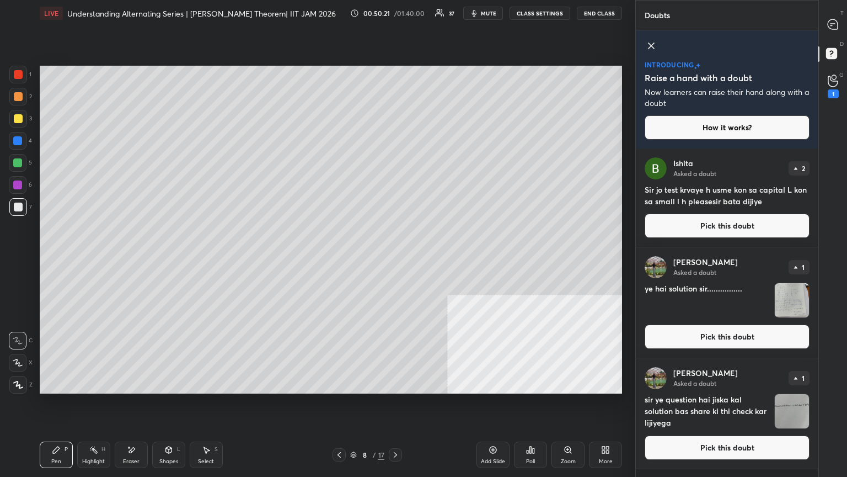
click at [341, 259] on div at bounding box center [339, 454] width 13 height 13
click at [340, 259] on icon at bounding box center [339, 454] width 9 height 9
click at [387, 259] on div "6 / 17" at bounding box center [368, 454] width 70 height 13
click at [390, 259] on div at bounding box center [395, 454] width 13 height 13
drag, startPoint x: 12, startPoint y: 189, endPoint x: 17, endPoint y: 185, distance: 6.3
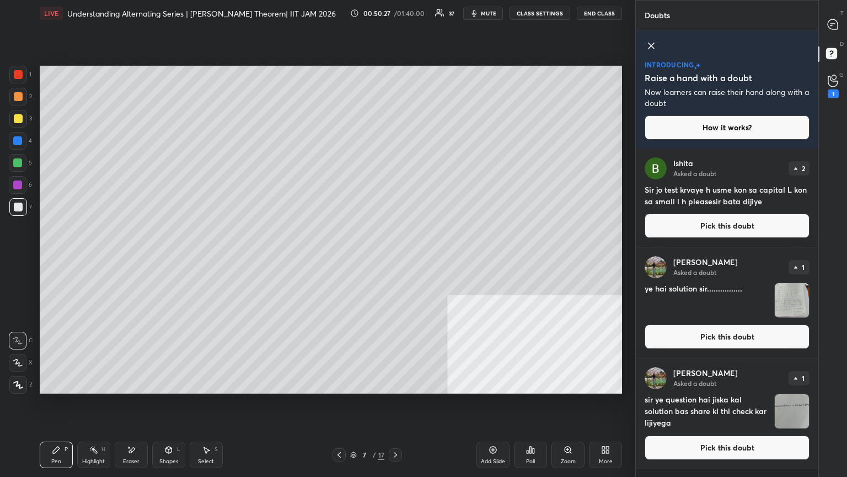
click at [13, 189] on div at bounding box center [18, 185] width 18 height 18
drag, startPoint x: 136, startPoint y: 455, endPoint x: 142, endPoint y: 455, distance: 6.1
click at [136, 259] on div "Eraser" at bounding box center [131, 454] width 33 height 26
click at [47, 259] on div "Pen P" at bounding box center [56, 454] width 33 height 26
click at [17, 184] on div at bounding box center [17, 184] width 9 height 9
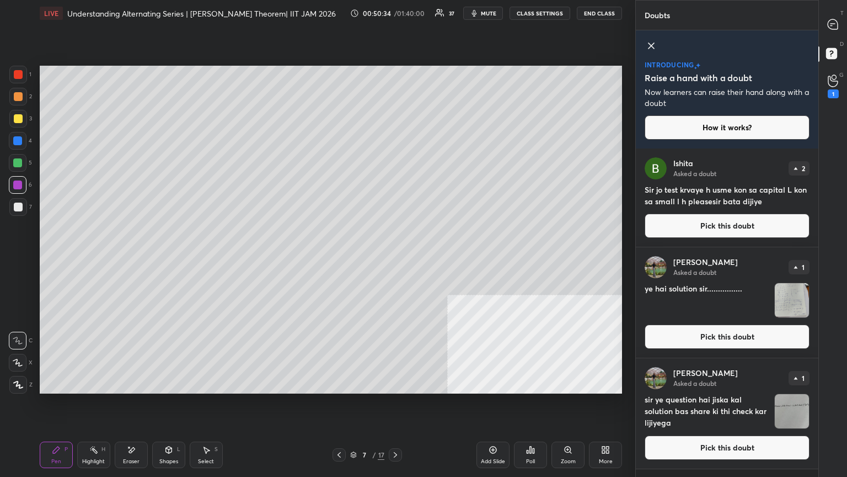
click at [19, 164] on div at bounding box center [17, 162] width 9 height 9
click at [396, 54] on icon at bounding box center [834, 55] width 20 height 20
click at [396, 18] on div at bounding box center [834, 24] width 22 height 20
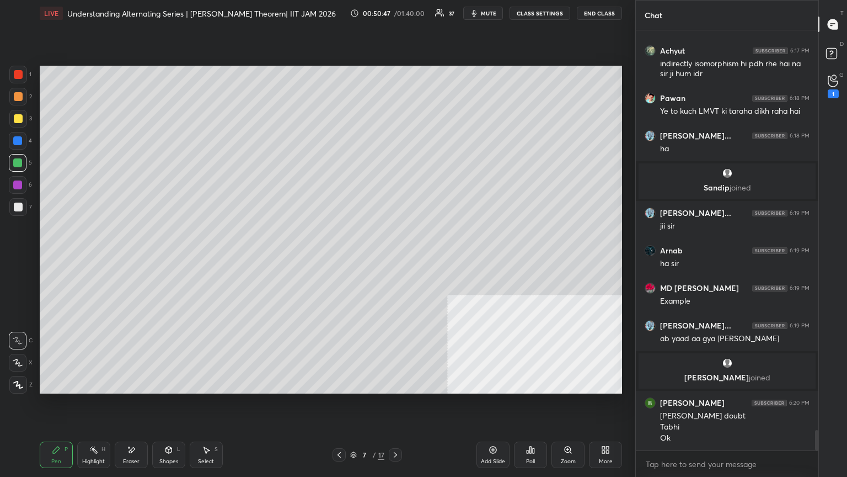
scroll to position [8282, 0]
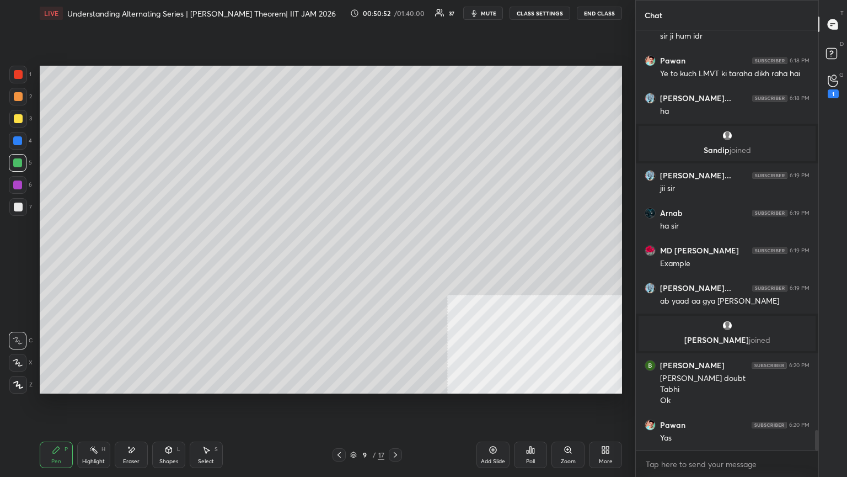
click at [343, 259] on icon at bounding box center [339, 454] width 9 height 9
click at [396, 259] on icon at bounding box center [395, 454] width 9 height 9
click at [340, 259] on icon at bounding box center [339, 454] width 9 height 9
click at [396, 259] on div "Add Slide" at bounding box center [493, 454] width 33 height 26
click at [17, 203] on div at bounding box center [18, 206] width 9 height 9
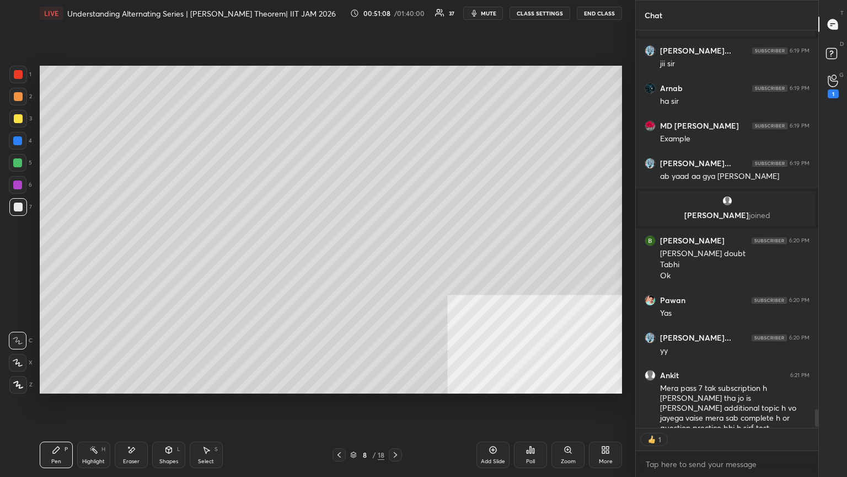
scroll to position [8428, 0]
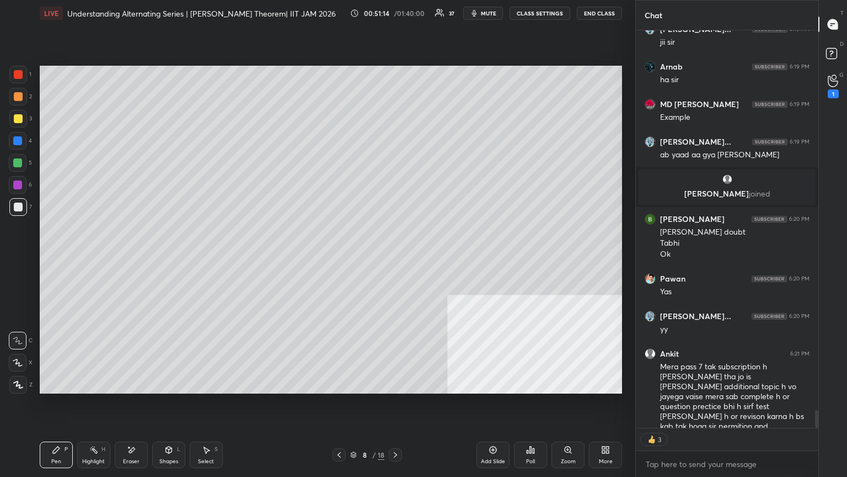
click at [396, 259] on icon at bounding box center [395, 454] width 9 height 9
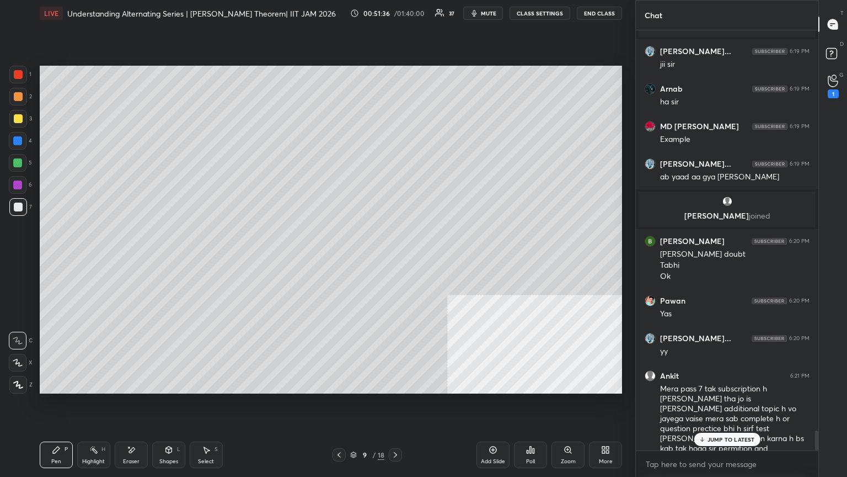
click at [168, 259] on icon at bounding box center [168, 449] width 9 height 9
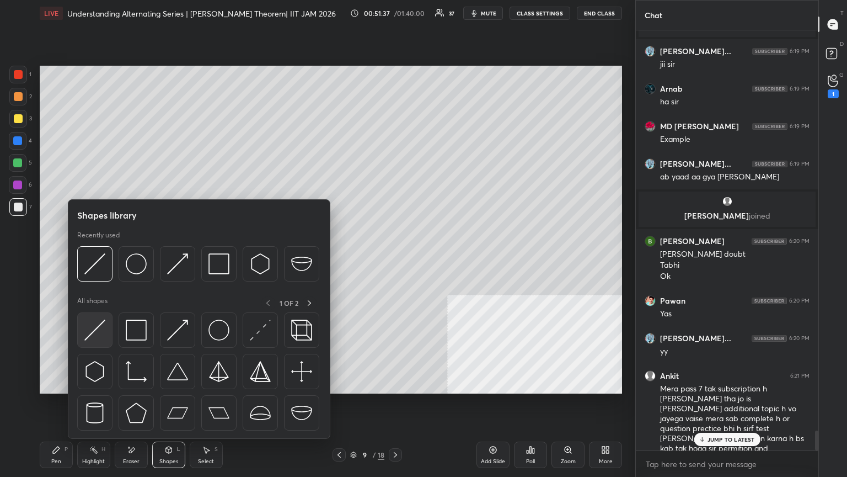
click at [95, 259] on img at bounding box center [94, 329] width 21 height 21
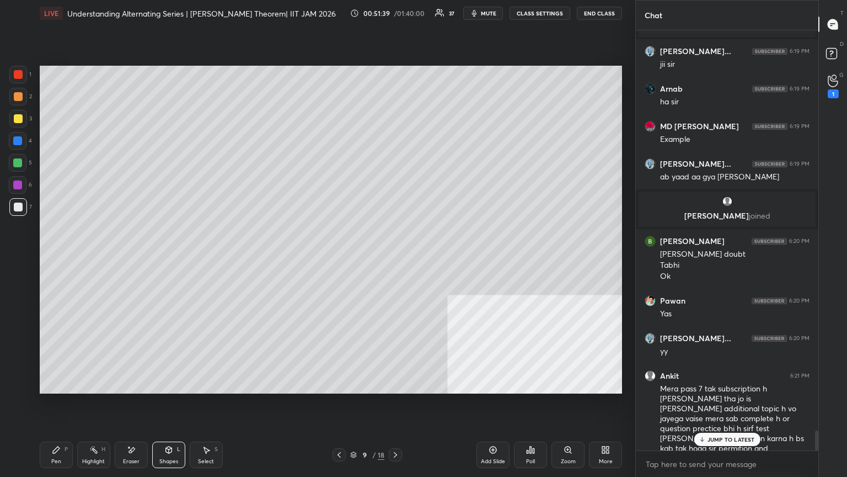
click at [46, 259] on div "Pen P" at bounding box center [56, 454] width 33 height 26
click at [178, 259] on div "Shapes L" at bounding box center [168, 454] width 33 height 26
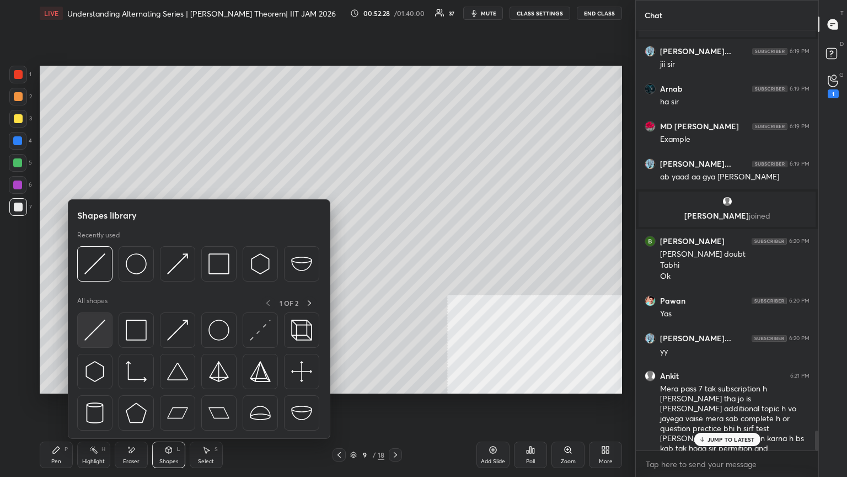
click at [102, 259] on img at bounding box center [94, 329] width 21 height 21
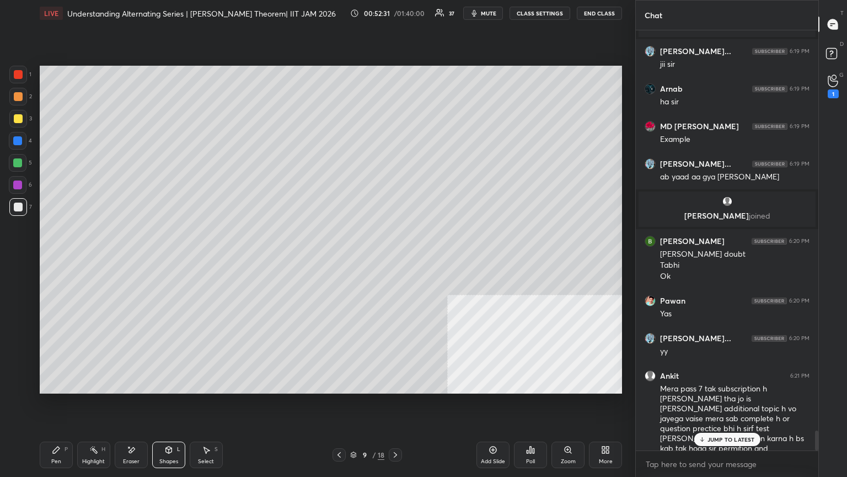
click at [73, 259] on div "Pen P Highlight H Eraser Shapes L Select S" at bounding box center [149, 454] width 218 height 26
click at [67, 259] on div "P" at bounding box center [66, 449] width 3 height 6
click at [396, 13] on span "mute" at bounding box center [488, 13] width 15 height 8
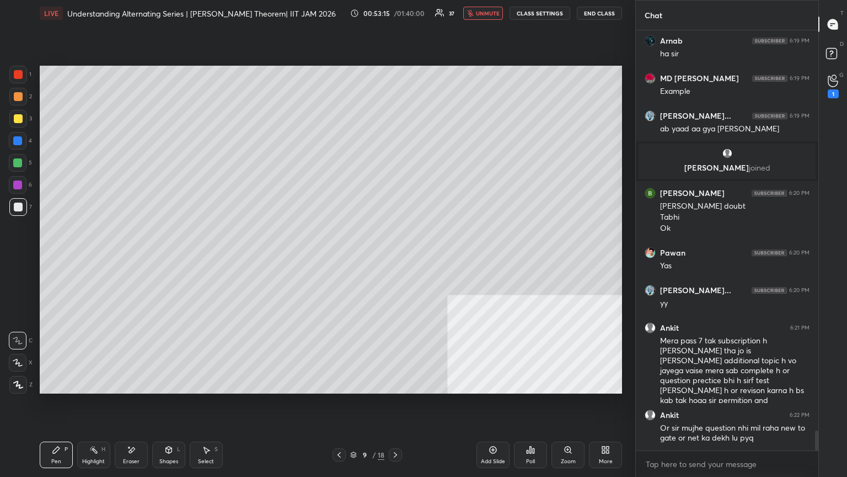
scroll to position [8492, 0]
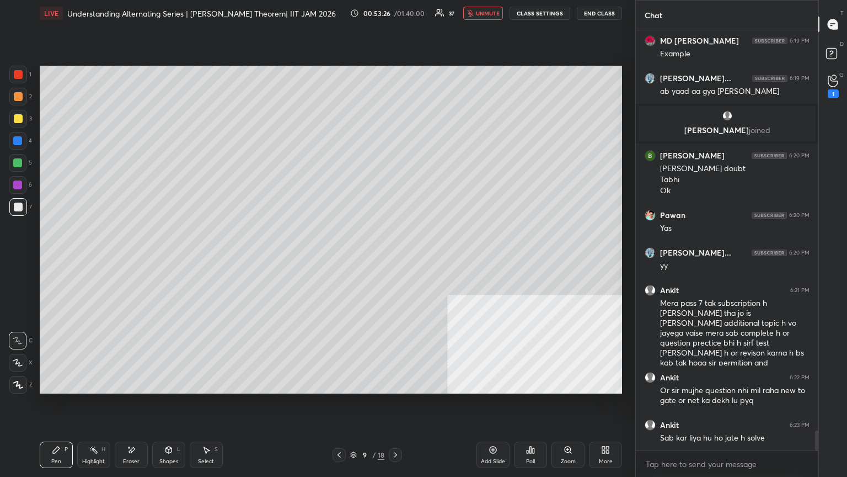
click at [396, 11] on span "unmute" at bounding box center [488, 13] width 24 height 8
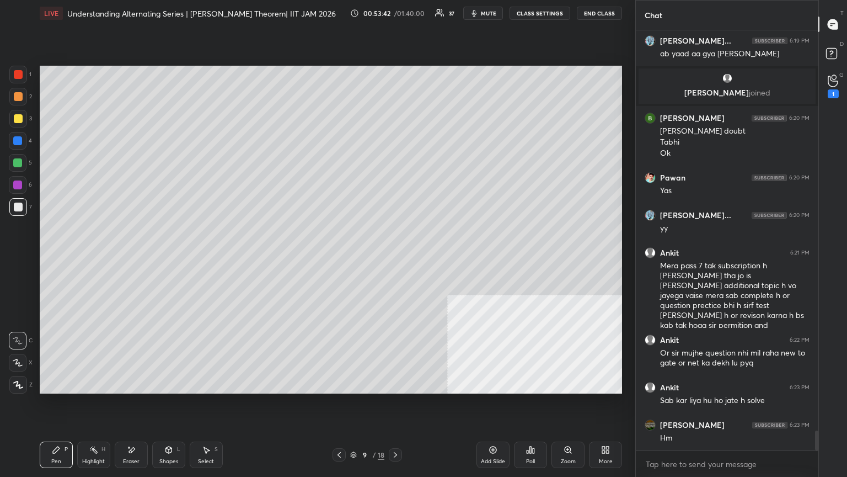
scroll to position [8567, 0]
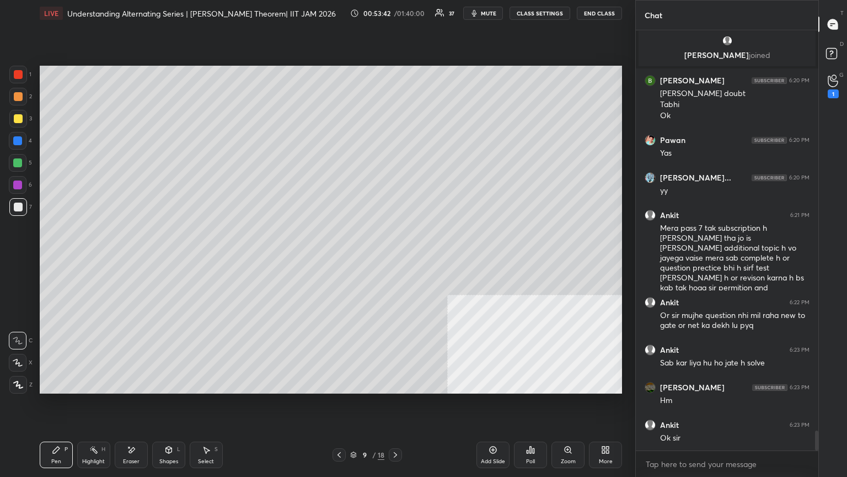
click at [396, 7] on button "mute" at bounding box center [483, 13] width 40 height 13
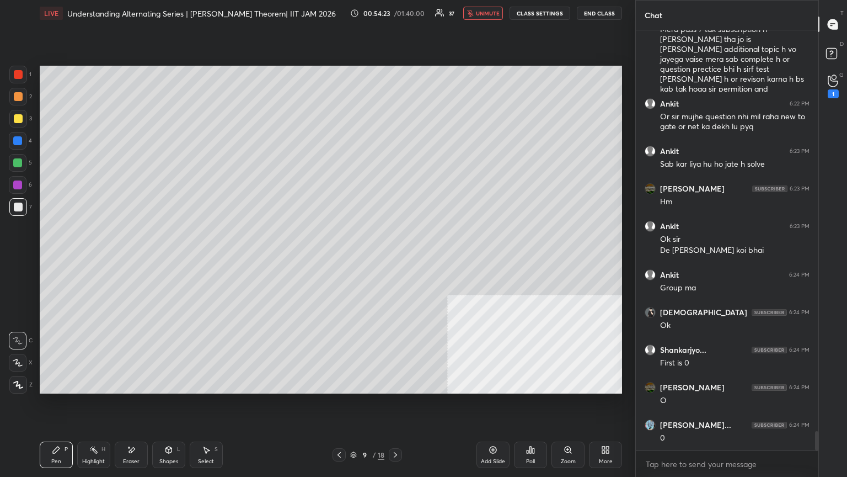
scroll to position [8803, 0]
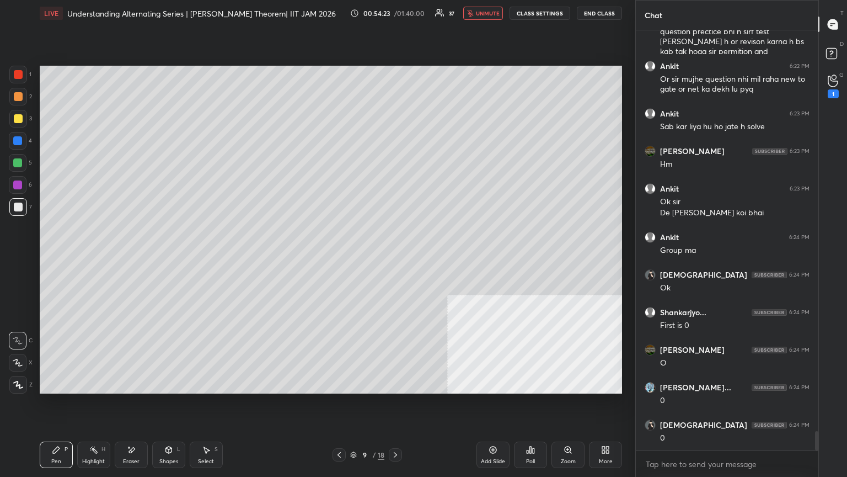
click at [396, 13] on span "unmute" at bounding box center [488, 13] width 24 height 8
click at [19, 211] on div at bounding box center [18, 207] width 18 height 18
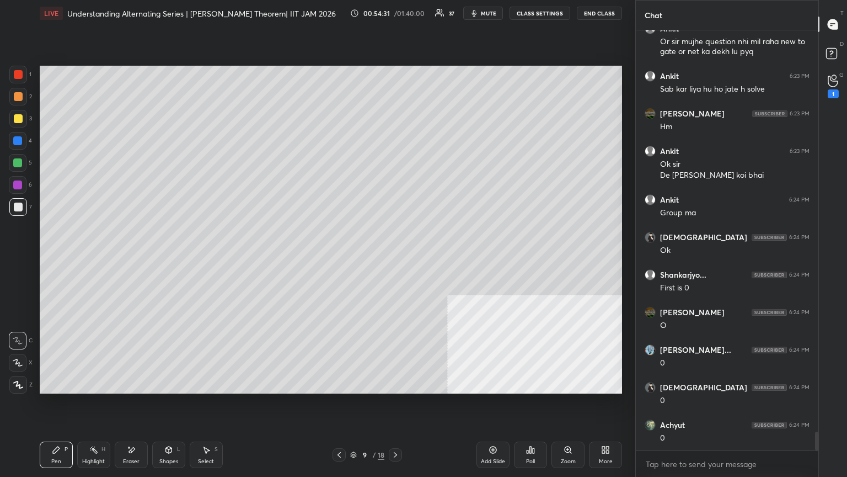
click at [339, 259] on icon at bounding box center [339, 454] width 9 height 9
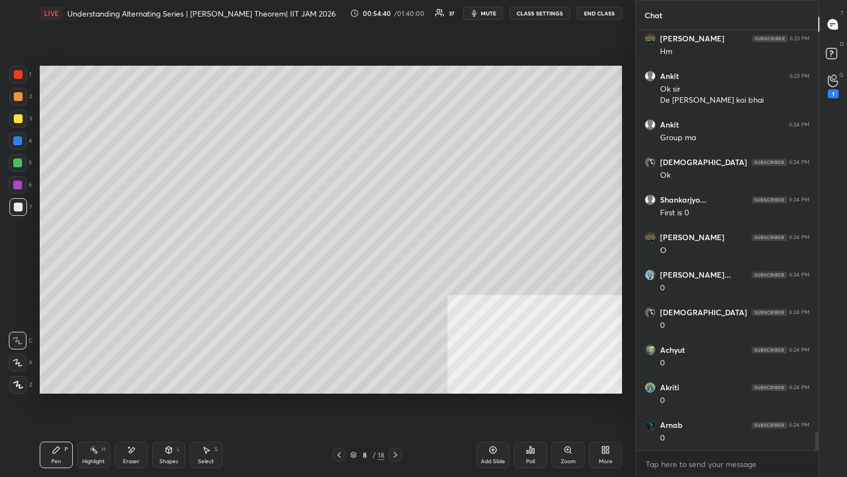
scroll to position [8962, 0]
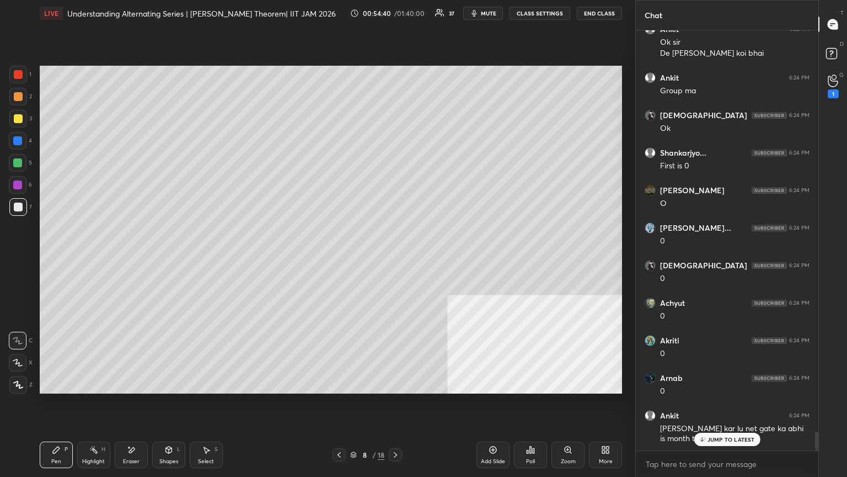
click at [396, 259] on icon at bounding box center [395, 455] width 3 height 6
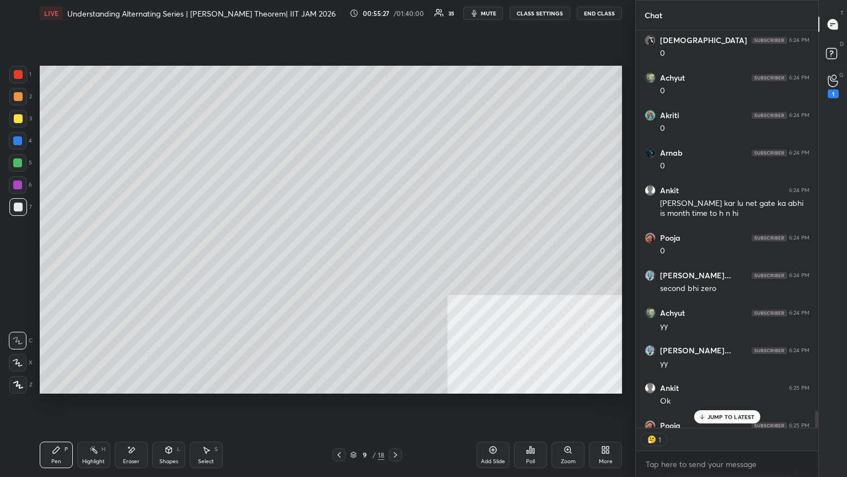
scroll to position [3, 3]
click at [133, 259] on icon at bounding box center [131, 449] width 9 height 9
click at [50, 259] on div "Pen P" at bounding box center [56, 454] width 33 height 26
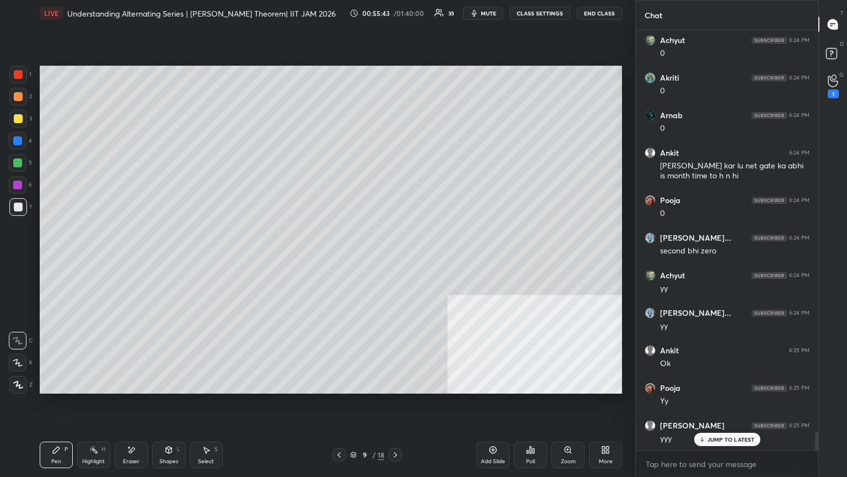
scroll to position [9262, 0]
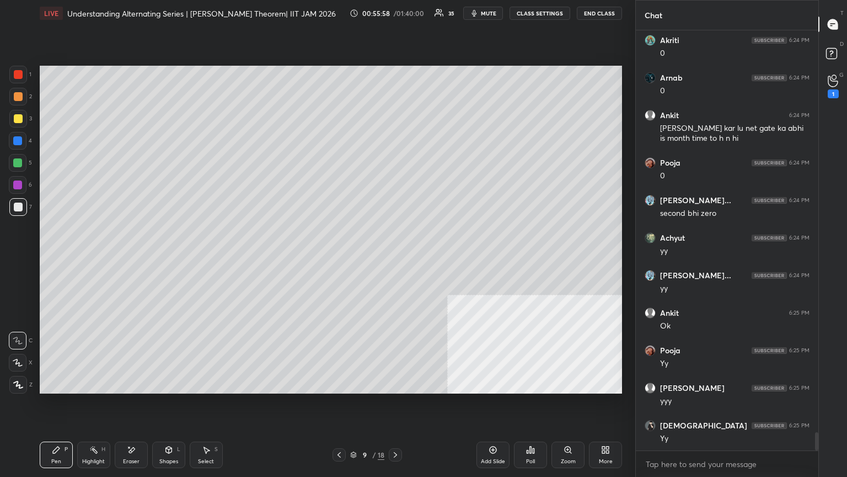
click at [167, 259] on icon at bounding box center [168, 449] width 9 height 9
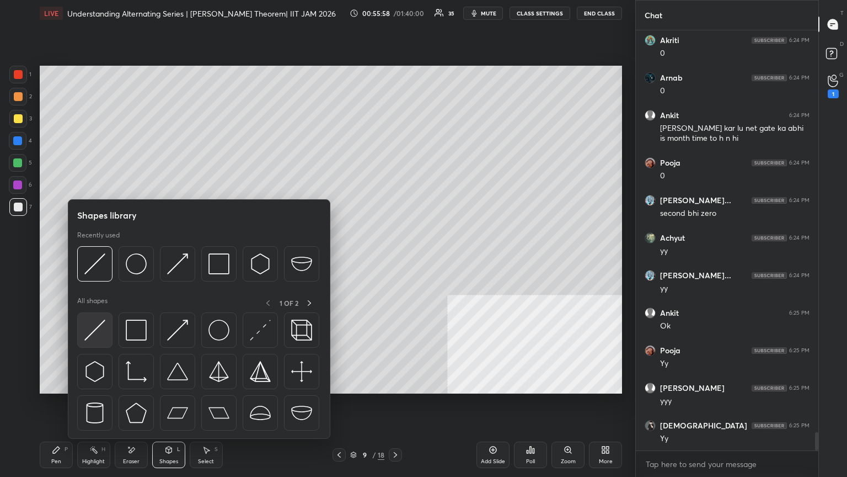
click at [87, 259] on img at bounding box center [94, 329] width 21 height 21
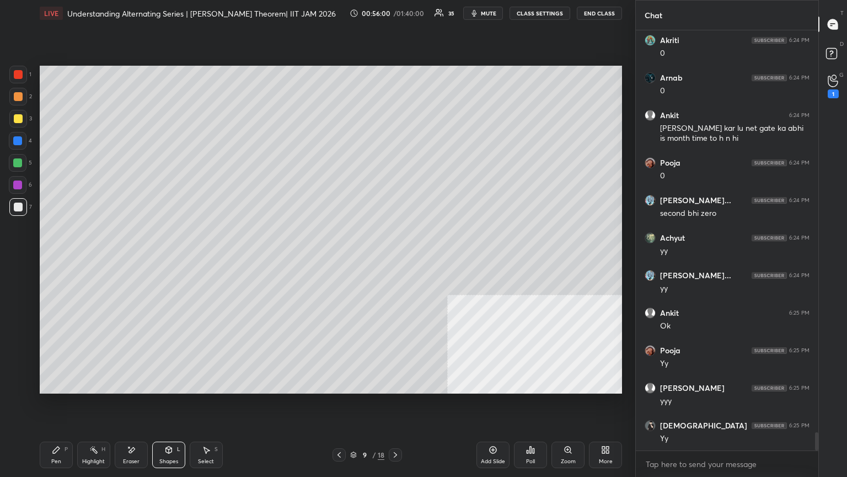
click at [71, 259] on div "Pen P" at bounding box center [56, 454] width 33 height 26
click at [20, 161] on div at bounding box center [18, 163] width 18 height 18
click at [21, 207] on div "7" at bounding box center [20, 207] width 23 height 18
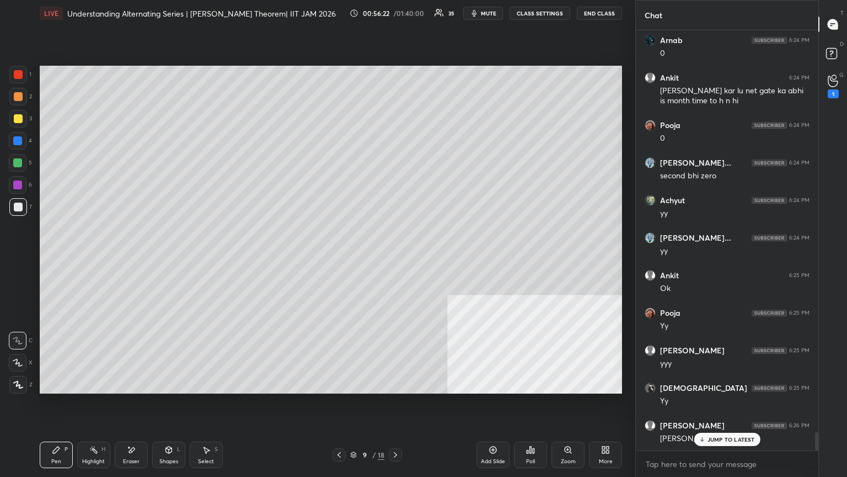
click at [396, 259] on div "JUMP TO LATEST" at bounding box center [727, 439] width 66 height 13
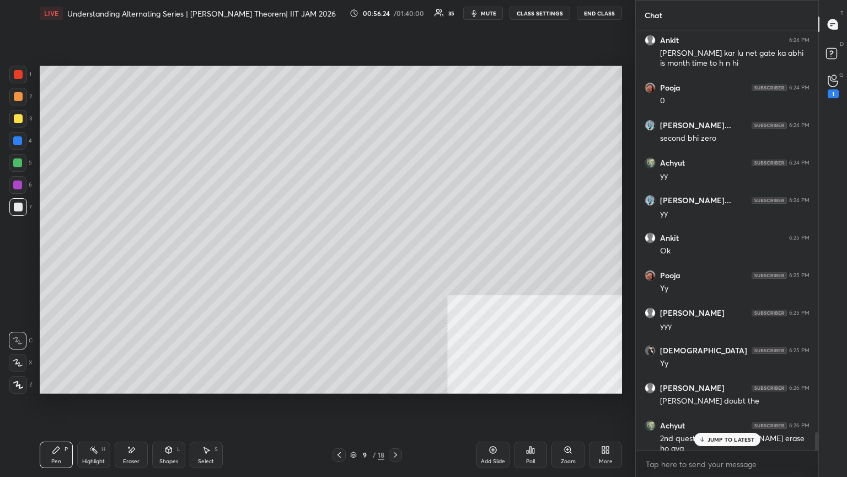
click at [396, 259] on p "JUMP TO LATEST" at bounding box center [731, 439] width 47 height 7
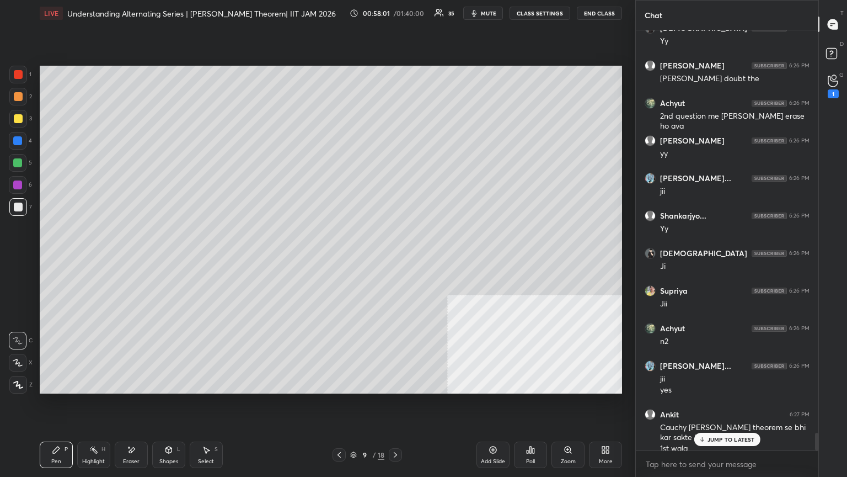
scroll to position [9699, 0]
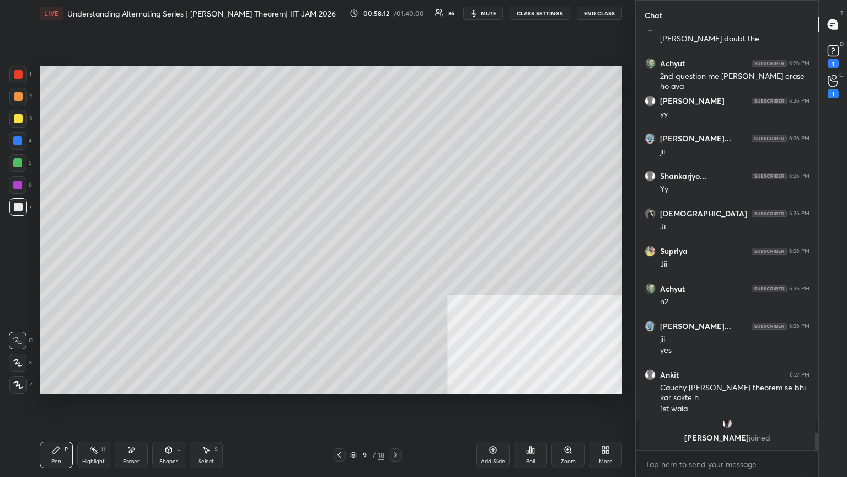
click at [22, 185] on div at bounding box center [17, 184] width 9 height 9
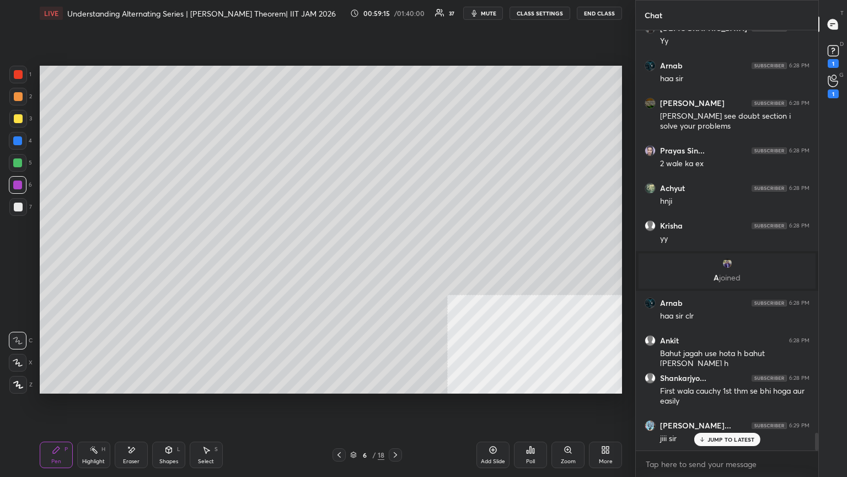
scroll to position [9551, 0]
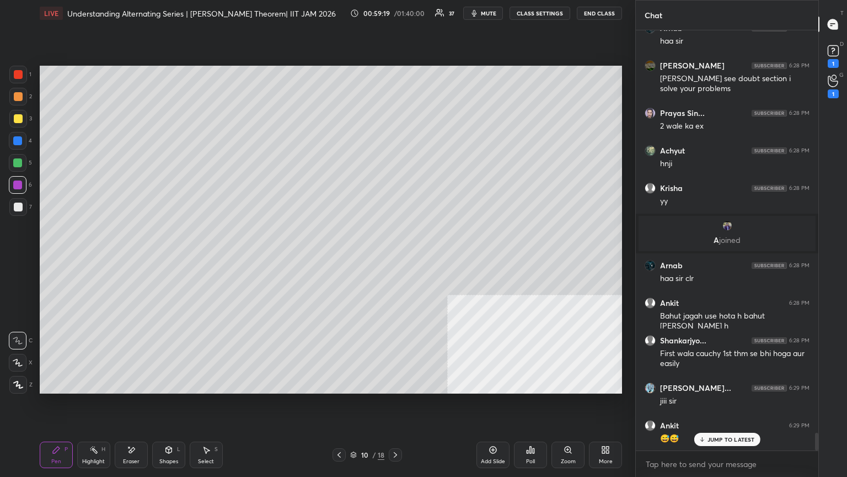
click at [396, 259] on div "[PERSON_NAME] 6:28 PM" at bounding box center [727, 265] width 165 height 11
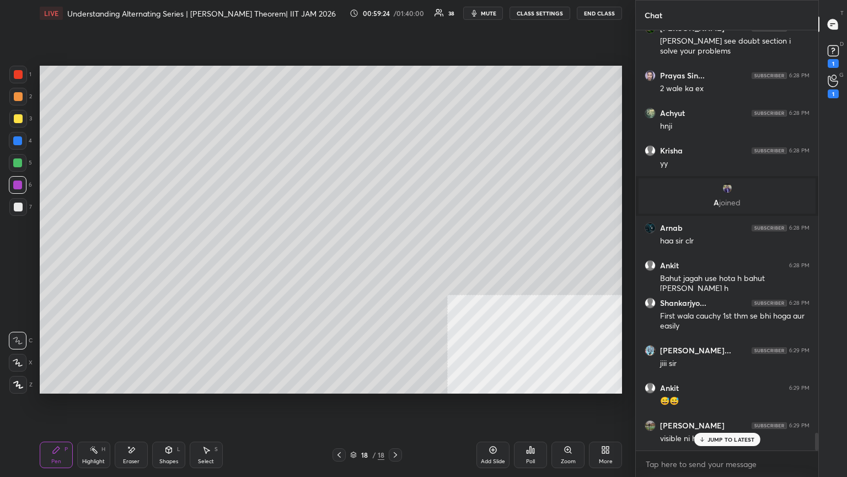
scroll to position [9629, 0]
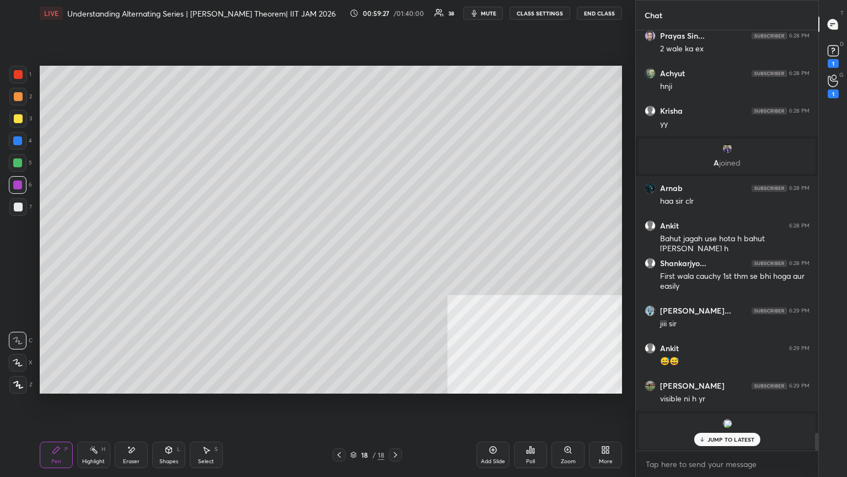
click at [333, 259] on div at bounding box center [339, 454] width 13 height 13
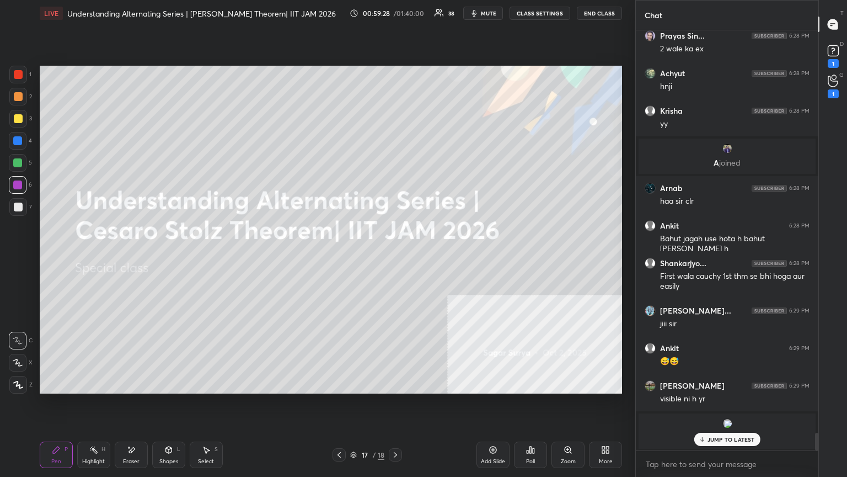
click at [339, 259] on icon at bounding box center [339, 454] width 9 height 9
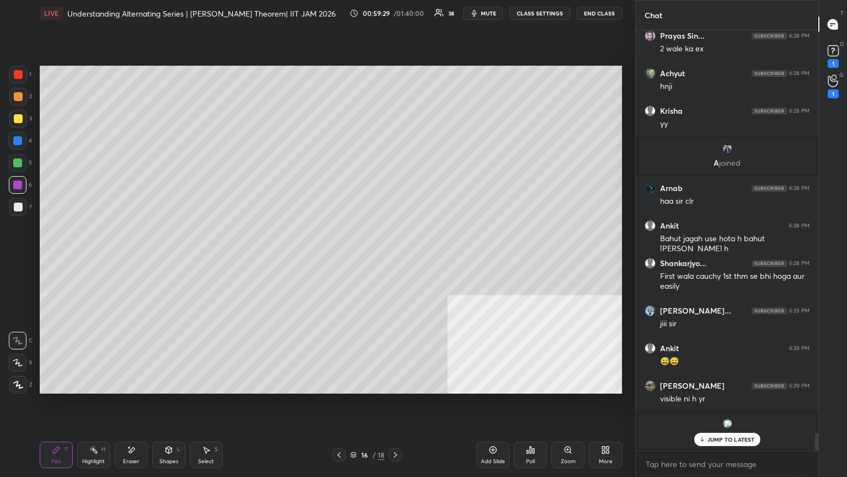
click at [396, 259] on div "Add Slide" at bounding box center [493, 454] width 33 height 26
click at [19, 115] on div at bounding box center [18, 118] width 9 height 9
click at [20, 259] on icon at bounding box center [18, 341] width 10 height 8
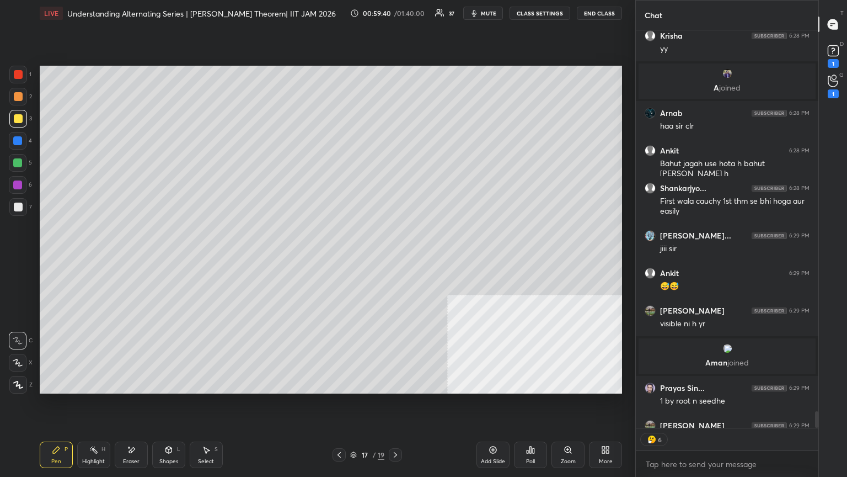
scroll to position [9764, 0]
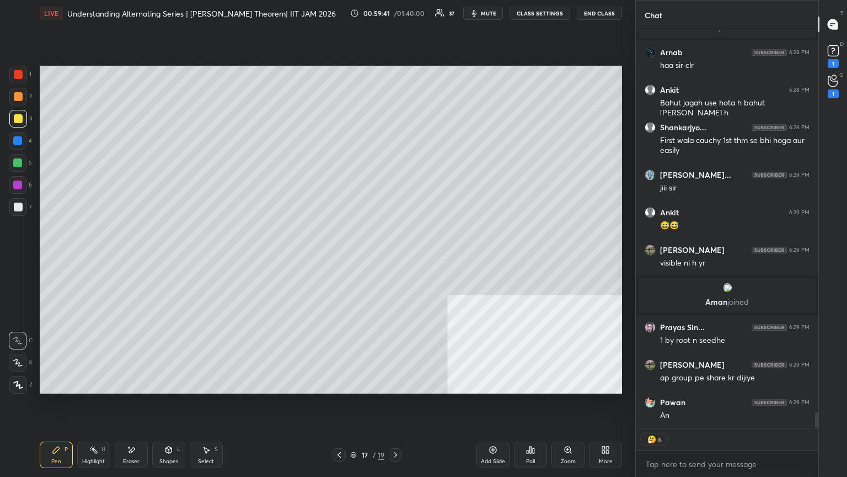
click at [23, 75] on div at bounding box center [18, 75] width 18 height 18
click at [175, 259] on div "Shapes" at bounding box center [168, 461] width 19 height 6
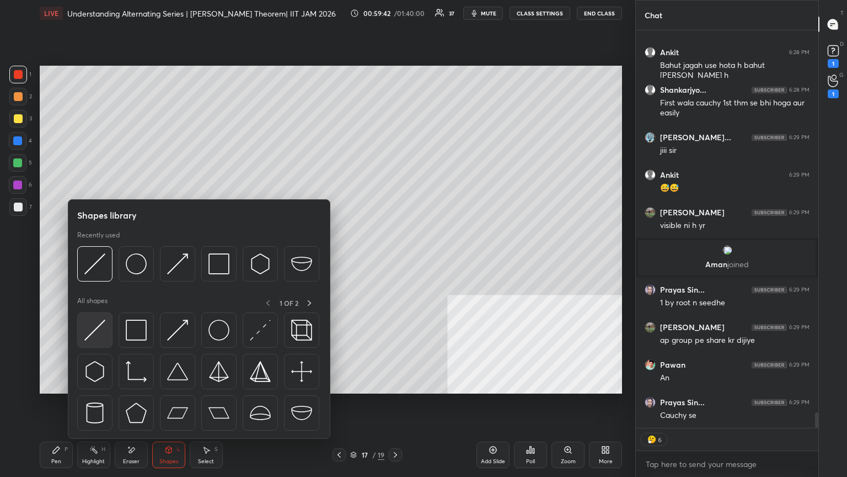
click at [103, 259] on img at bounding box center [94, 329] width 21 height 21
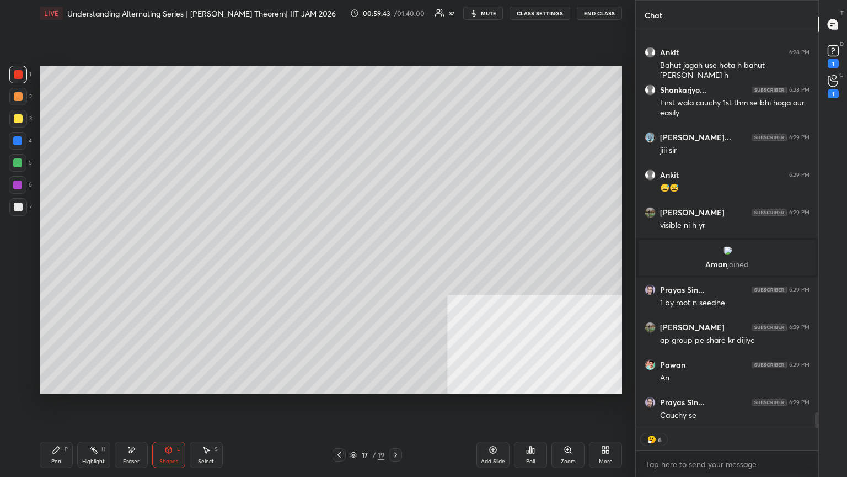
scroll to position [9839, 0]
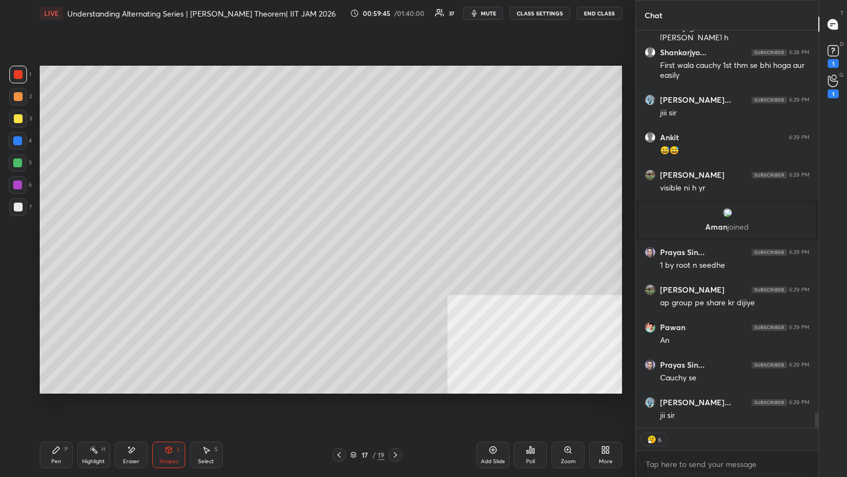
drag, startPoint x: 23, startPoint y: 122, endPoint x: 25, endPoint y: 132, distance: 10.1
click at [24, 121] on div at bounding box center [18, 119] width 18 height 18
click at [20, 145] on div at bounding box center [17, 140] width 9 height 9
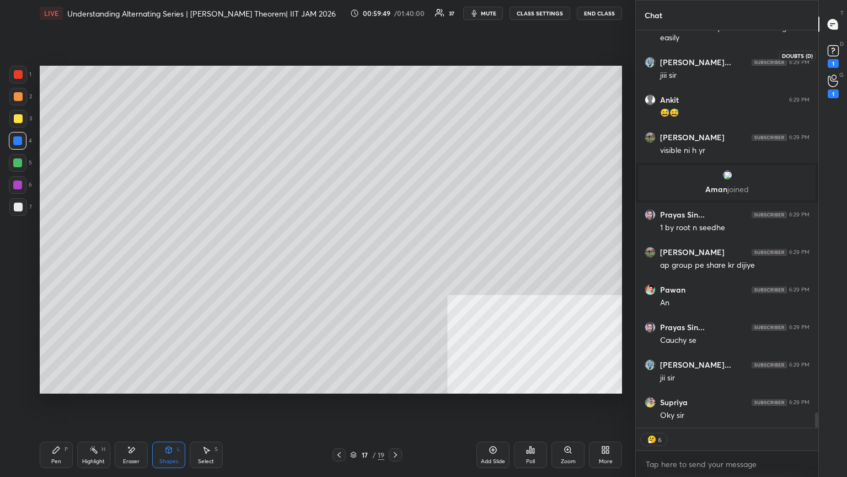
click at [396, 58] on icon at bounding box center [833, 50] width 17 height 17
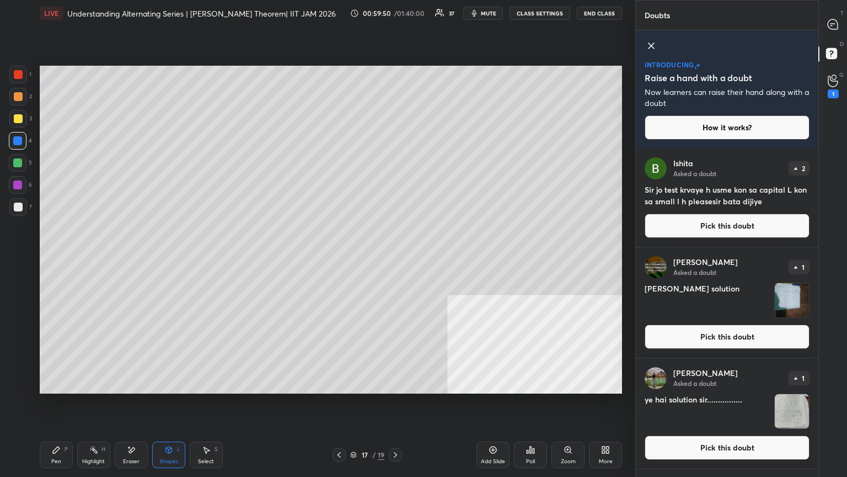
click at [396, 259] on button "Pick this doubt" at bounding box center [727, 336] width 165 height 24
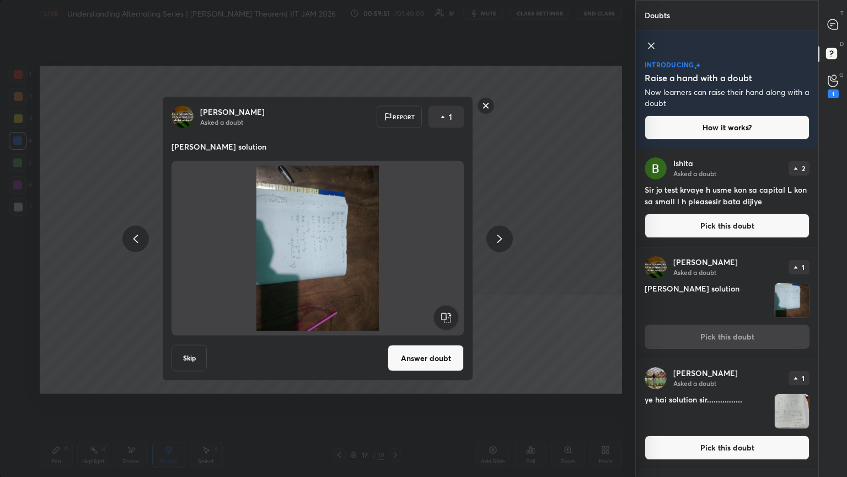
click at [396, 259] on div "[PERSON_NAME] Asked a doubt Report 1 [PERSON_NAME] solution Skip Answer doubt" at bounding box center [318, 238] width 636 height 477
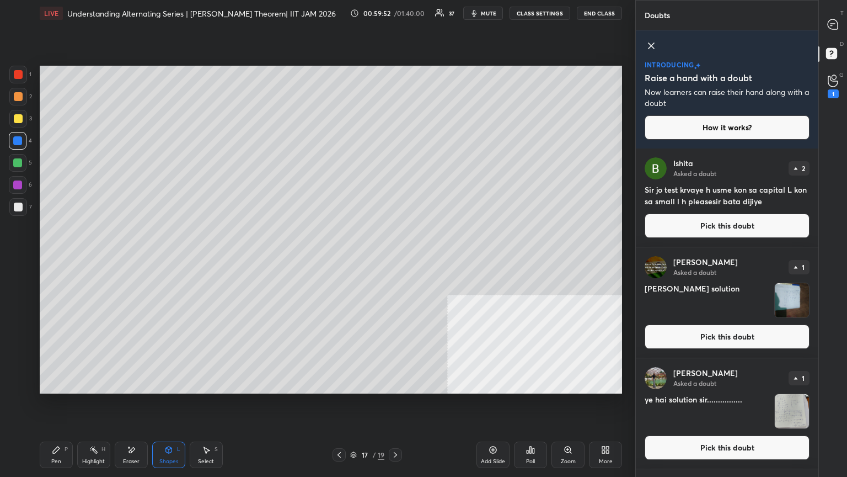
scroll to position [73, 0]
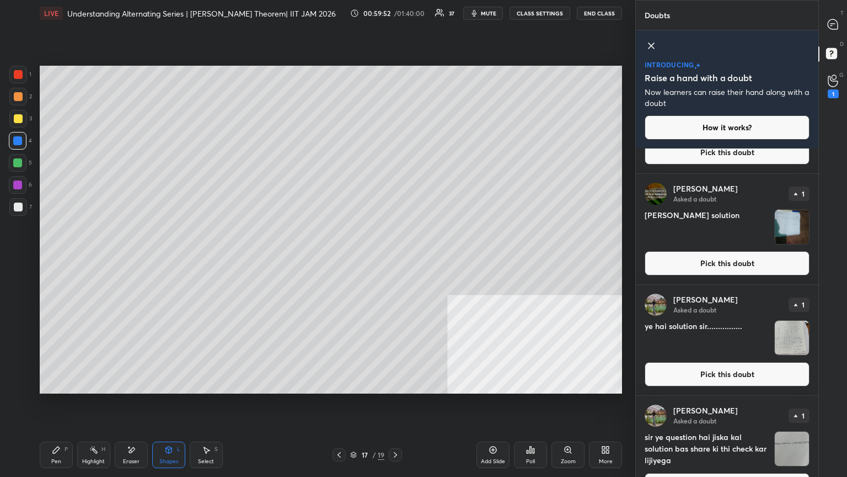
click at [396, 259] on button "Pick this doubt" at bounding box center [727, 374] width 165 height 24
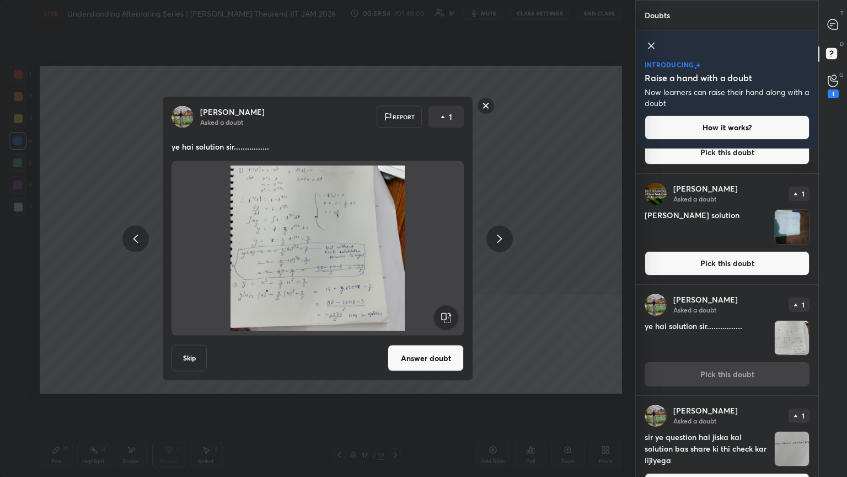
drag, startPoint x: 466, startPoint y: 370, endPoint x: 456, endPoint y: 362, distance: 12.3
click at [396, 259] on div "[PERSON_NAME] Asked a doubt Report 1 ye hai solution sir................ Skip A…" at bounding box center [317, 239] width 311 height 284
click at [396, 259] on button "Answer doubt" at bounding box center [426, 358] width 76 height 26
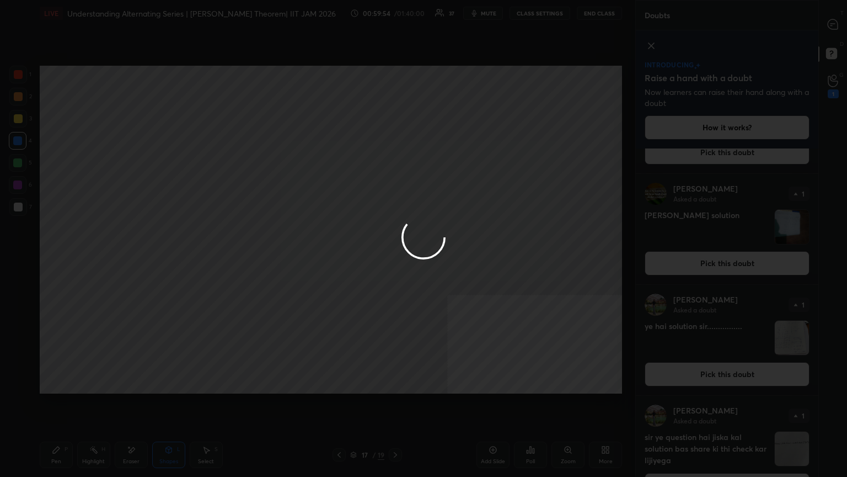
scroll to position [0, 0]
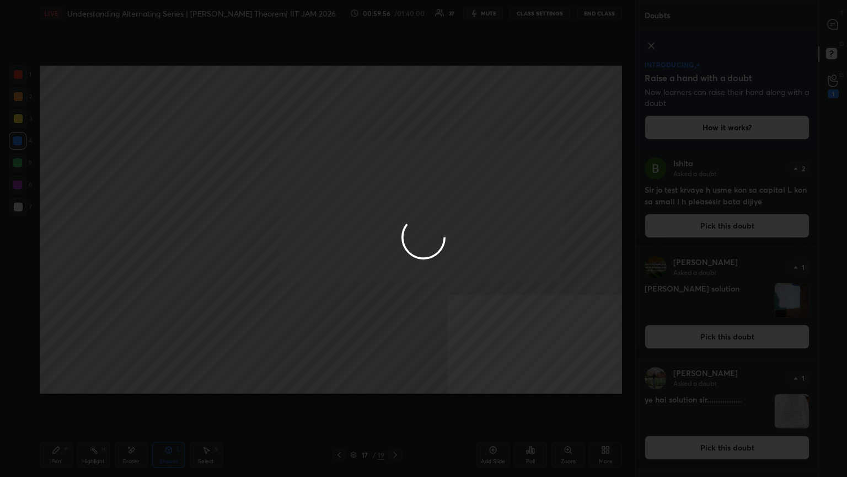
click at [396, 259] on div at bounding box center [423, 238] width 847 height 477
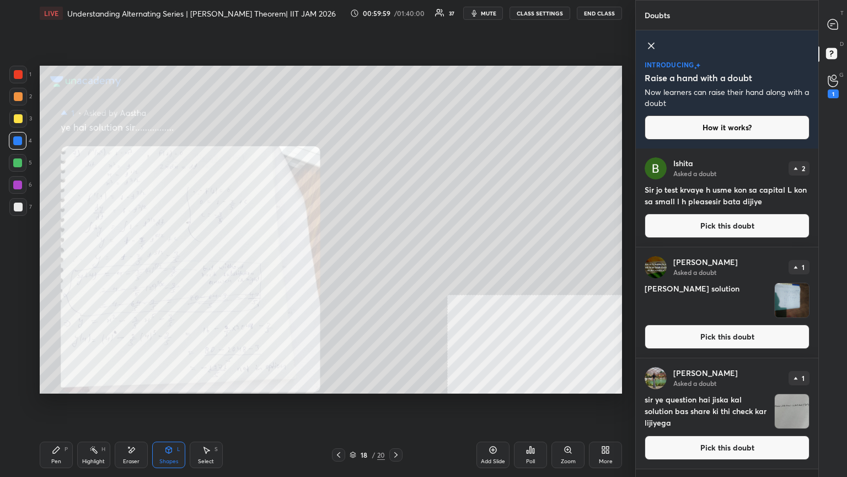
click at [396, 259] on div "[PERSON_NAME] Asked a doubt 1 sir ye question hai jiska kal solution bas share …" at bounding box center [727, 413] width 183 height 110
click at [396, 259] on button "Pick this doubt" at bounding box center [727, 447] width 165 height 24
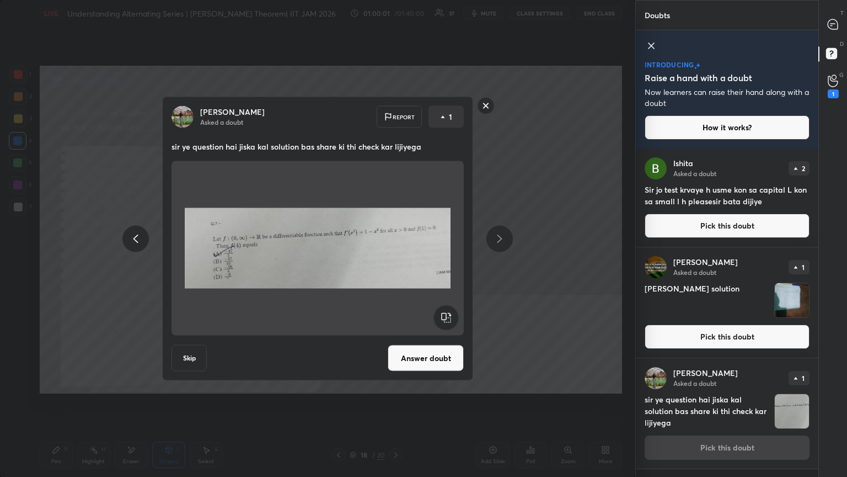
click at [396, 259] on button "Answer doubt" at bounding box center [426, 358] width 76 height 26
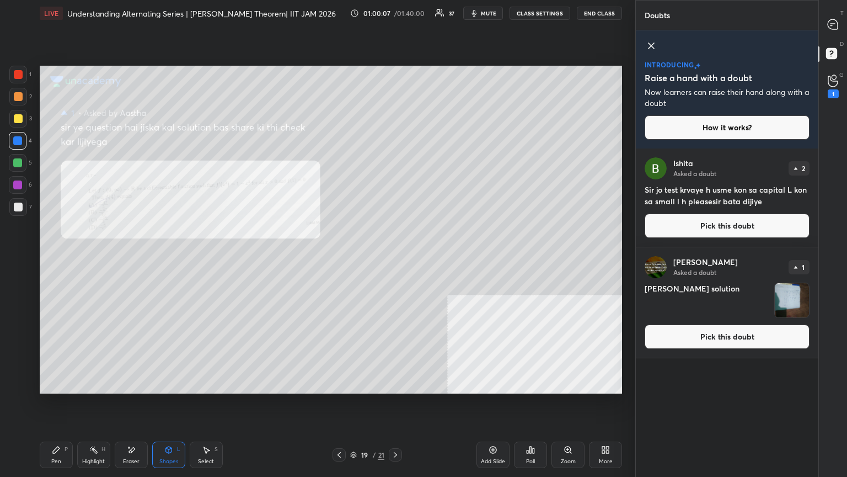
click at [396, 259] on icon at bounding box center [395, 454] width 9 height 9
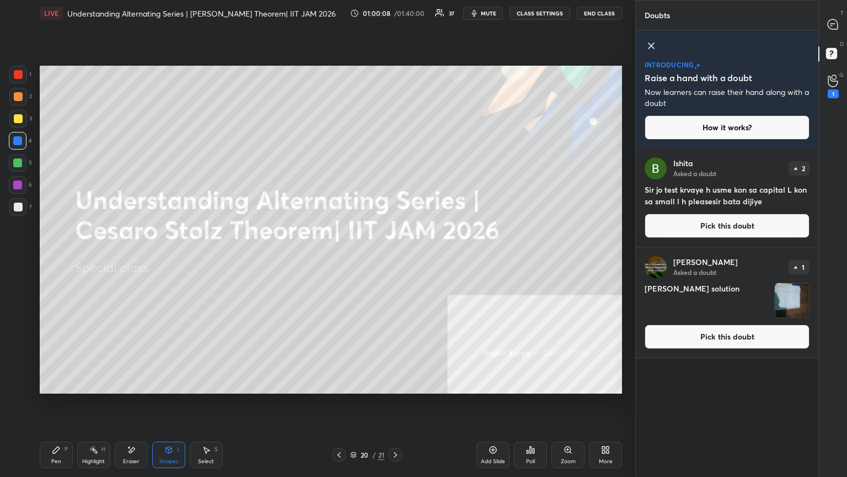
click at [339, 259] on icon at bounding box center [339, 454] width 9 height 9
click at [340, 259] on icon at bounding box center [339, 455] width 3 height 6
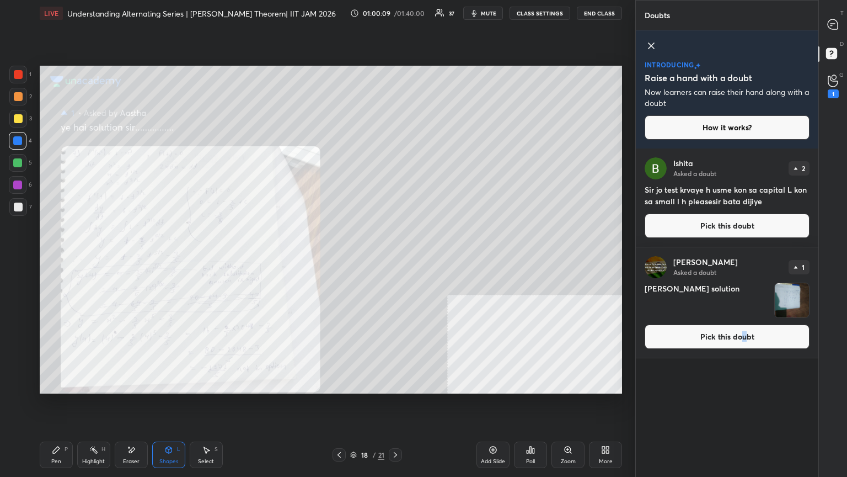
click at [396, 259] on button "Pick this doubt" at bounding box center [727, 336] width 165 height 24
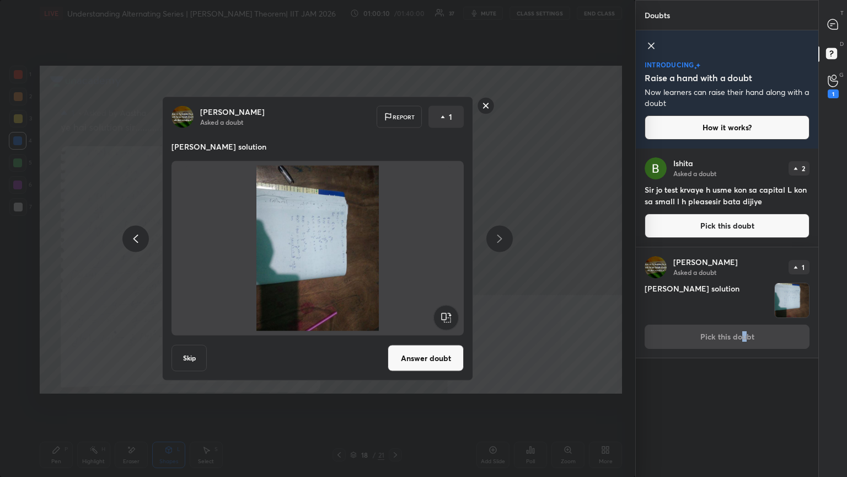
click at [396, 259] on rect at bounding box center [446, 317] width 25 height 25
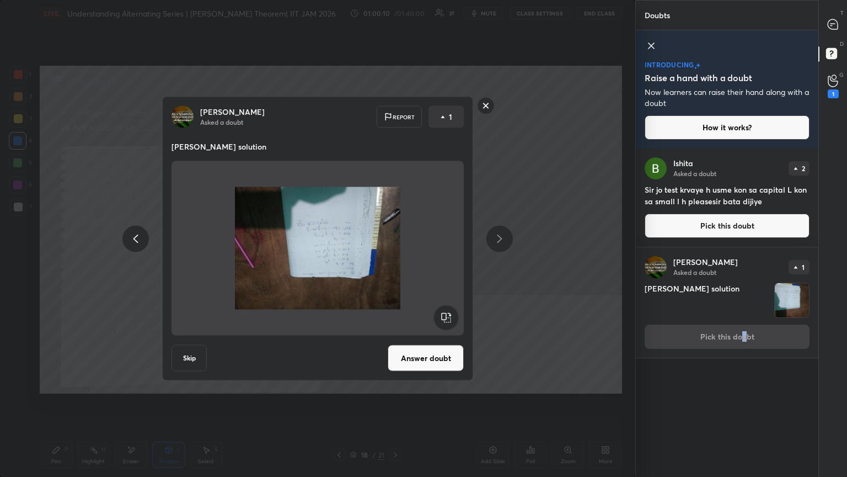
click at [396, 259] on rect at bounding box center [446, 317] width 25 height 25
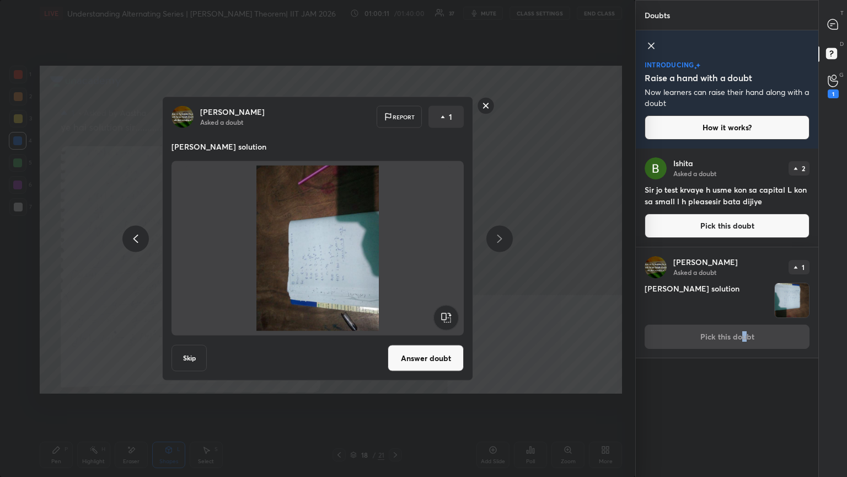
click at [396, 259] on rect at bounding box center [446, 317] width 25 height 25
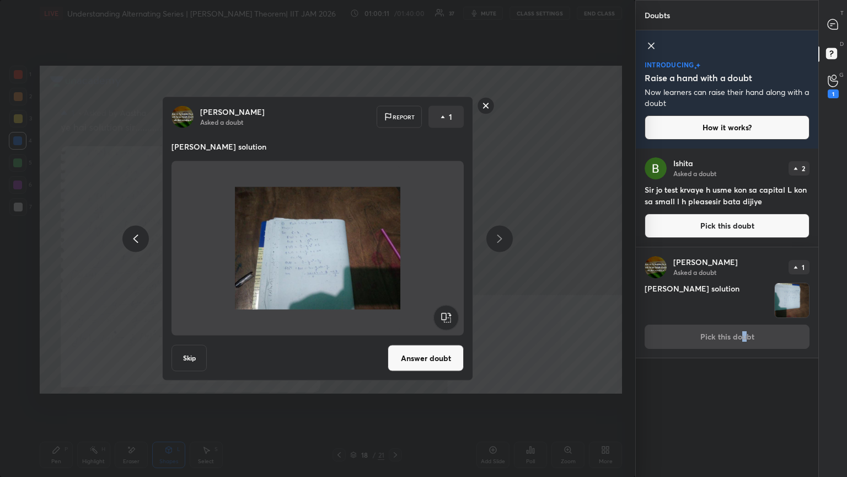
click at [396, 259] on div "[PERSON_NAME] Asked a doubt Report 1 [PERSON_NAME] solution Skip Answer doubt" at bounding box center [317, 239] width 311 height 284
click at [396, 259] on button "Answer doubt" at bounding box center [426, 358] width 76 height 26
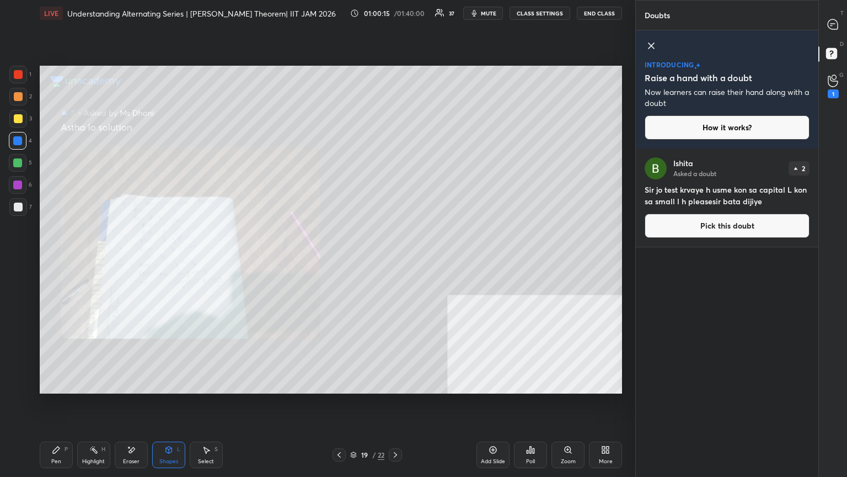
drag, startPoint x: 556, startPoint y: 439, endPoint x: 559, endPoint y: 446, distance: 7.7
click at [396, 259] on div "Add Slide Poll Zoom More" at bounding box center [550, 455] width 146 height 62
click at [396, 259] on div "Zoom" at bounding box center [568, 454] width 33 height 26
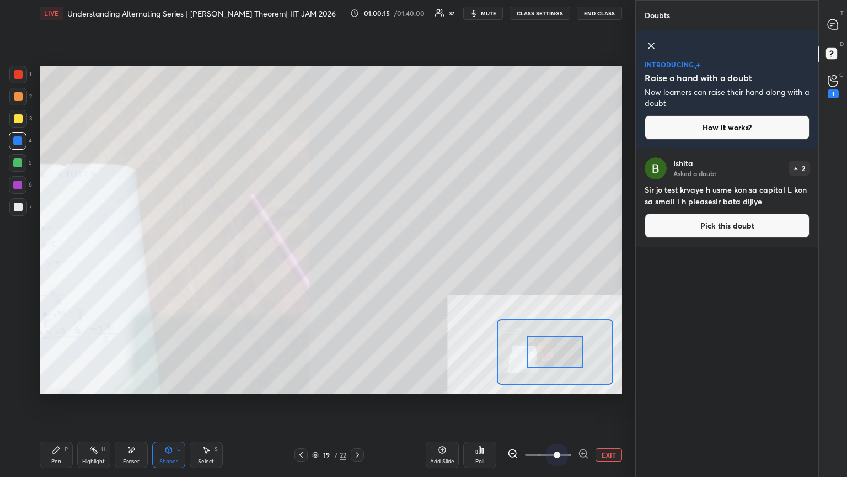
click at [396, 259] on span at bounding box center [548, 454] width 46 height 17
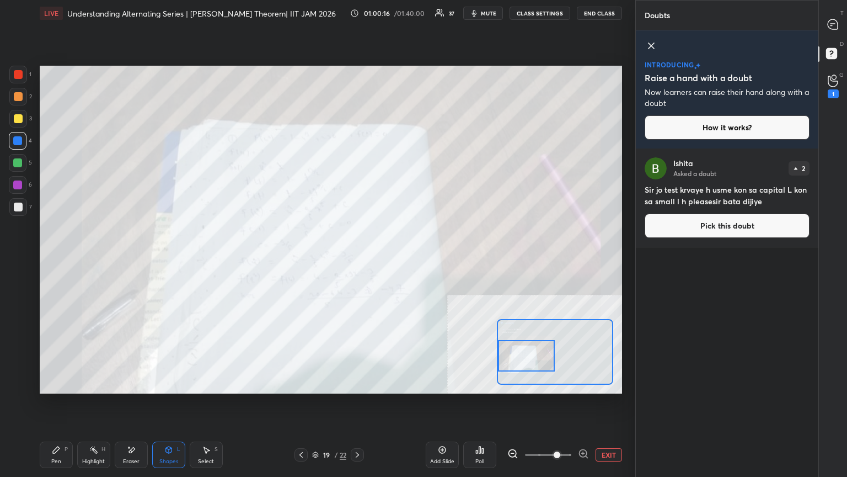
drag, startPoint x: 547, startPoint y: 360, endPoint x: 513, endPoint y: 368, distance: 35.2
click at [396, 259] on div at bounding box center [526, 355] width 57 height 31
click at [297, 259] on icon at bounding box center [301, 454] width 9 height 9
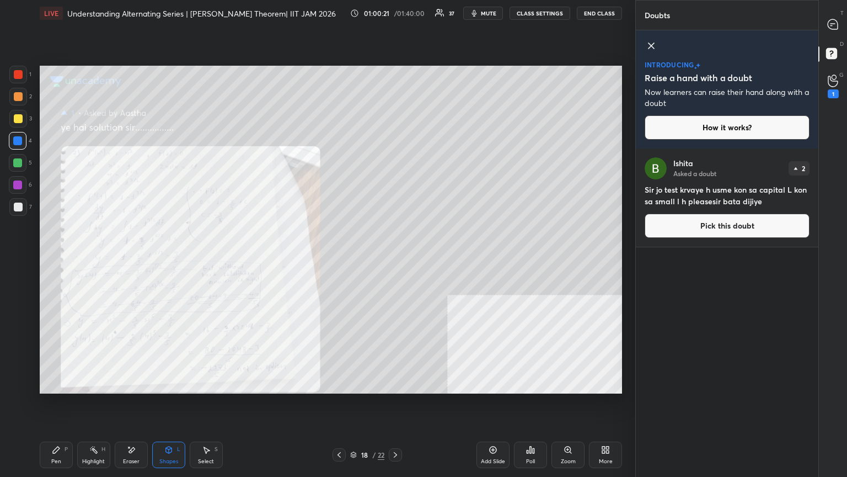
click at [396, 259] on div "Poll" at bounding box center [530, 454] width 33 height 26
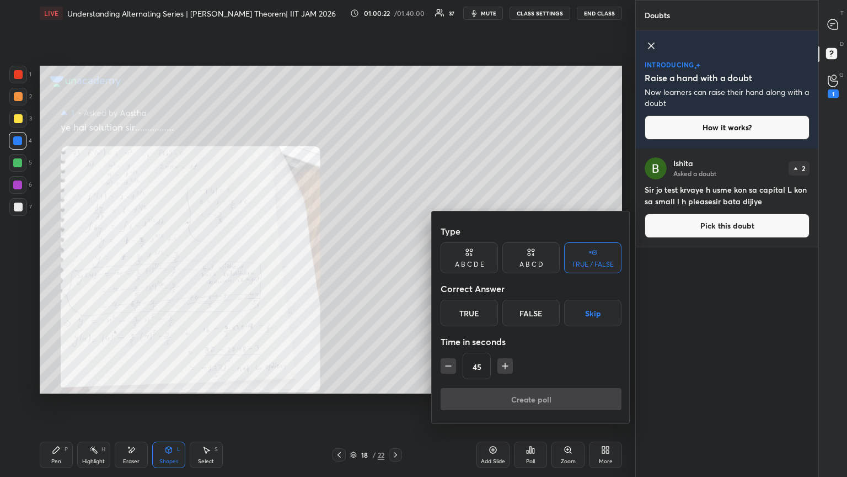
click at [396, 259] on div at bounding box center [423, 238] width 847 height 477
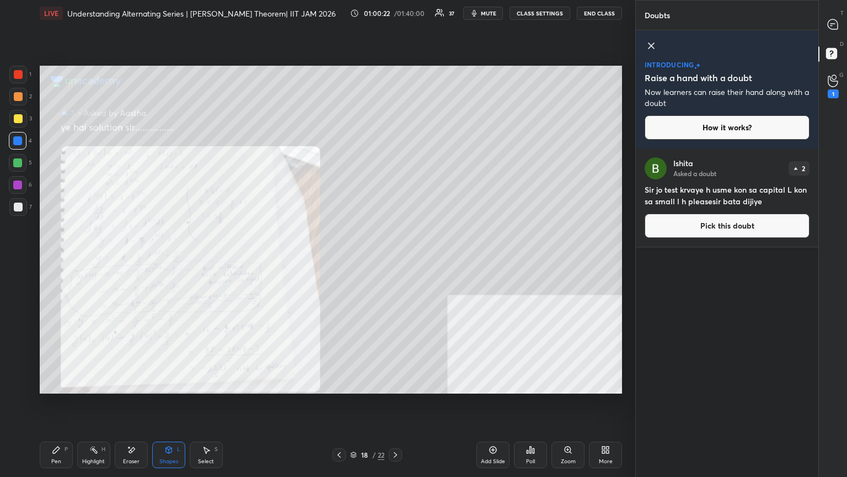
click at [396, 259] on div "Type A B C D E A B C D TRUE / FALSE Correct Answer True False Skip Time in seco…" at bounding box center [423, 238] width 847 height 477
click at [396, 259] on div "Zoom" at bounding box center [568, 454] width 33 height 26
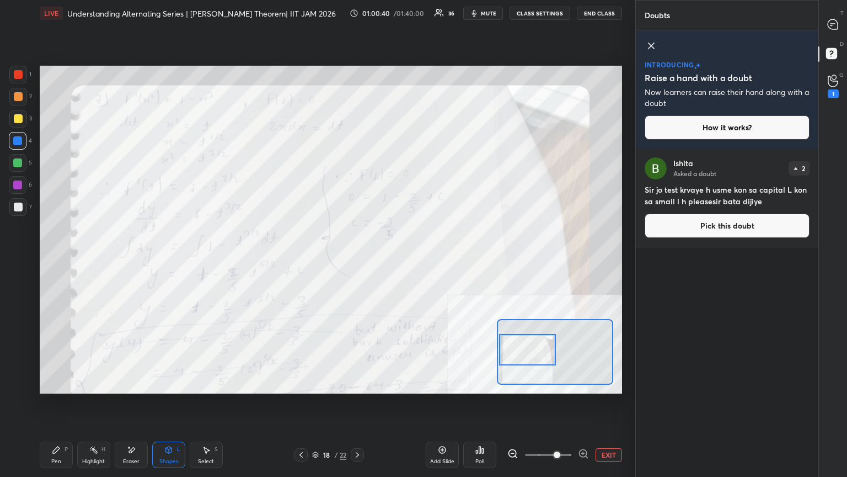
drag, startPoint x: 534, startPoint y: 359, endPoint x: 515, endPoint y: 359, distance: 18.8
click at [396, 259] on div at bounding box center [527, 349] width 57 height 31
click at [11, 259] on div "1 2 3 4 5 6 7 C X Z E E Erase all H H" at bounding box center [17, 230] width 35 height 328
click at [299, 259] on icon at bounding box center [301, 454] width 9 height 9
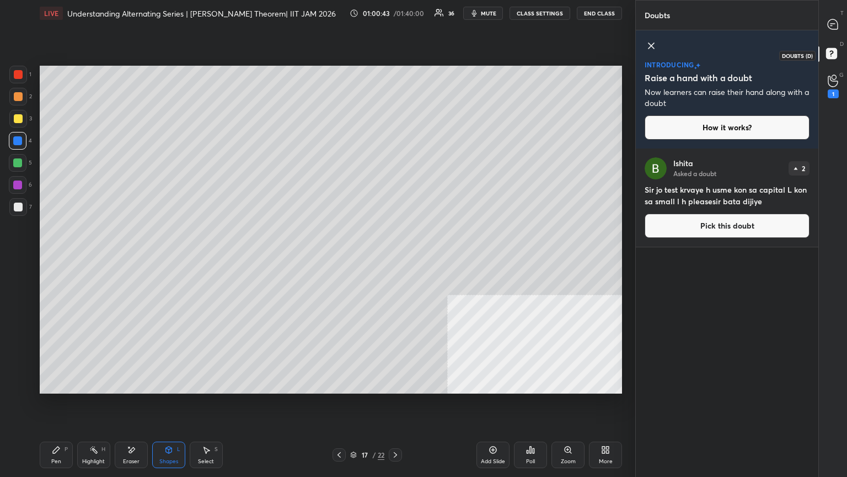
click at [396, 31] on div at bounding box center [834, 24] width 22 height 20
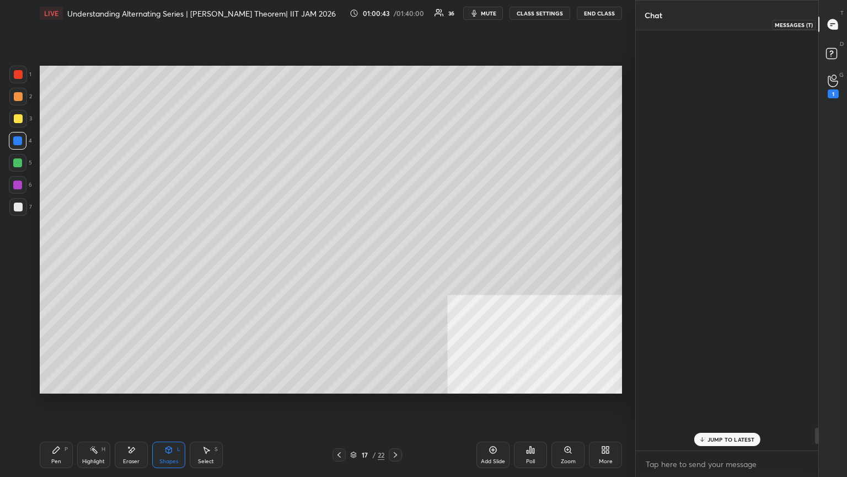
scroll to position [417, 179]
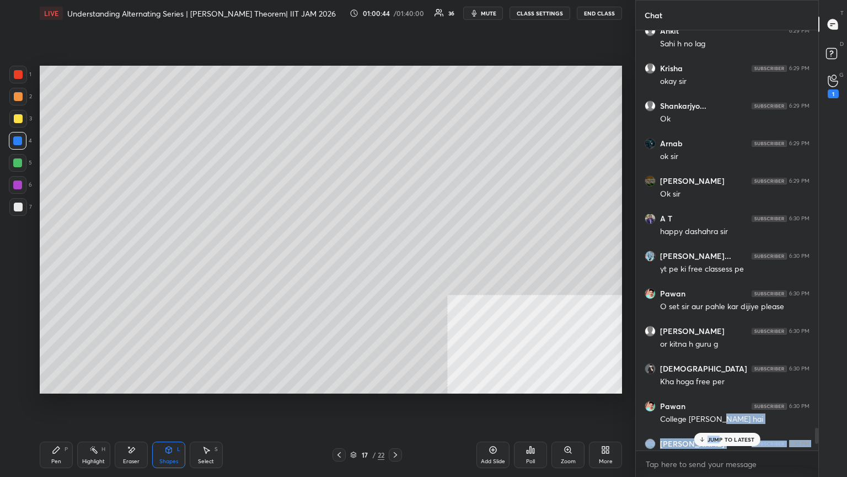
click at [396, 259] on div "[PERSON_NAME] 6:29 PM Ok sir Ankit 6:29 PM Sahi h no lag [PERSON_NAME] 6:29 PM …" at bounding box center [727, 240] width 183 height 420
click at [396, 259] on p "JUMP TO LATEST" at bounding box center [731, 439] width 47 height 7
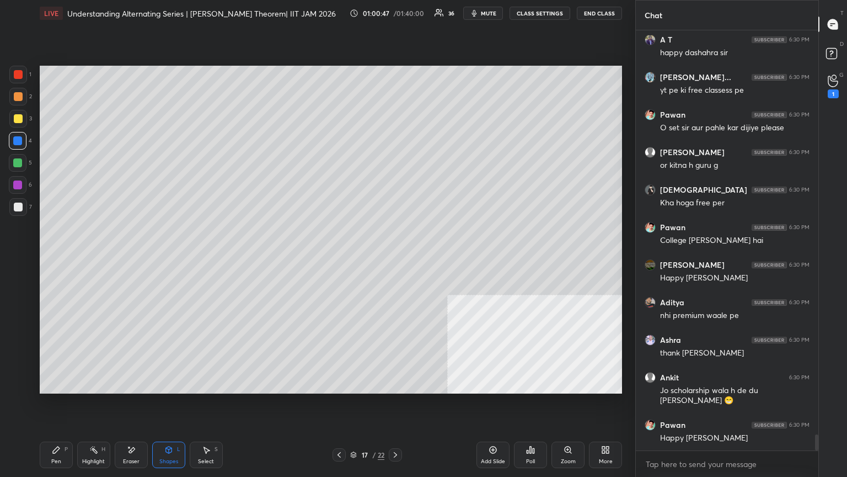
drag, startPoint x: 817, startPoint y: 440, endPoint x: 817, endPoint y: 461, distance: 21.0
click at [396, 259] on div "[PERSON_NAME] 6:29 PM Ok sir A T 6:30 PM happy dashahra sir [PERSON_NAME]... 6:…" at bounding box center [727, 253] width 183 height 446
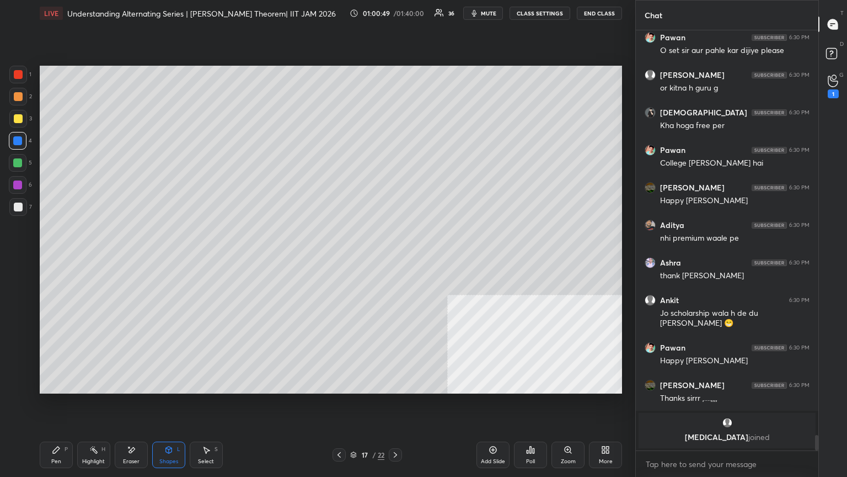
click at [341, 259] on icon at bounding box center [339, 454] width 9 height 9
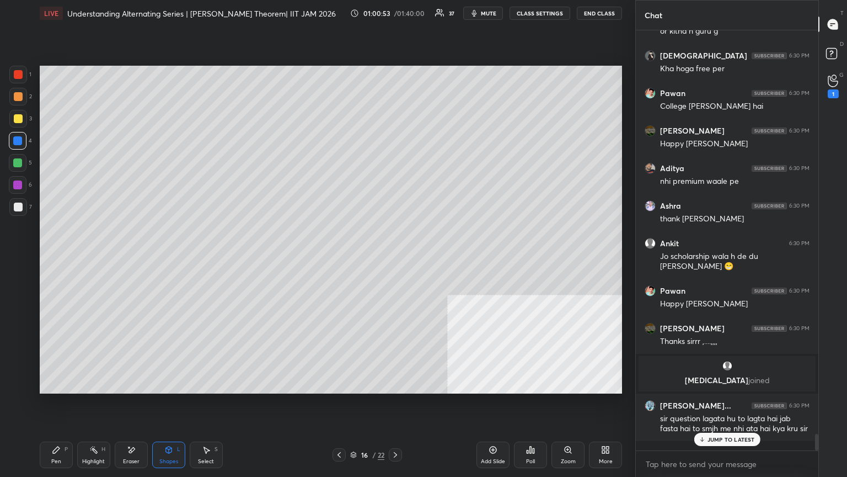
click at [344, 259] on div at bounding box center [339, 454] width 13 height 13
click at [396, 259] on div at bounding box center [395, 454] width 13 height 13
click at [396, 259] on icon at bounding box center [395, 454] width 9 height 9
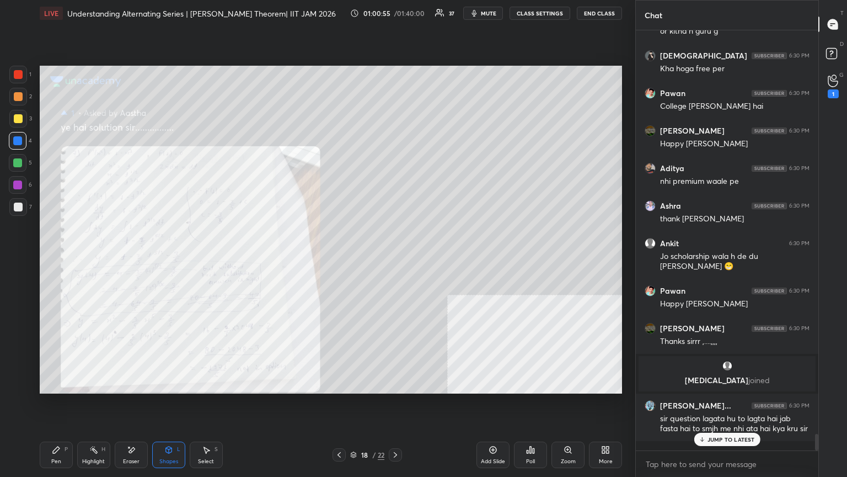
click at [396, 259] on icon at bounding box center [395, 455] width 3 height 6
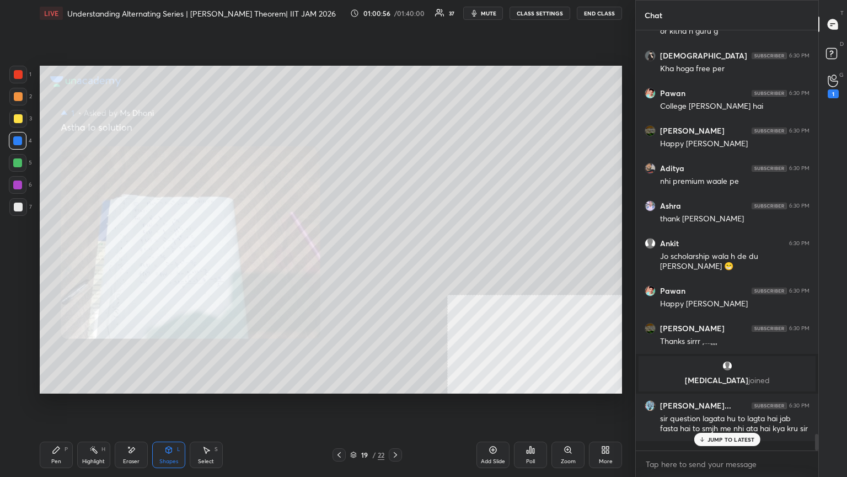
click at [395, 259] on icon at bounding box center [395, 454] width 9 height 9
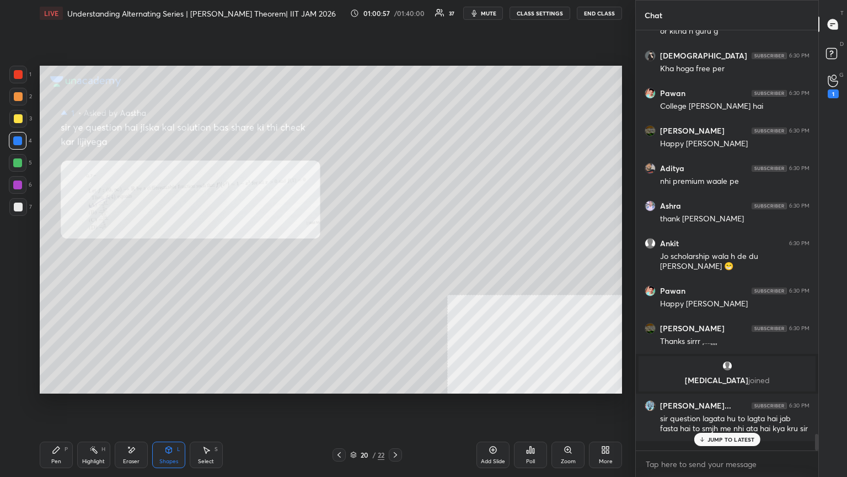
click at [396, 259] on div "Zoom" at bounding box center [568, 454] width 33 height 26
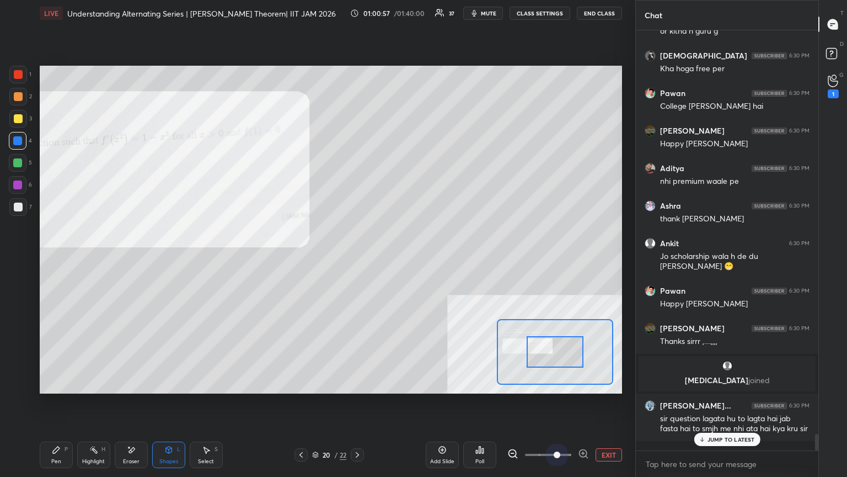
click at [396, 259] on span at bounding box center [548, 454] width 46 height 17
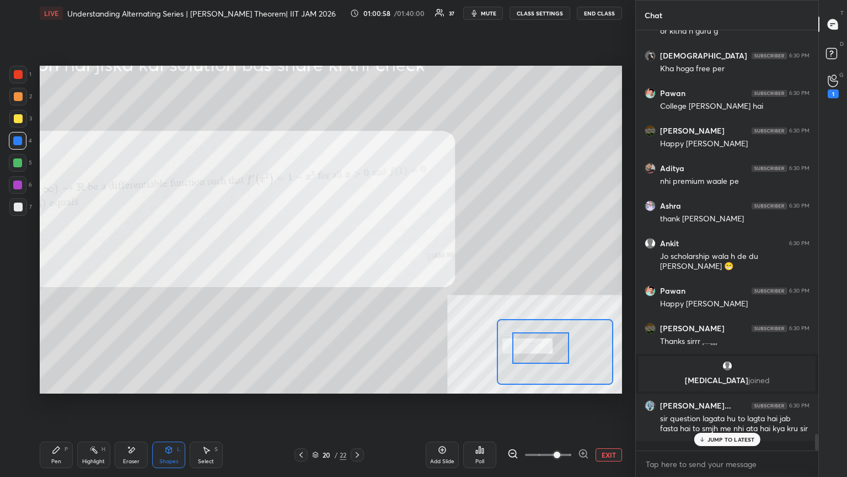
scroll to position [10260, 0]
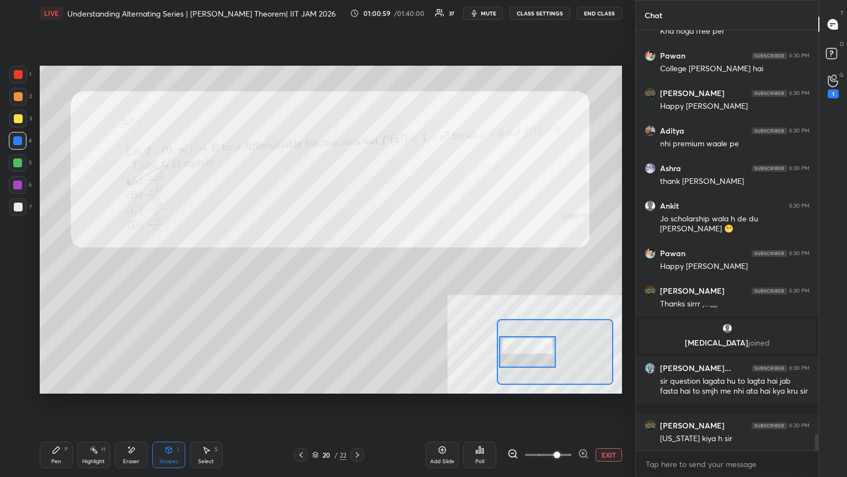
drag, startPoint x: 548, startPoint y: 364, endPoint x: 522, endPoint y: 363, distance: 26.5
click at [396, 259] on div at bounding box center [527, 351] width 57 height 31
click at [20, 161] on div at bounding box center [17, 162] width 9 height 9
click at [59, 259] on div "Pen P" at bounding box center [56, 454] width 33 height 26
click at [19, 70] on div at bounding box center [18, 75] width 18 height 18
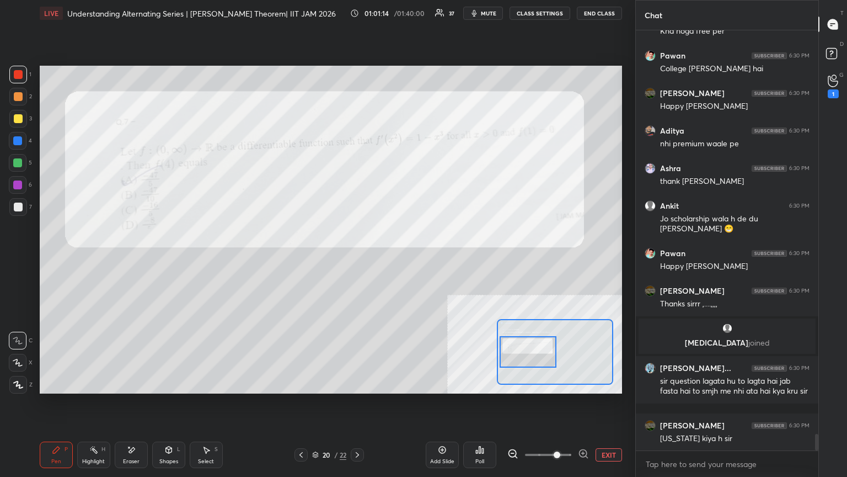
click at [15, 259] on div at bounding box center [18, 341] width 18 height 18
click at [17, 190] on div at bounding box center [18, 185] width 18 height 18
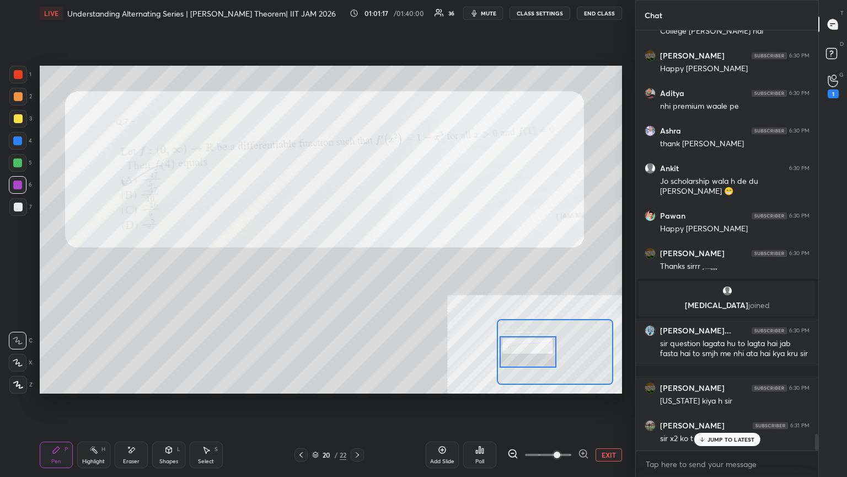
click at [396, 259] on p "JUMP TO LATEST" at bounding box center [731, 439] width 47 height 7
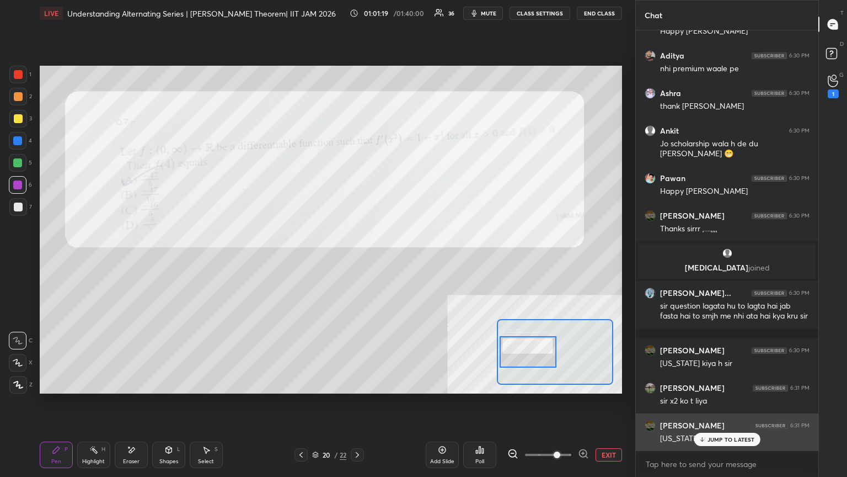
click at [396, 259] on p "JUMP TO LATEST" at bounding box center [731, 439] width 47 height 7
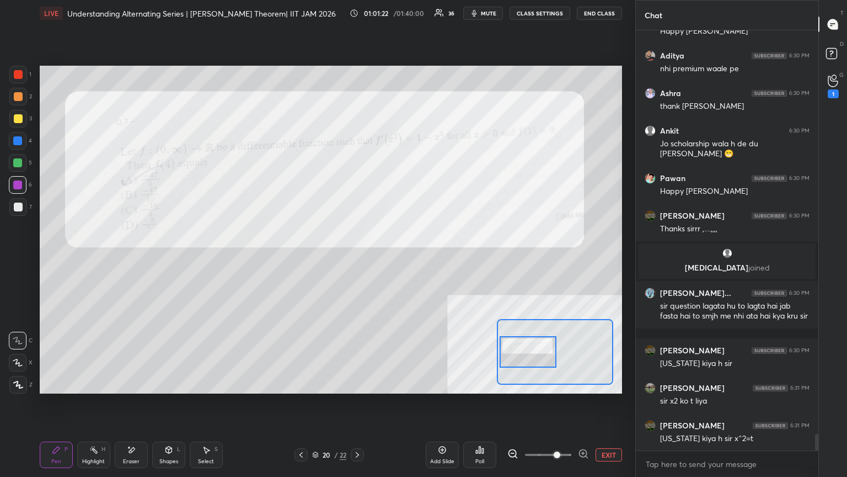
scroll to position [10372, 0]
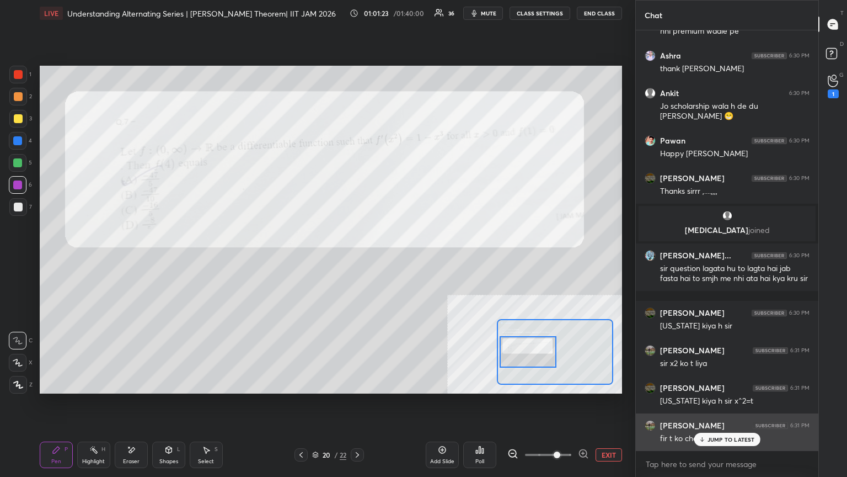
click at [396, 259] on div "JUMP TO LATEST" at bounding box center [727, 439] width 66 height 13
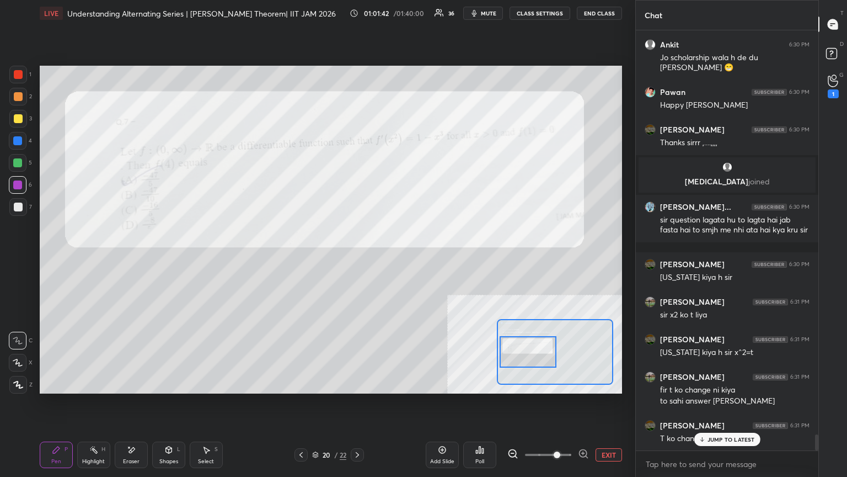
scroll to position [10432, 0]
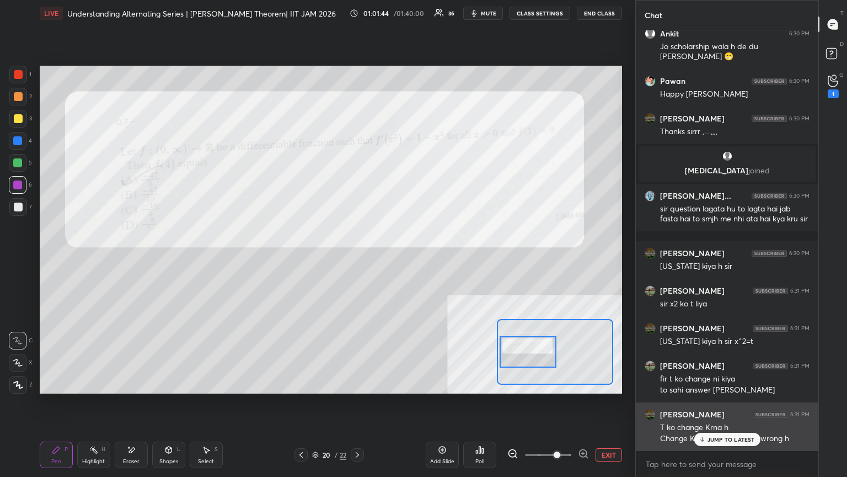
click at [396, 259] on p "JUMP TO LATEST" at bounding box center [731, 439] width 47 height 7
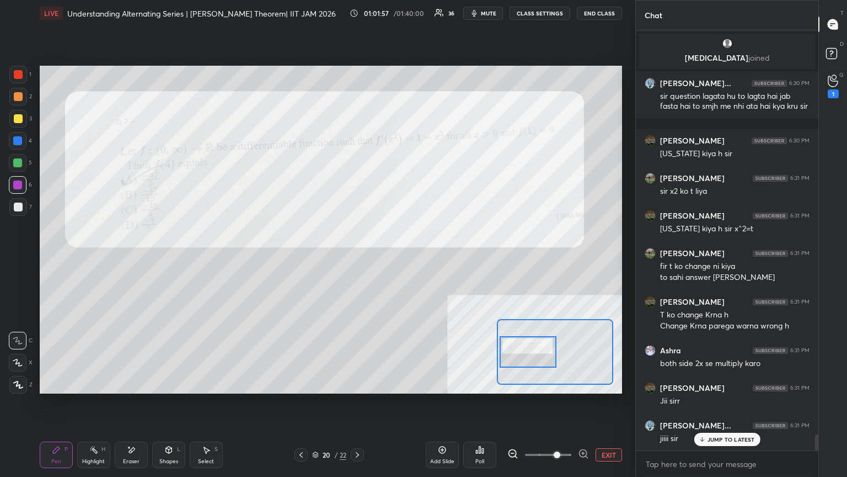
scroll to position [10582, 0]
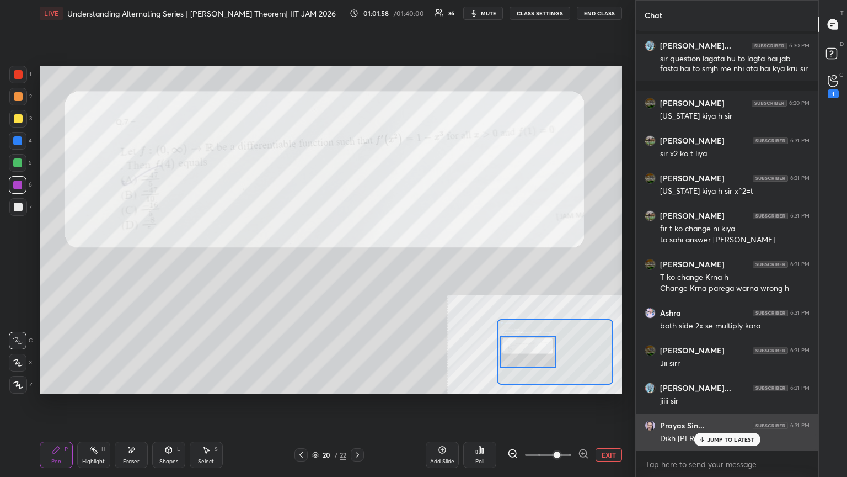
click at [396, 259] on div "JUMP TO LATEST" at bounding box center [727, 439] width 66 height 13
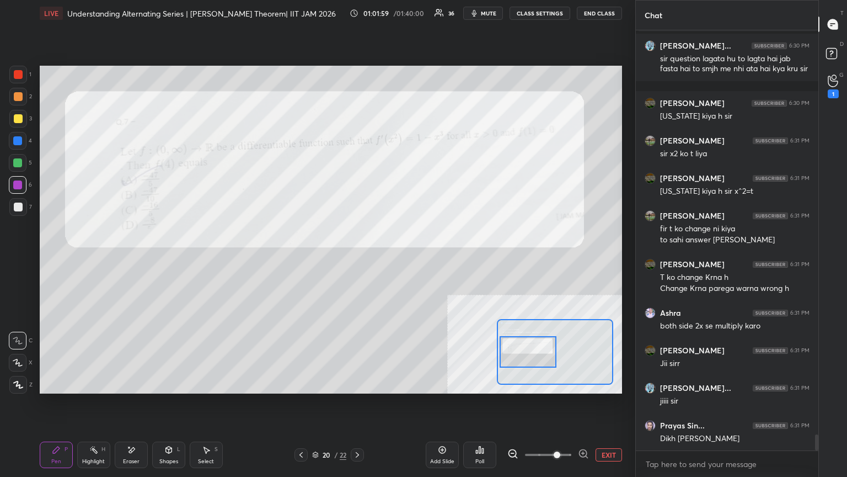
click at [396, 259] on button "EXIT" at bounding box center [609, 454] width 26 height 13
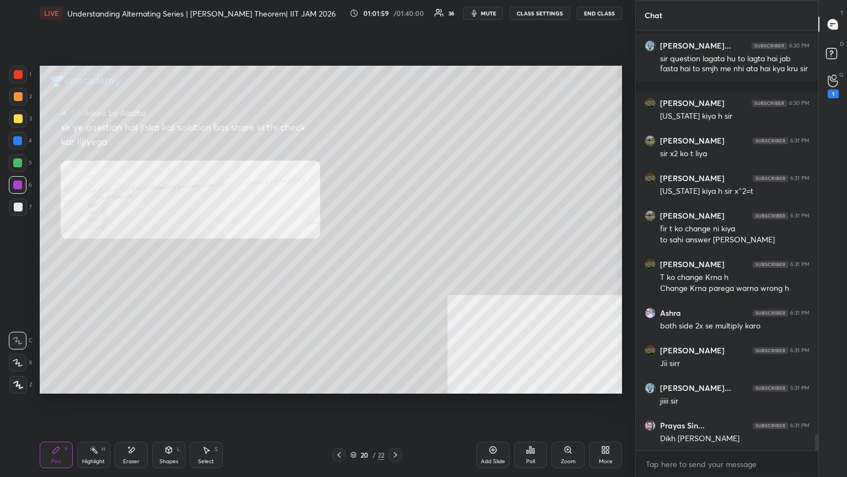
click at [396, 259] on div "More" at bounding box center [606, 461] width 14 height 6
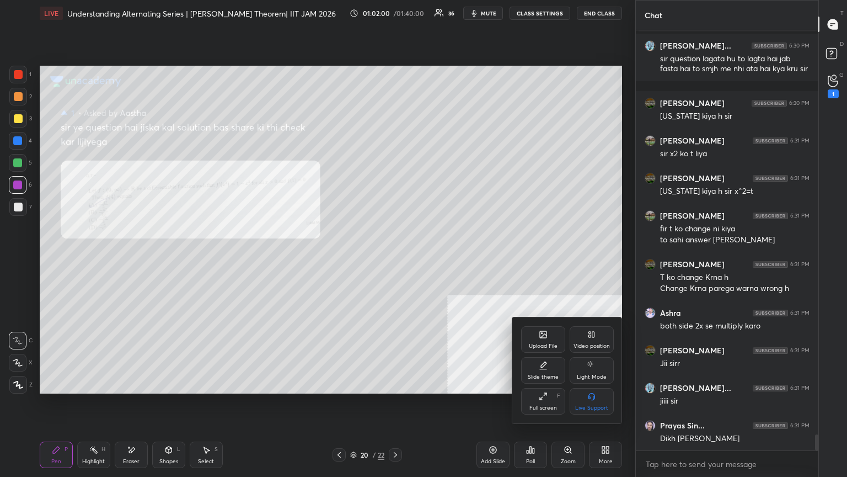
click at [396, 259] on div "Upload File" at bounding box center [543, 339] width 44 height 26
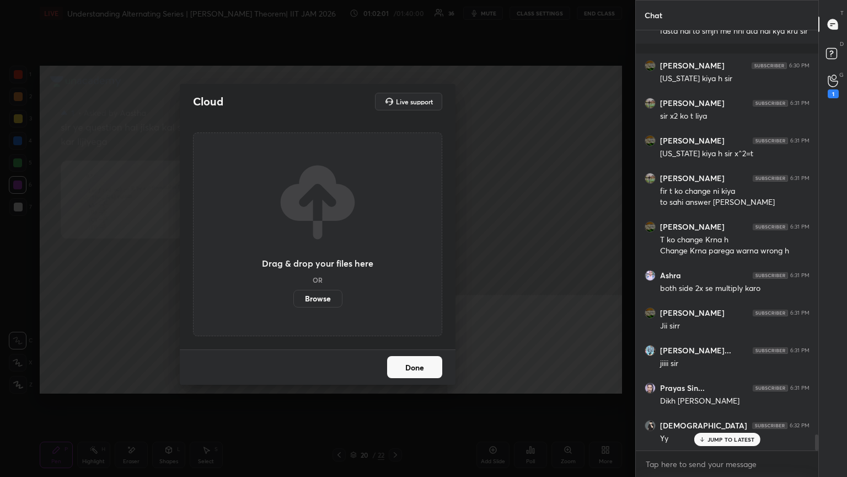
drag, startPoint x: 550, startPoint y: 291, endPoint x: 476, endPoint y: 303, distance: 74.3
click at [396, 259] on div "Cloud Live support Drag & drop your files here OR Browse Done" at bounding box center [318, 238] width 636 height 477
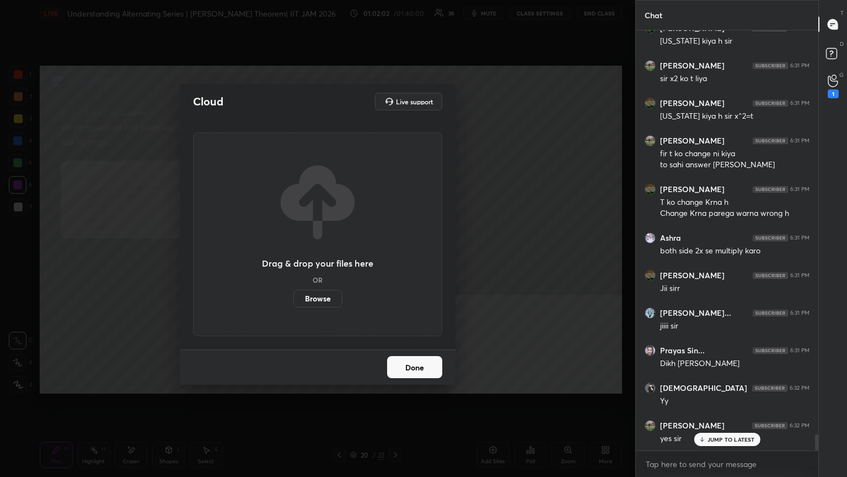
click at [396, 259] on div "Done" at bounding box center [318, 366] width 276 height 35
click at [396, 259] on button "Done" at bounding box center [414, 367] width 55 height 22
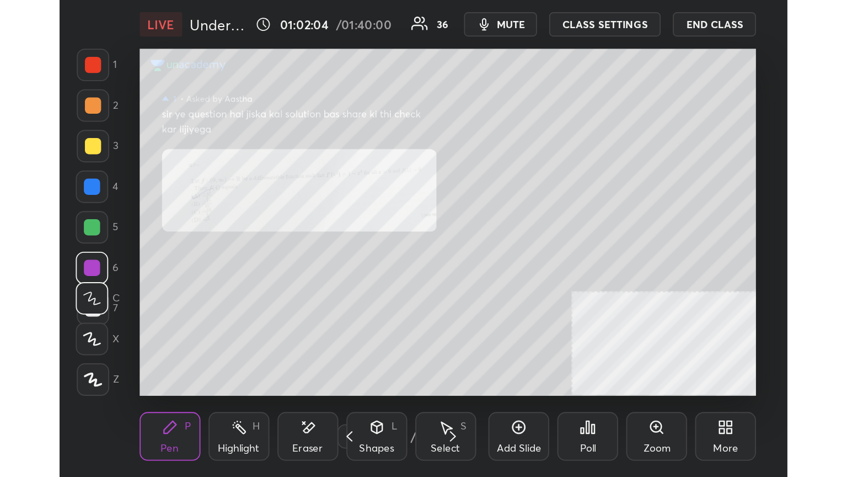
scroll to position [189, 352]
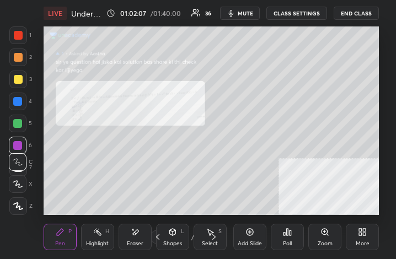
click at [367, 233] on div "More" at bounding box center [362, 237] width 33 height 26
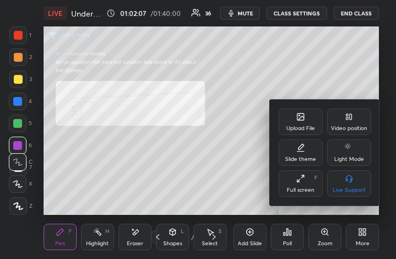
click at [301, 154] on div "Slide theme" at bounding box center [301, 153] width 44 height 26
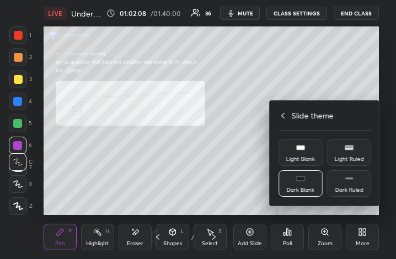
click at [242, 183] on div at bounding box center [198, 129] width 396 height 259
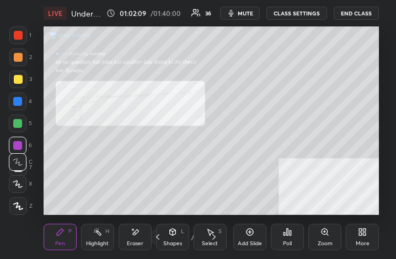
click at [362, 232] on icon at bounding box center [362, 232] width 9 height 9
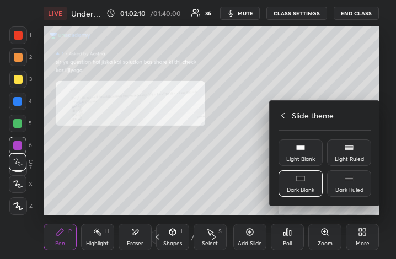
drag, startPoint x: 281, startPoint y: 116, endPoint x: 294, endPoint y: 136, distance: 23.3
click at [281, 116] on icon at bounding box center [283, 115] width 9 height 9
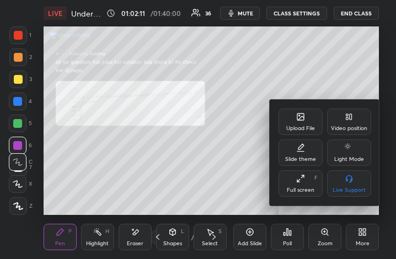
click at [307, 186] on div "Full screen F" at bounding box center [301, 183] width 44 height 26
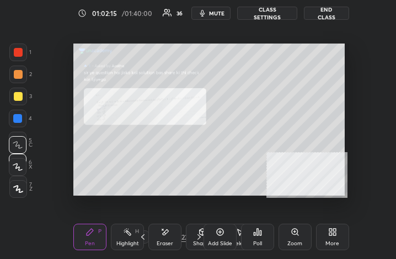
scroll to position [189, 333]
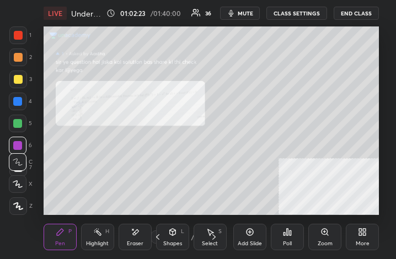
click at [361, 242] on div "More" at bounding box center [363, 244] width 14 height 6
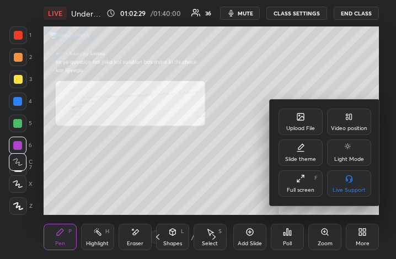
click at [304, 198] on div "Upload File Video position Slide theme Light Mode Full screen F Live Support" at bounding box center [325, 153] width 110 height 106
click at [302, 189] on div "Full screen" at bounding box center [301, 191] width 28 height 6
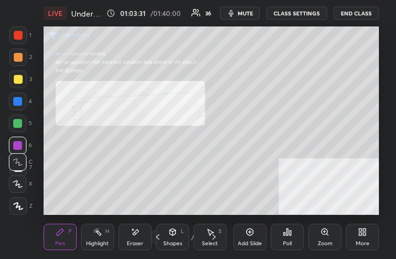
click at [366, 243] on div "More" at bounding box center [363, 244] width 14 height 6
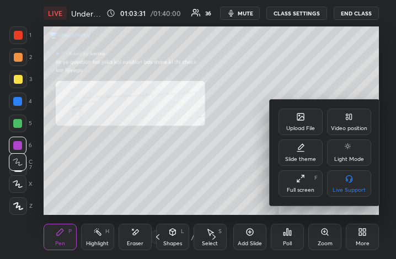
click at [300, 185] on div "Full screen F" at bounding box center [301, 183] width 44 height 26
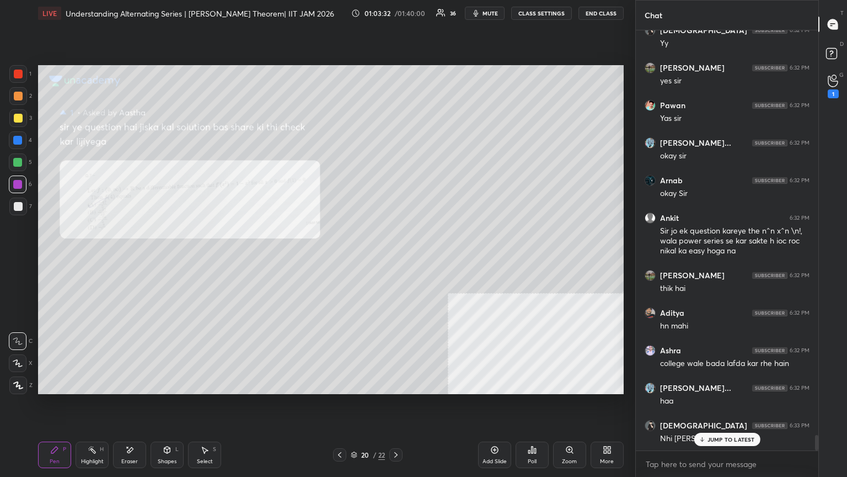
scroll to position [54767, 54581]
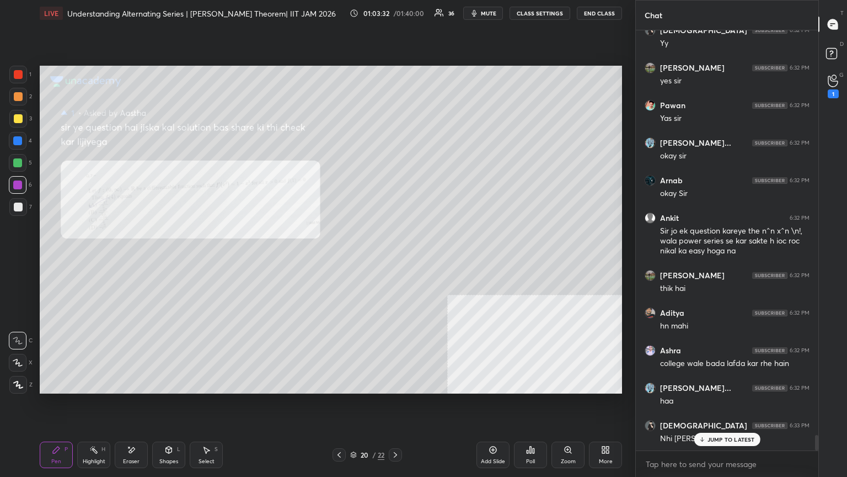
click at [396, 259] on body "1 2 3 4 5 6 7 C X Z E E Erase all H H LIVE Understanding Alternating Series | […" at bounding box center [423, 238] width 847 height 477
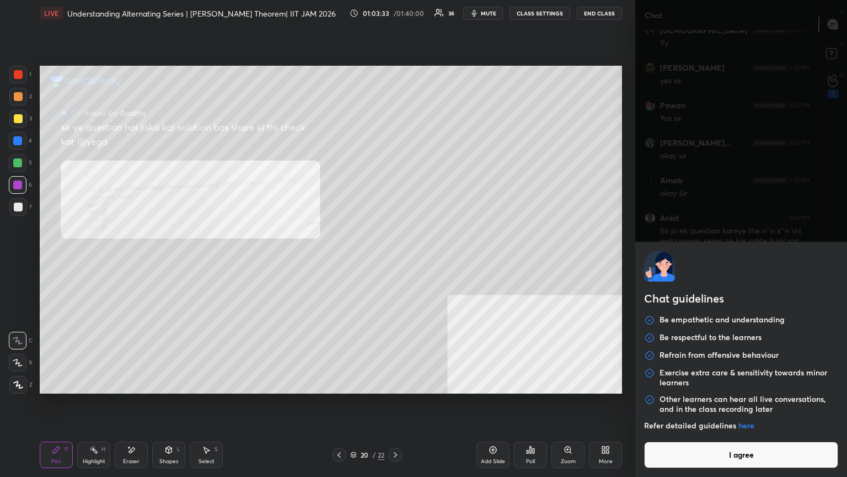
click at [396, 259] on div "Refer detailed guidelines here" at bounding box center [741, 430] width 194 height 21
click at [396, 259] on button "I agree" at bounding box center [741, 454] width 194 height 26
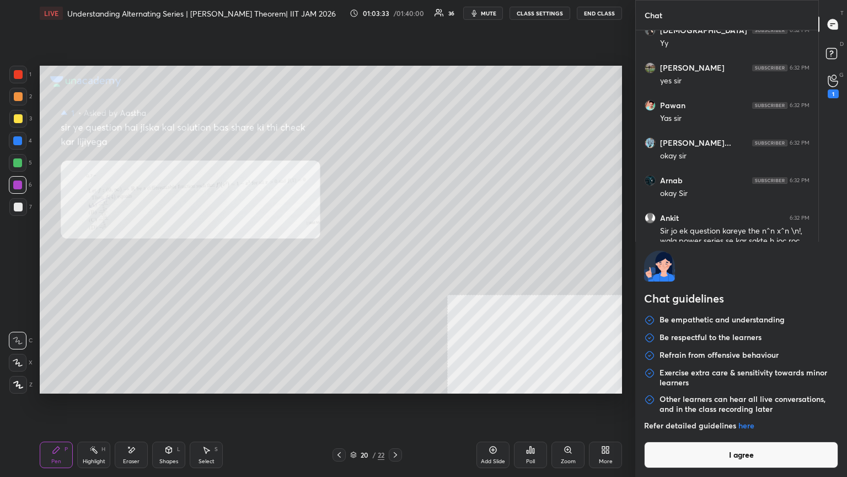
type textarea "x"
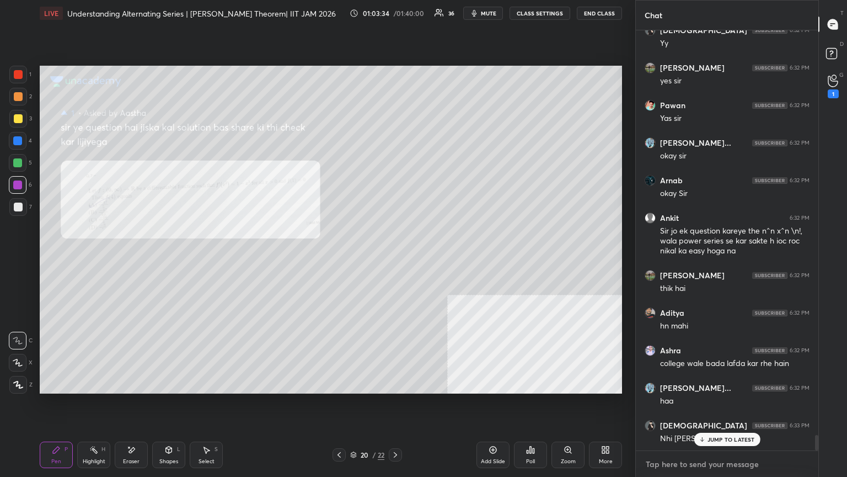
click at [396, 259] on textarea at bounding box center [727, 464] width 165 height 18
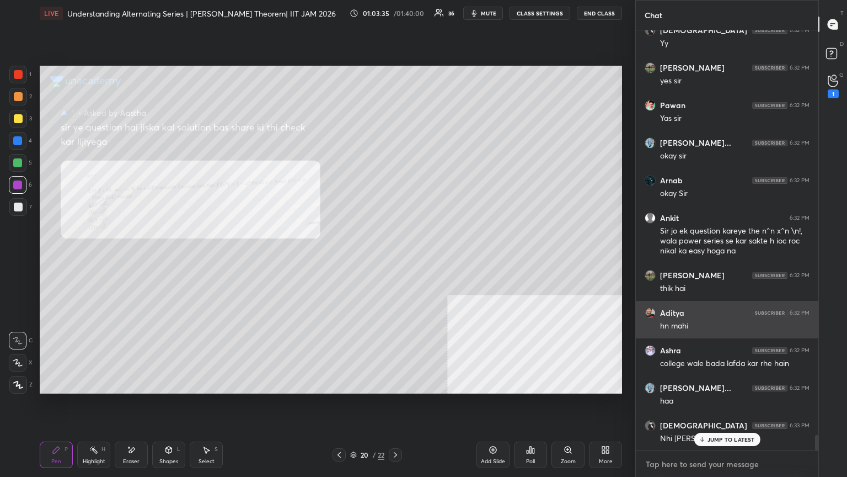
paste textarea "[URL][DOMAIN_NAME]"
type textarea "[URL][DOMAIN_NAME]"
type textarea "x"
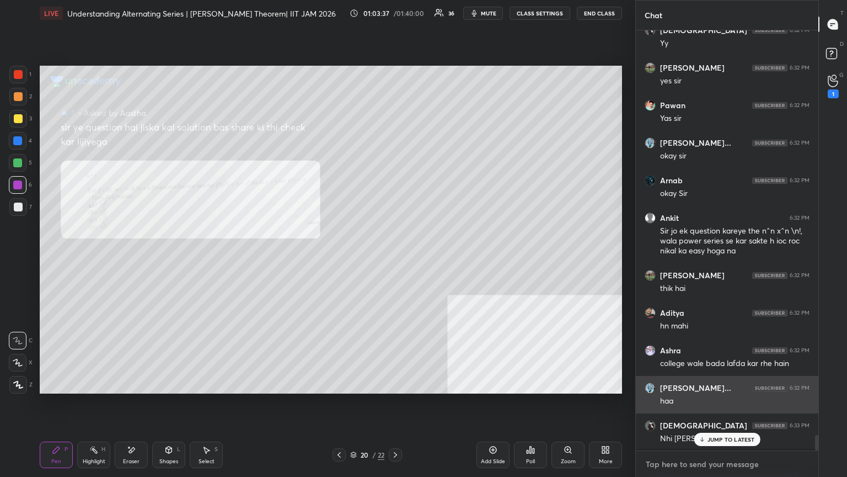
scroll to position [11047, 0]
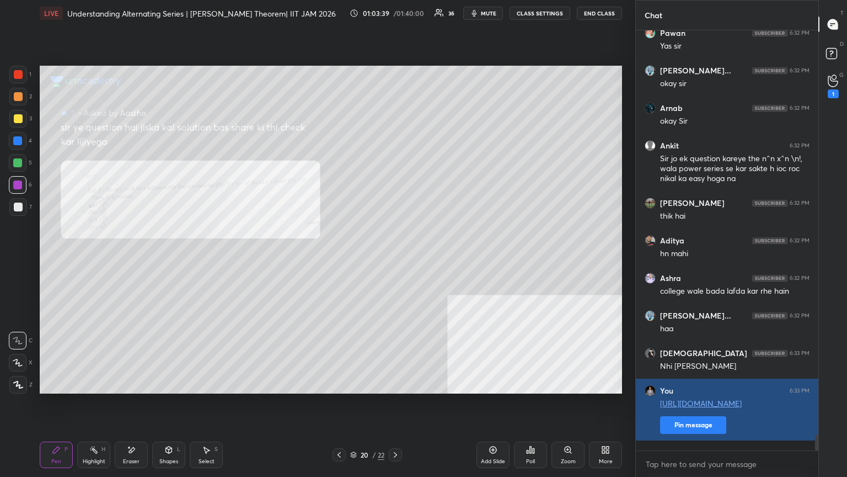
click at [396, 259] on button "Pin message" at bounding box center [693, 425] width 66 height 18
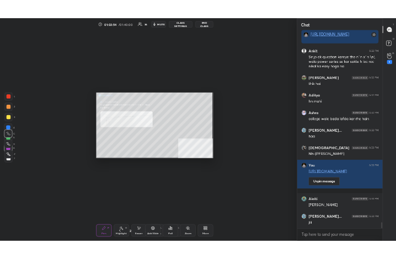
scroll to position [189, 294]
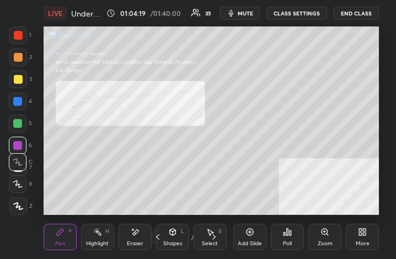
click at [362, 234] on icon at bounding box center [362, 232] width 9 height 9
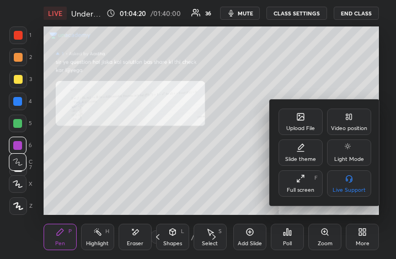
click at [302, 153] on div "Slide theme" at bounding box center [301, 153] width 44 height 26
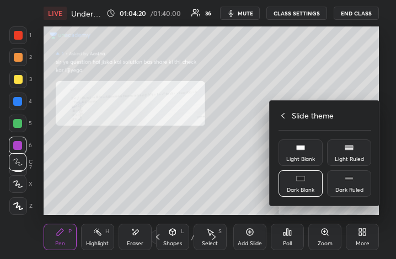
click at [281, 110] on div "Slide theme" at bounding box center [325, 116] width 93 height 12
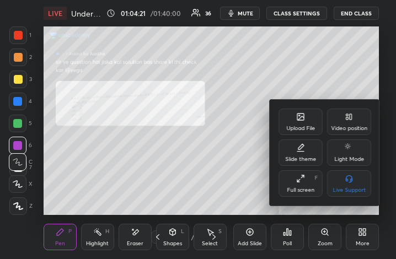
click at [305, 120] on div "Upload File" at bounding box center [301, 122] width 44 height 26
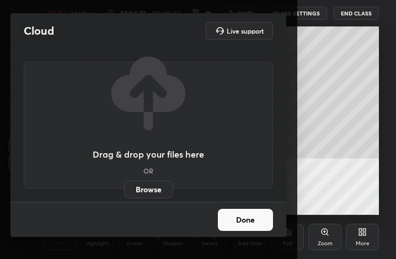
click at [149, 191] on label "Browse" at bounding box center [148, 190] width 49 height 18
click at [124, 191] on input "Browse" at bounding box center [124, 190] width 0 height 18
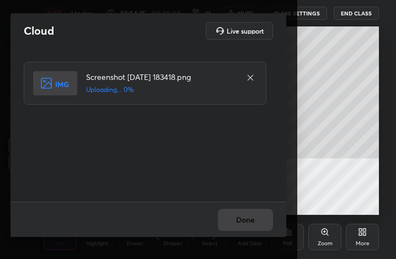
click at [247, 221] on div "Done" at bounding box center [148, 219] width 276 height 35
click at [249, 221] on div "Done" at bounding box center [148, 219] width 276 height 35
drag, startPoint x: 252, startPoint y: 221, endPoint x: 260, endPoint y: 217, distance: 9.1
click at [253, 220] on div "Done" at bounding box center [148, 219] width 276 height 35
click at [258, 220] on div "Done" at bounding box center [148, 219] width 276 height 35
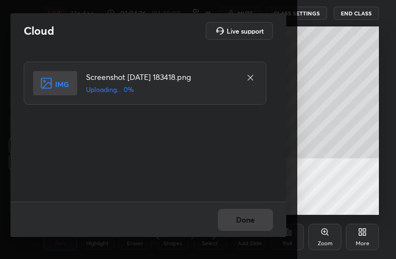
click at [260, 217] on div "Done" at bounding box center [148, 219] width 276 height 35
click at [263, 218] on div "Done" at bounding box center [148, 219] width 276 height 35
click at [262, 220] on div "Done" at bounding box center [148, 219] width 276 height 35
click at [263, 222] on div "Done" at bounding box center [148, 219] width 276 height 35
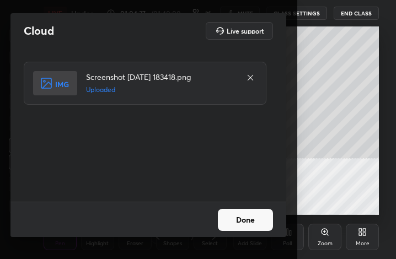
click at [262, 224] on button "Done" at bounding box center [245, 220] width 55 height 22
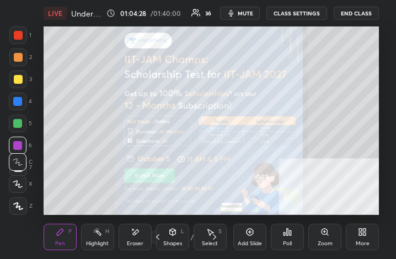
click at [362, 237] on div "More" at bounding box center [362, 237] width 33 height 26
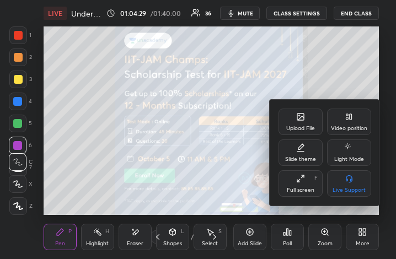
click at [307, 189] on div "Full screen" at bounding box center [301, 191] width 28 height 6
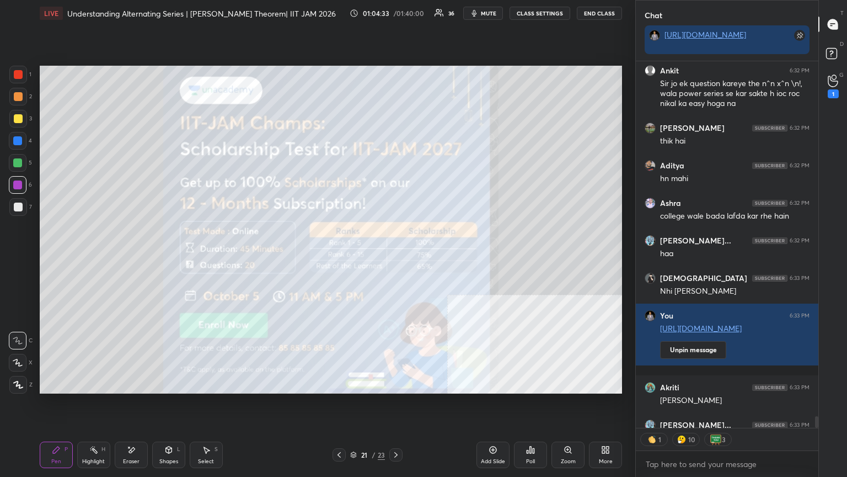
scroll to position [11213, 0]
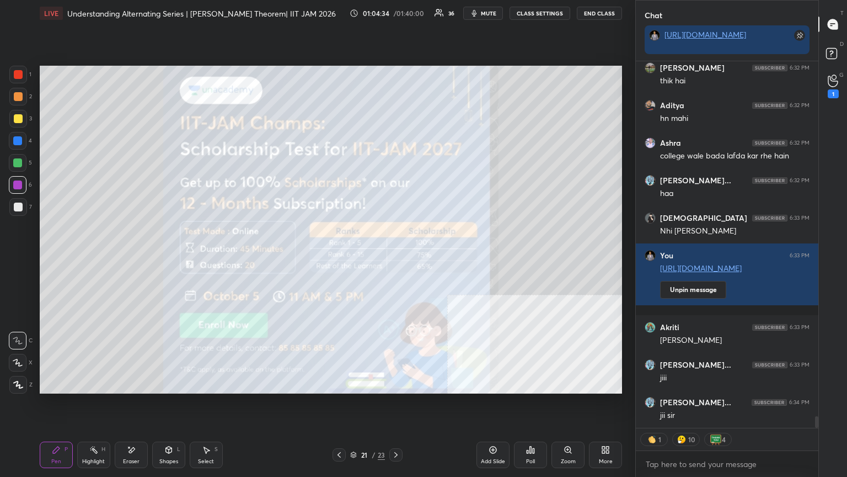
click at [23, 199] on div "7" at bounding box center [20, 207] width 23 height 18
click at [20, 211] on div at bounding box center [18, 207] width 18 height 18
drag, startPoint x: 22, startPoint y: 344, endPoint x: 13, endPoint y: 349, distance: 9.9
click at [20, 259] on div at bounding box center [18, 341] width 18 height 18
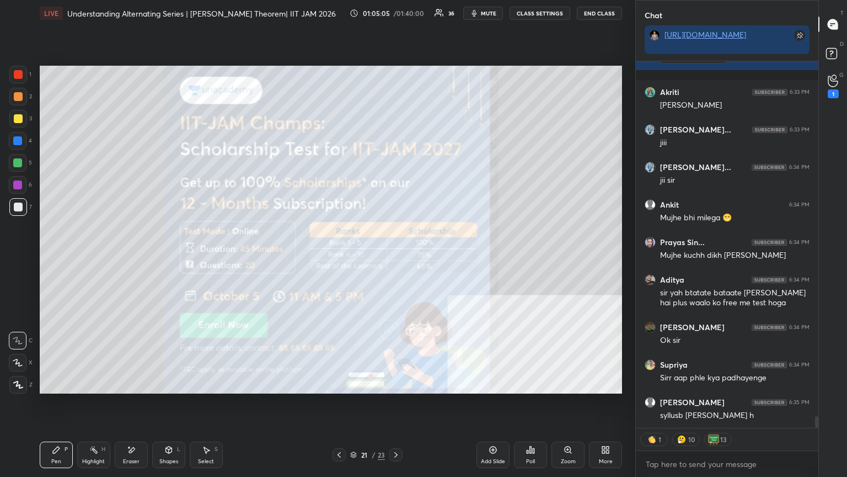
scroll to position [11486, 0]
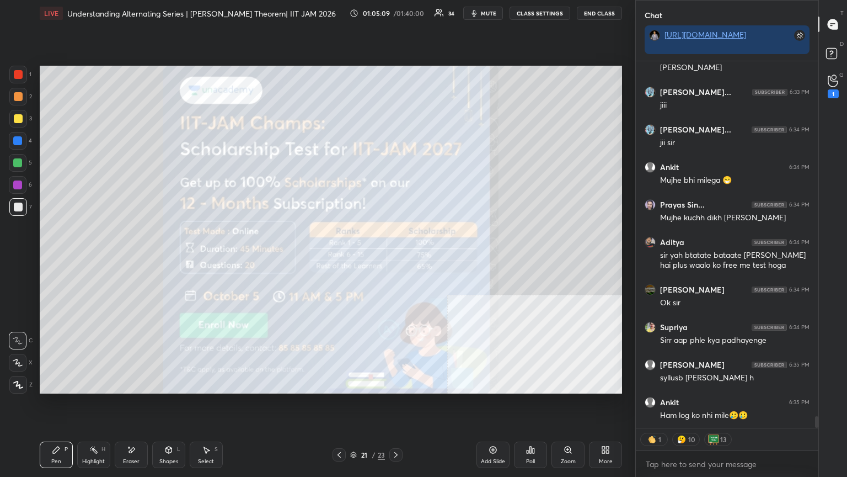
click at [135, 259] on div "Eraser" at bounding box center [131, 454] width 33 height 26
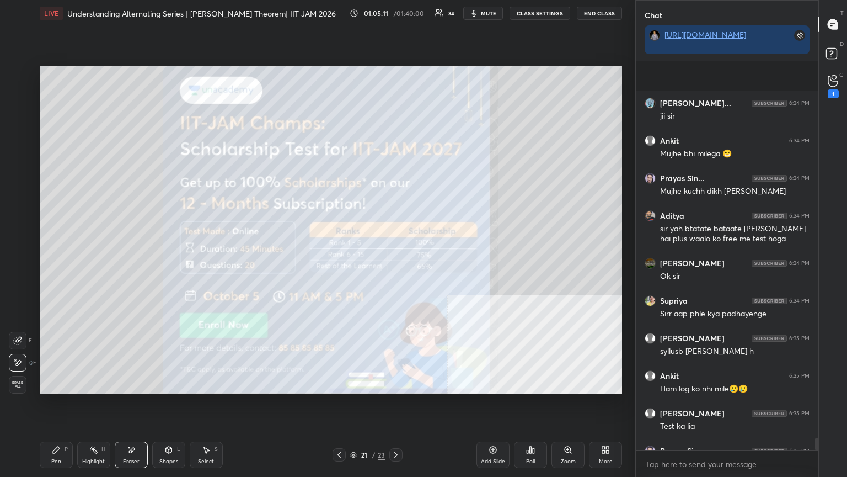
scroll to position [386, 179]
click at [79, 259] on div "Highlight H" at bounding box center [93, 454] width 33 height 26
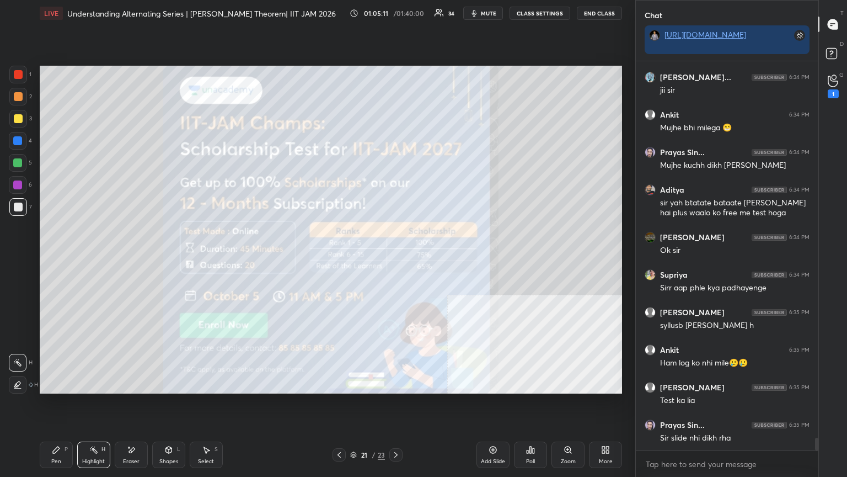
click at [69, 259] on div "Pen P Highlight H Eraser Shapes L Select S" at bounding box center [149, 454] width 218 height 26
click at [64, 259] on div "Pen P" at bounding box center [56, 454] width 33 height 26
click at [15, 259] on icon at bounding box center [18, 341] width 10 height 8
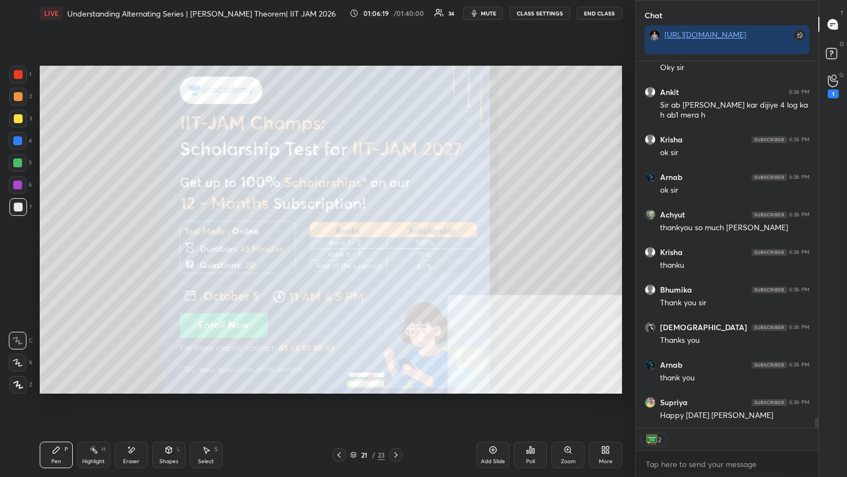
scroll to position [12380, 0]
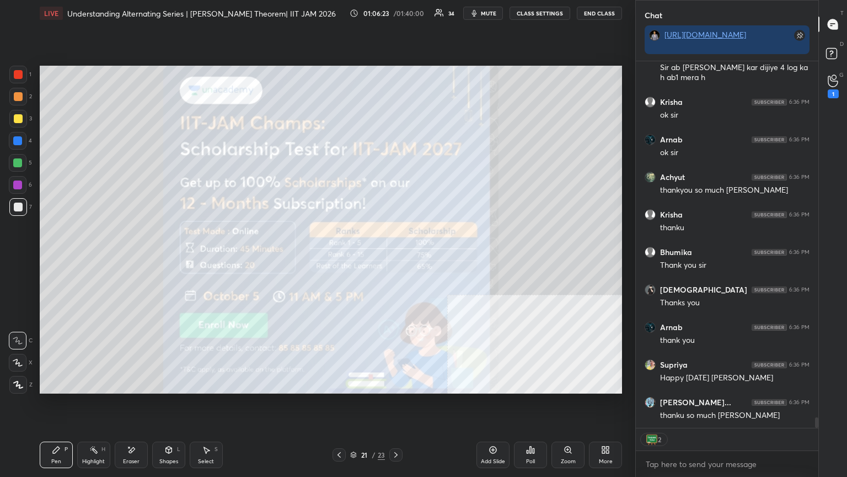
click at [396, 11] on button "End Class" at bounding box center [599, 13] width 45 height 13
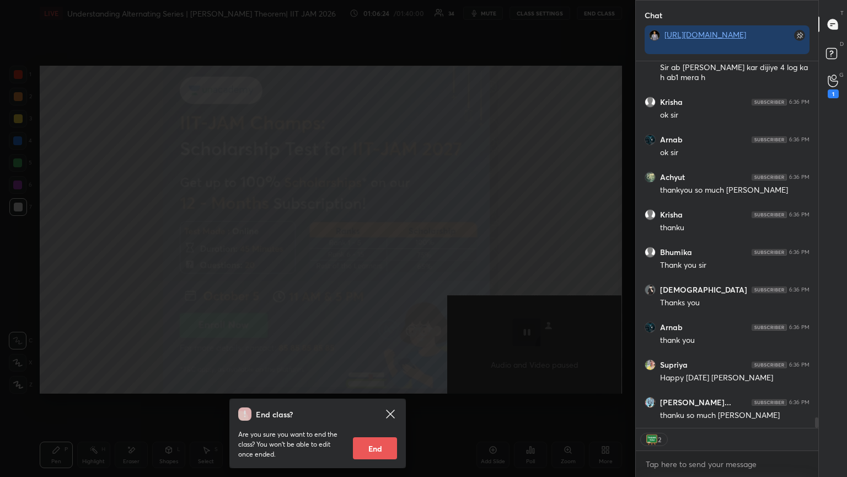
scroll to position [12417, 0]
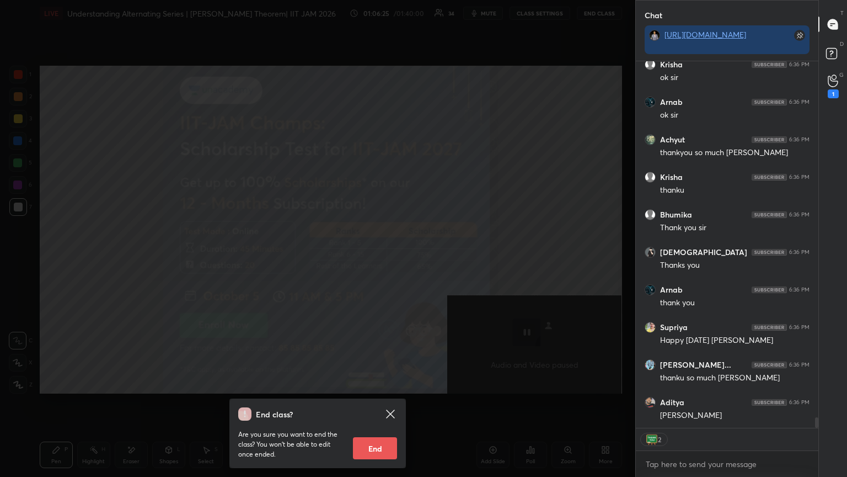
click at [370, 259] on button "End" at bounding box center [375, 448] width 44 height 22
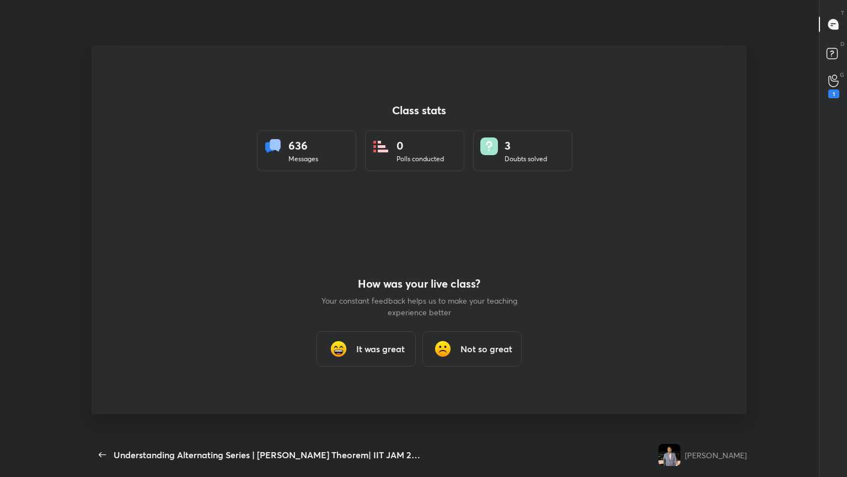
scroll to position [0, 0]
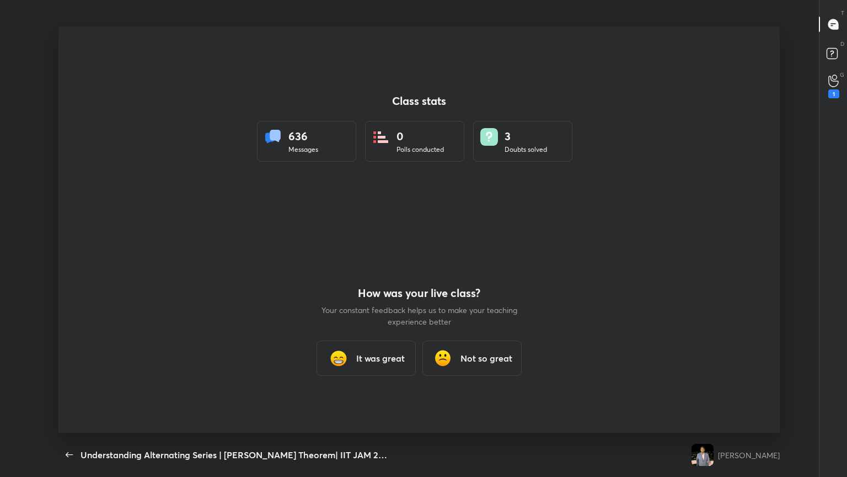
type textarea "x"
